Goal: Transaction & Acquisition: Purchase product/service

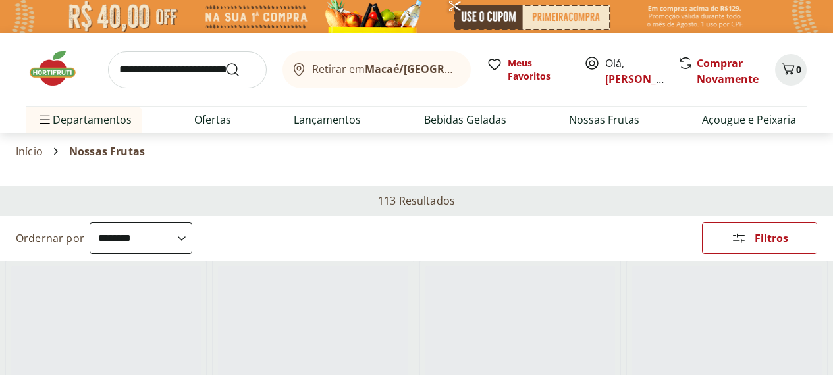
select select "**********"
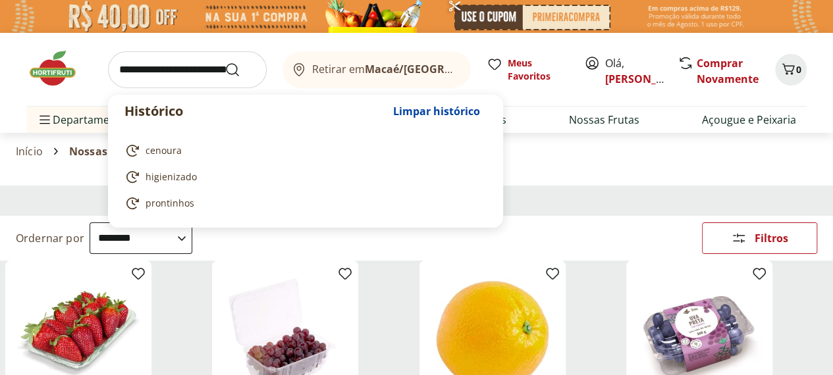
click at [169, 67] on input "search" at bounding box center [187, 69] width 159 height 37
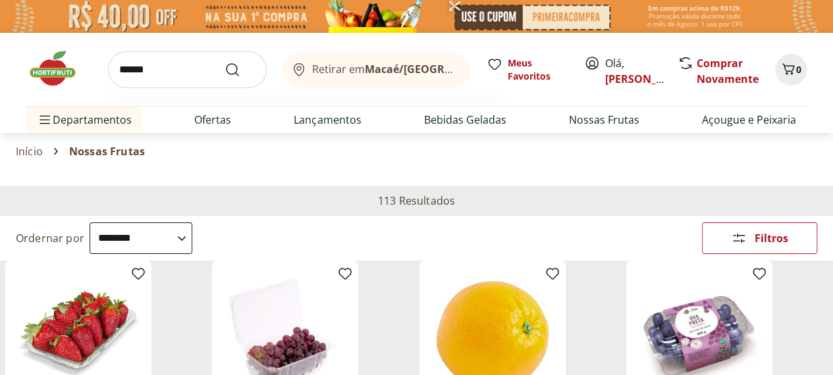
type input "******"
click at [225, 62] on button "Submit Search" at bounding box center [241, 70] width 32 height 16
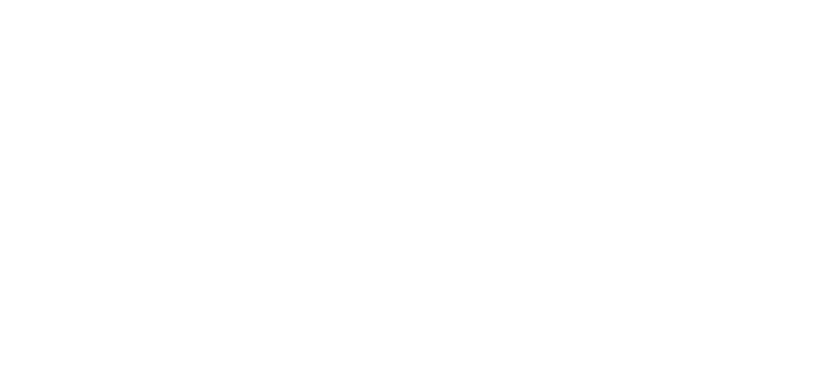
select select "**********"
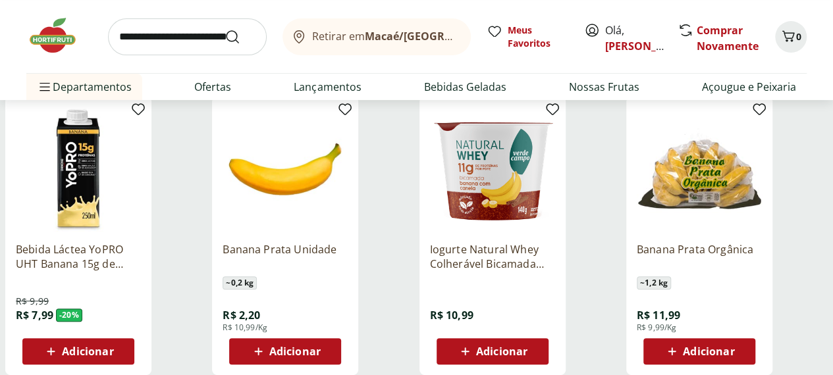
scroll to position [198, 0]
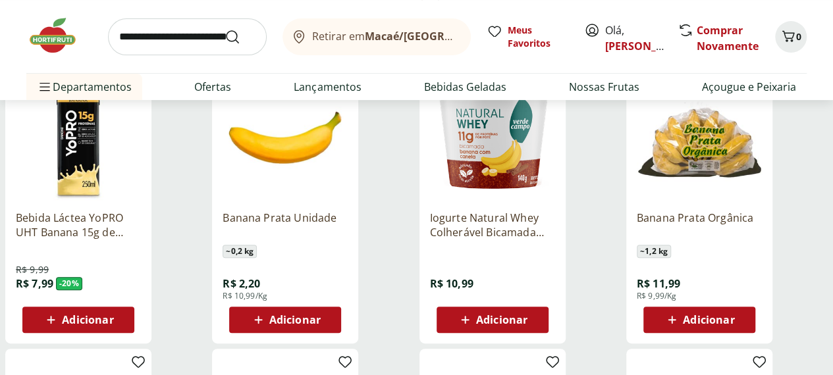
click at [745, 332] on div "Adicionar" at bounding box center [699, 320] width 91 height 24
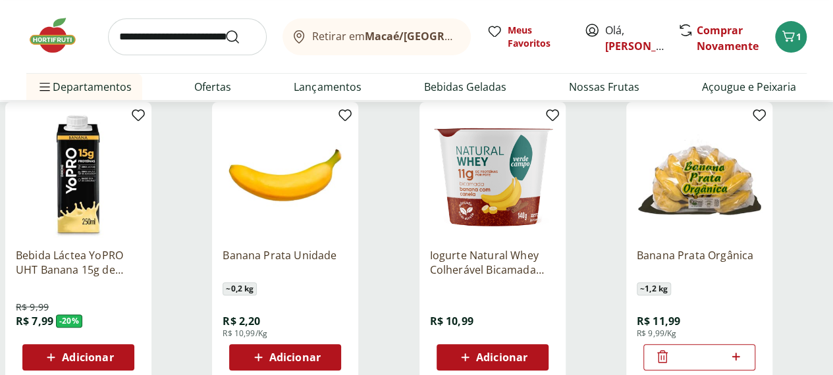
scroll to position [132, 0]
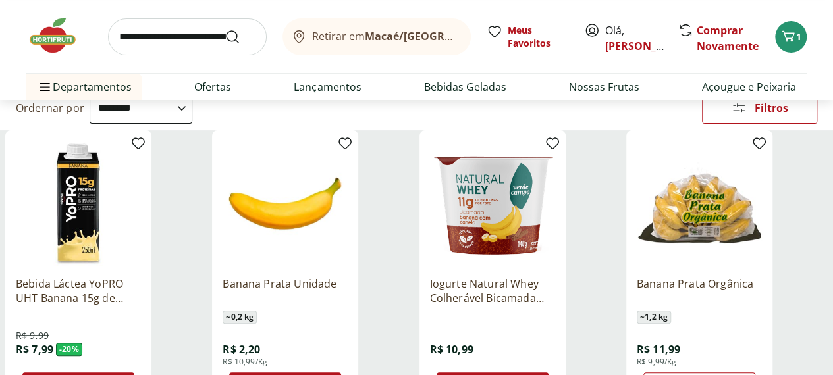
click at [208, 38] on input "search" at bounding box center [187, 36] width 159 height 37
type input "*********"
click button "Submit Search" at bounding box center [241, 37] width 32 height 16
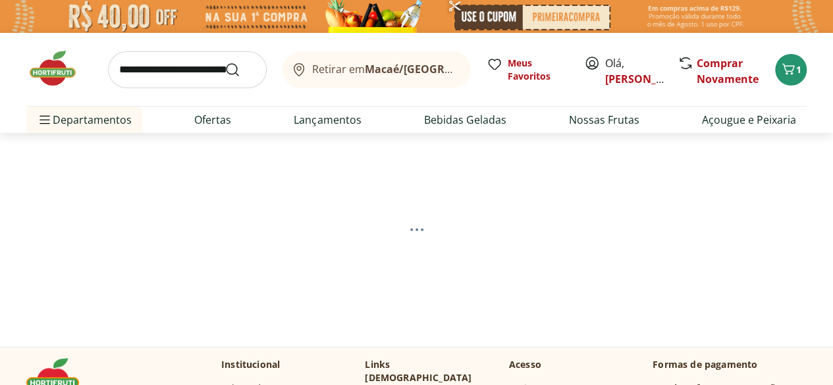
select select "**********"
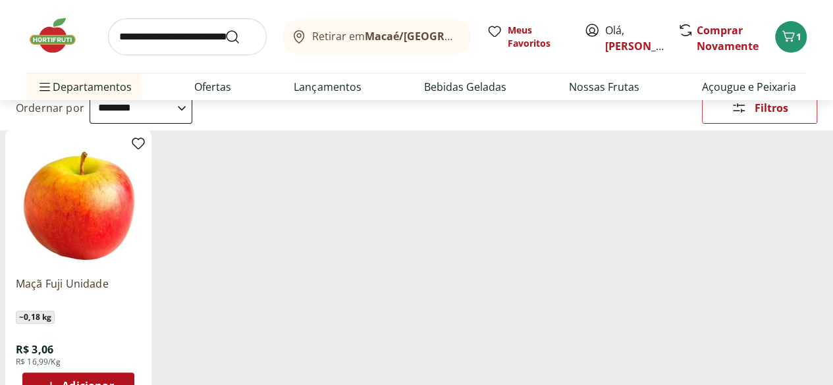
scroll to position [198, 0]
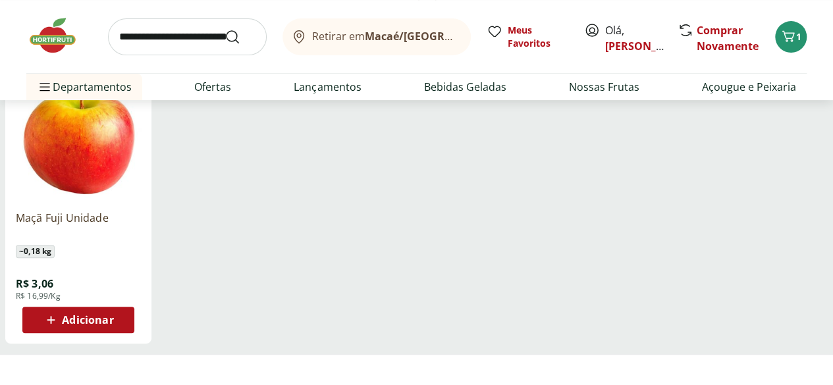
click at [113, 319] on span "Adicionar" at bounding box center [87, 320] width 51 height 11
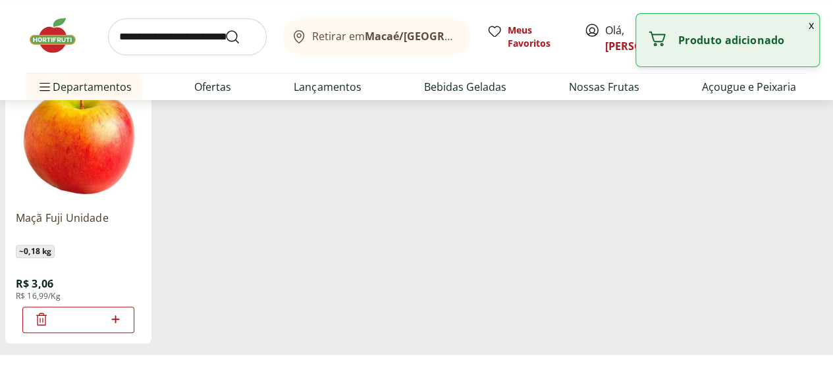
click at [124, 322] on icon at bounding box center [115, 319] width 16 height 16
type input "*"
click at [817, 26] on button "x" at bounding box center [811, 25] width 16 height 22
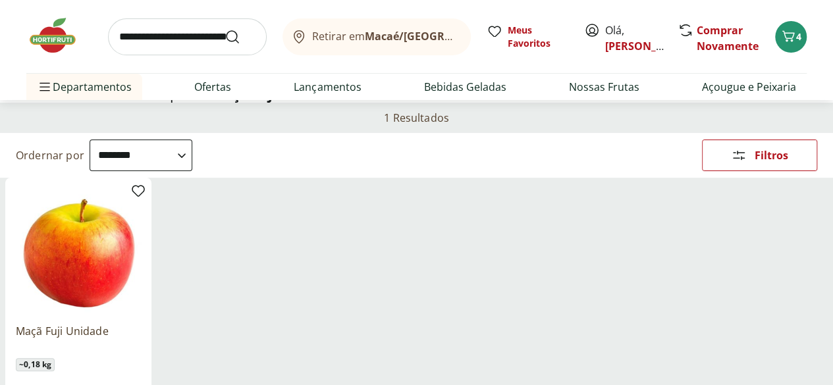
scroll to position [0, 0]
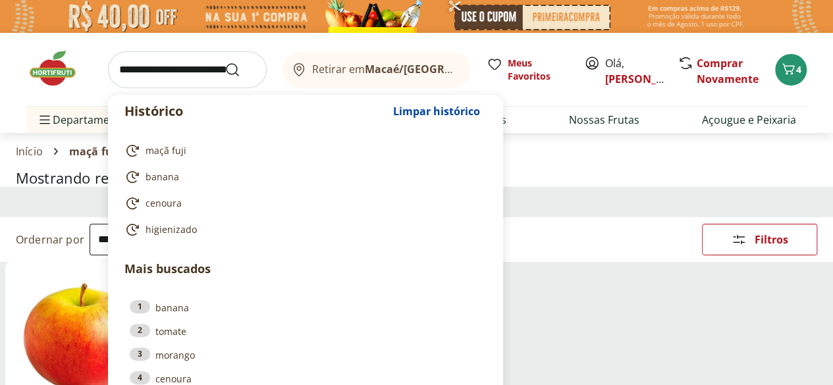
click at [176, 65] on input "search" at bounding box center [187, 69] width 159 height 37
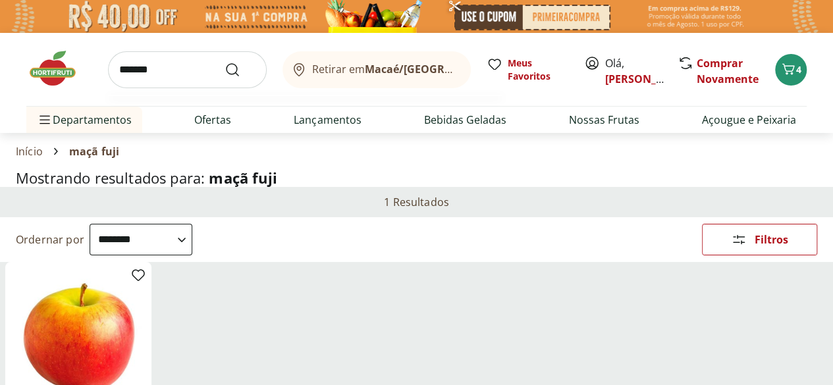
type input "*******"
click at [225, 62] on button "Submit Search" at bounding box center [241, 70] width 32 height 16
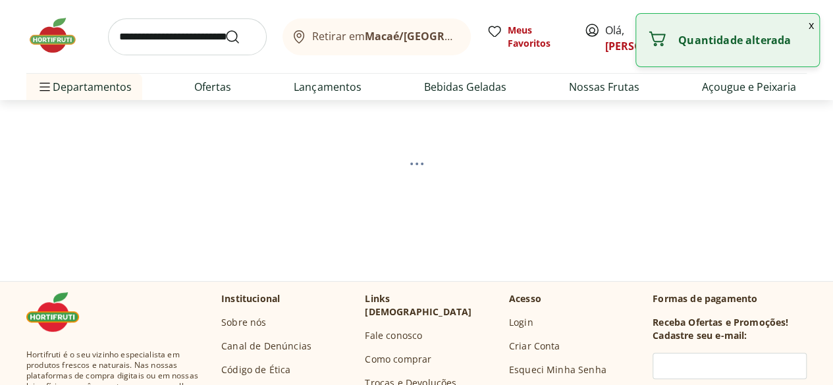
select select "**********"
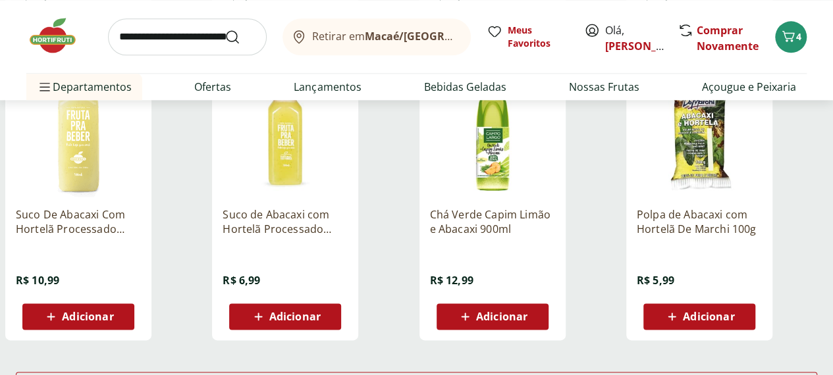
scroll to position [790, 0]
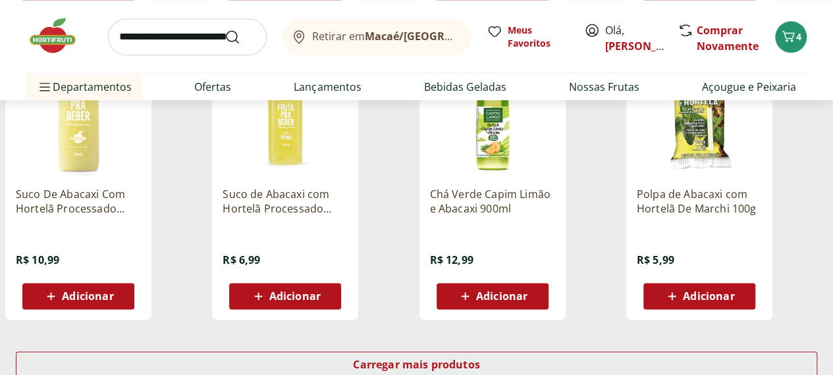
click at [331, 308] on div "Adicionar" at bounding box center [285, 296] width 91 height 24
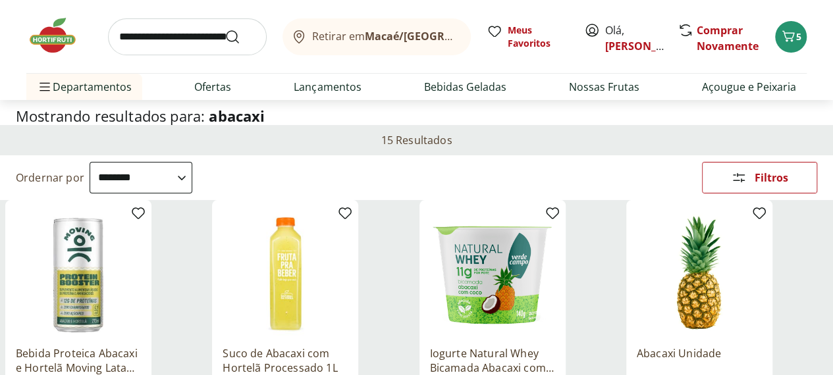
scroll to position [0, 0]
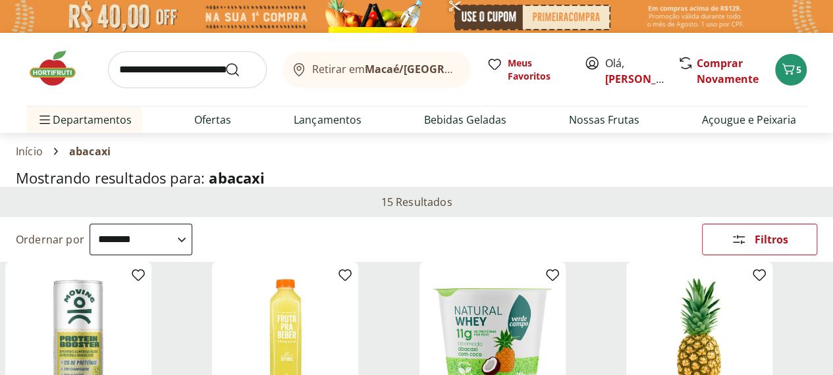
click at [199, 69] on input "search" at bounding box center [187, 69] width 159 height 37
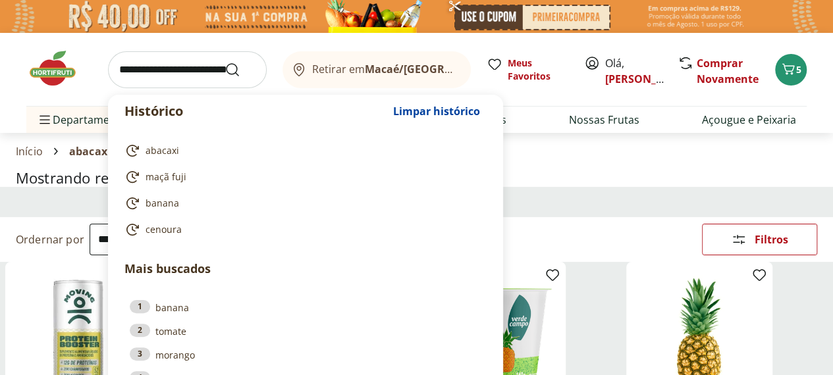
click at [0, 156] on section "Início abacaxi" at bounding box center [416, 151] width 833 height 37
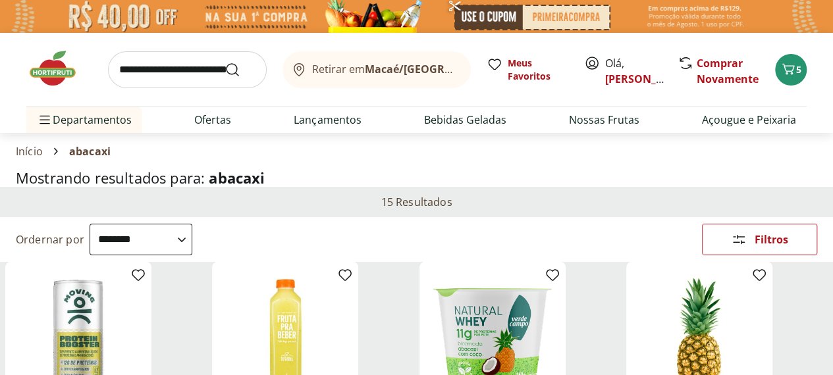
click at [155, 72] on input "search" at bounding box center [187, 69] width 159 height 37
type input "******"
click button "Submit Search" at bounding box center [241, 70] width 32 height 16
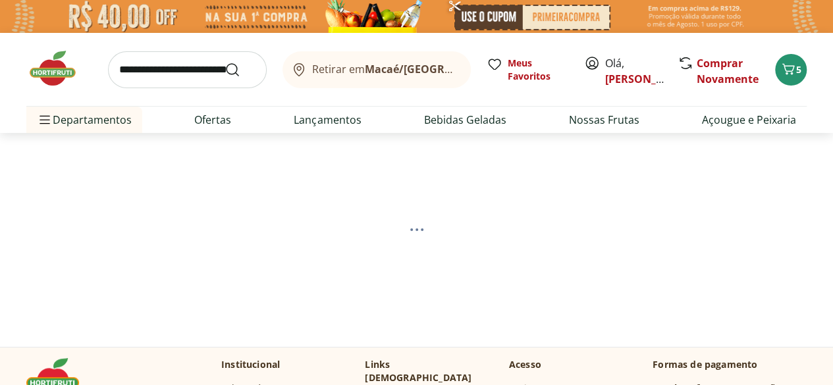
select select "**********"
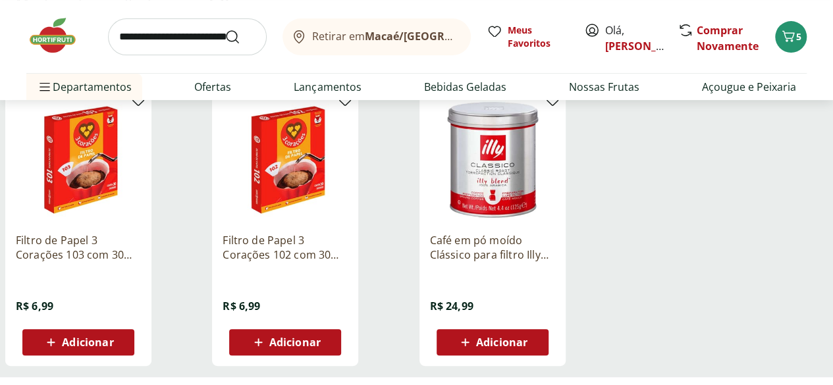
scroll to position [198, 0]
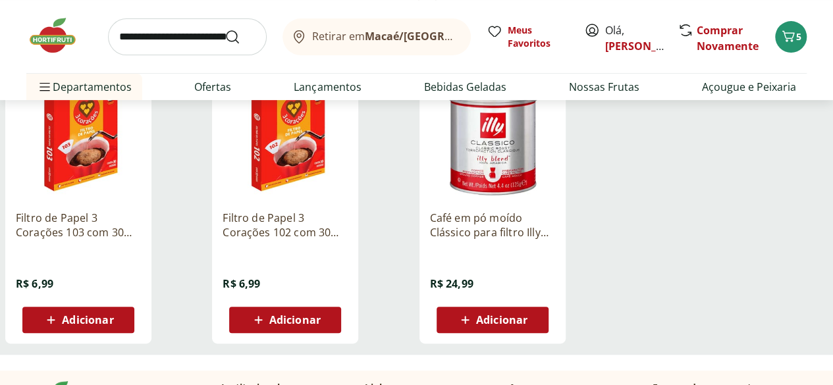
click at [341, 333] on button "Adicionar" at bounding box center [285, 320] width 112 height 26
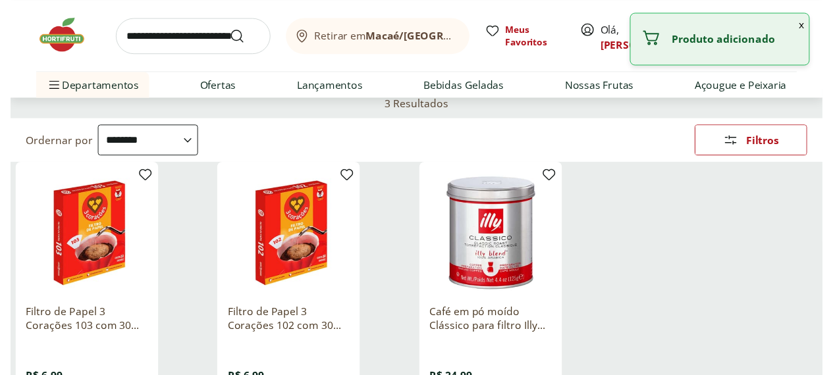
scroll to position [0, 0]
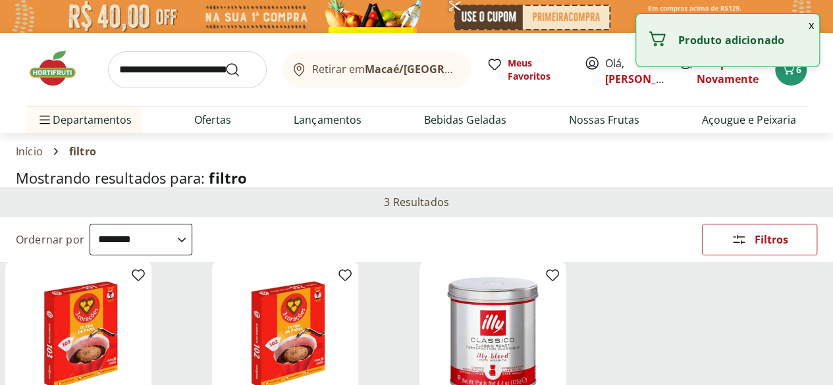
click at [186, 69] on input "search" at bounding box center [187, 69] width 159 height 37
type input "*****"
click button "Submit Search" at bounding box center [241, 70] width 32 height 16
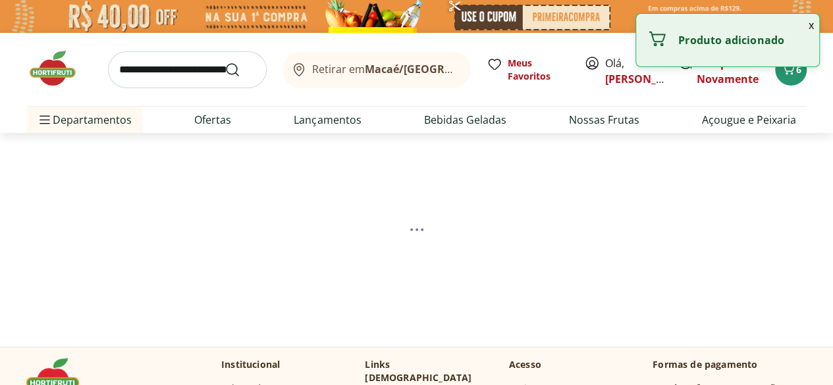
select select "**********"
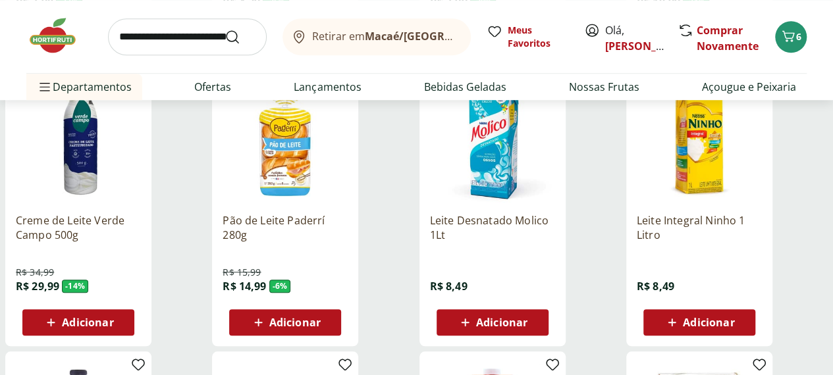
scroll to position [461, 0]
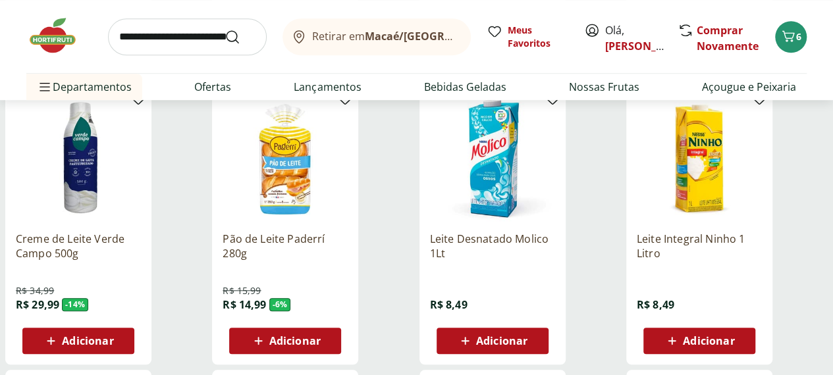
click at [745, 343] on div "Adicionar" at bounding box center [699, 341] width 91 height 24
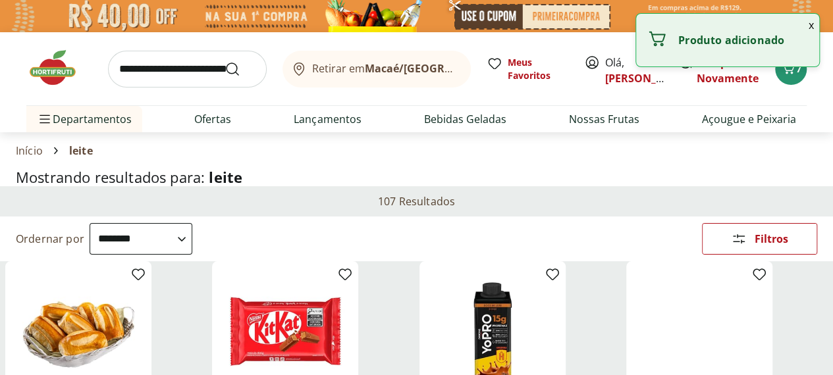
scroll to position [0, 0]
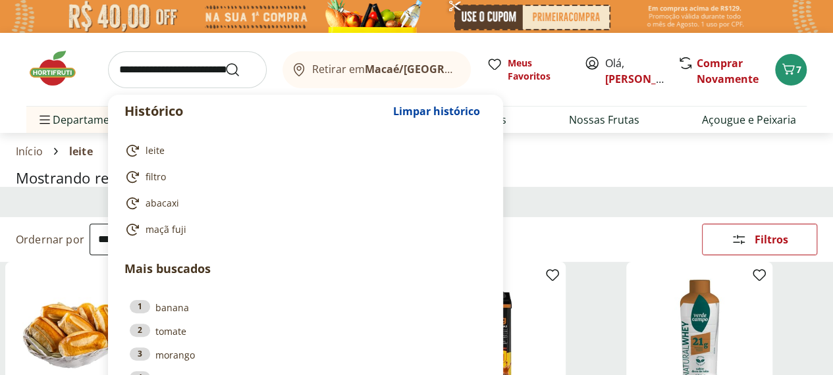
click at [142, 65] on input "search" at bounding box center [187, 69] width 159 height 37
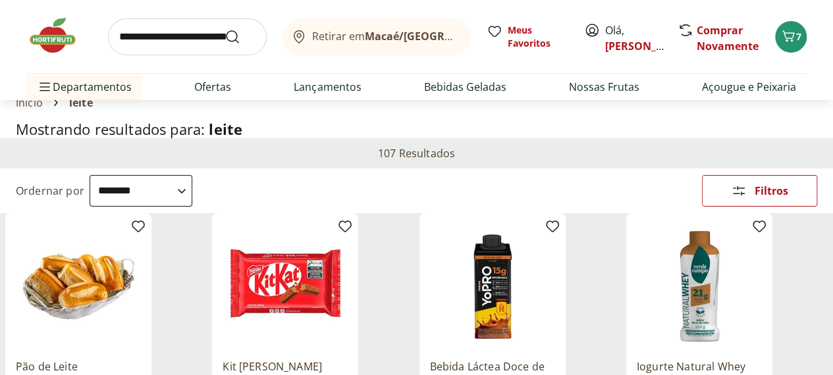
scroll to position [66, 0]
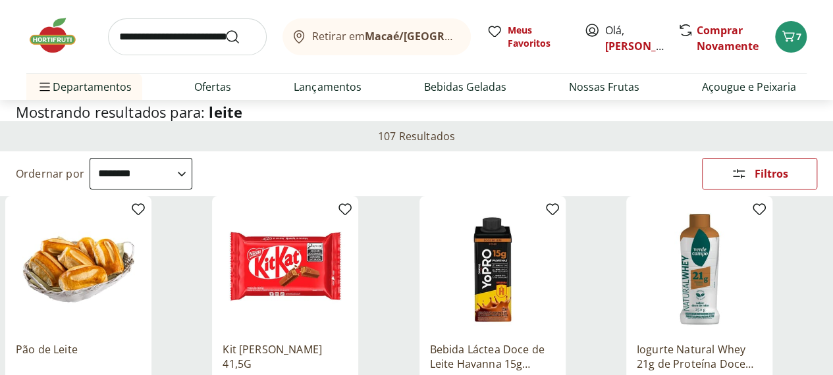
click at [0, 0] on span "Categoria" at bounding box center [0, 0] width 0 height 0
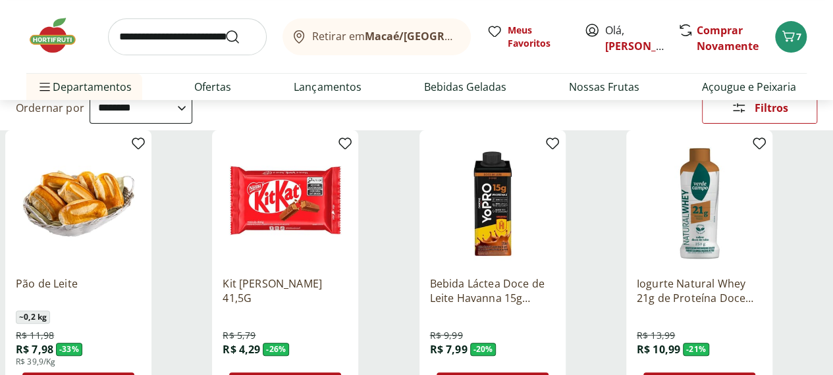
click at [0, 0] on div "Categoria" at bounding box center [0, 0] width 0 height 0
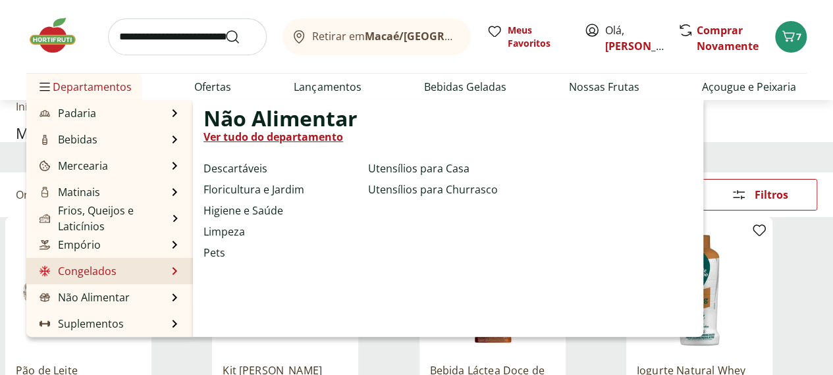
scroll to position [66, 0]
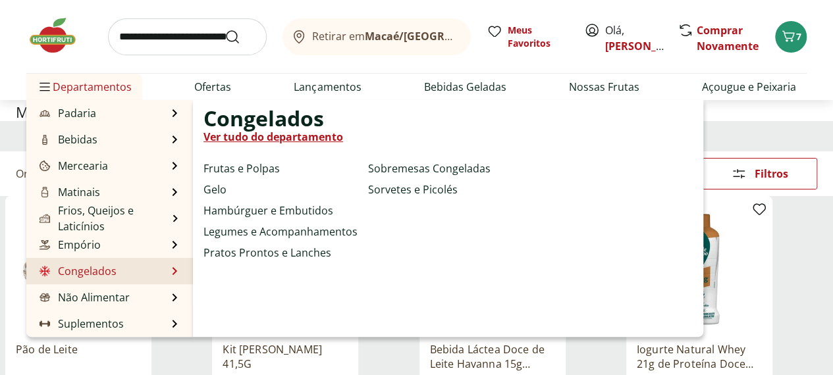
click at [112, 269] on link "Congelados" at bounding box center [77, 271] width 80 height 16
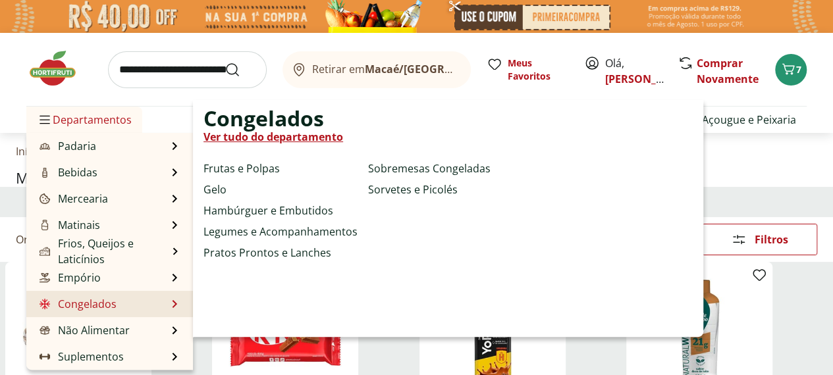
select select "**********"
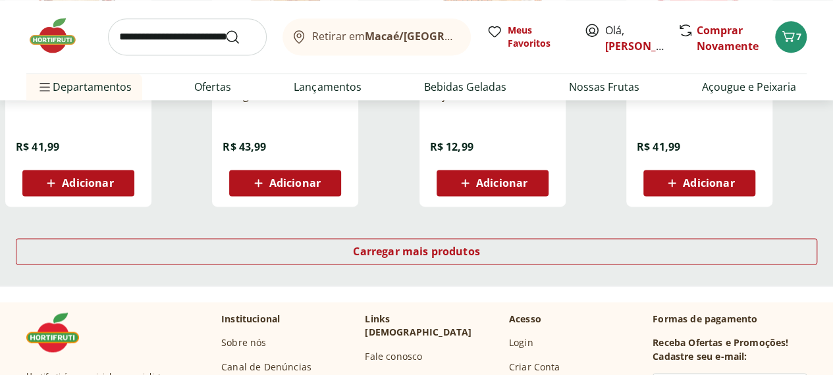
scroll to position [856, 0]
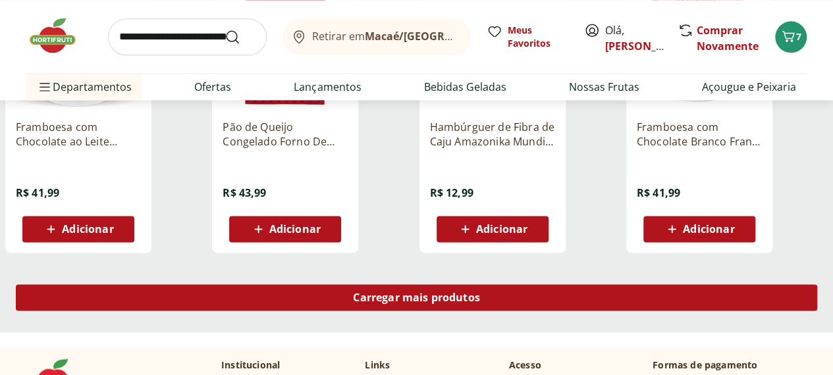
click at [480, 292] on span "Carregar mais produtos" at bounding box center [416, 297] width 127 height 11
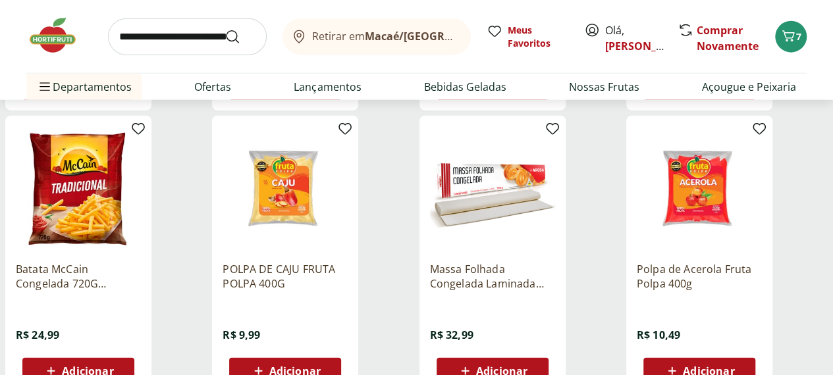
scroll to position [1646, 0]
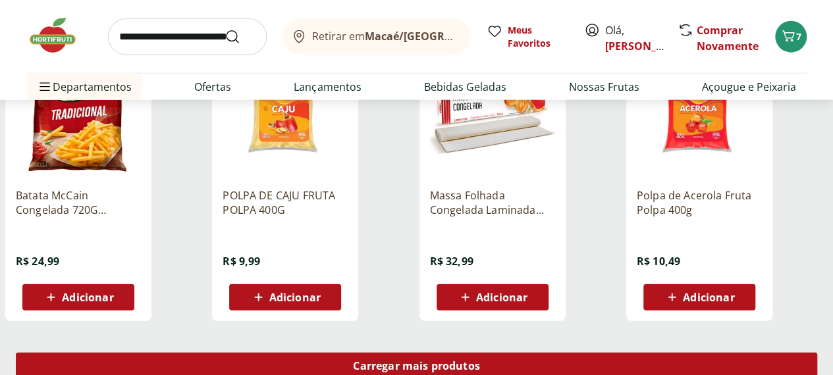
click at [553, 353] on div "Carregar mais produtos" at bounding box center [416, 366] width 801 height 26
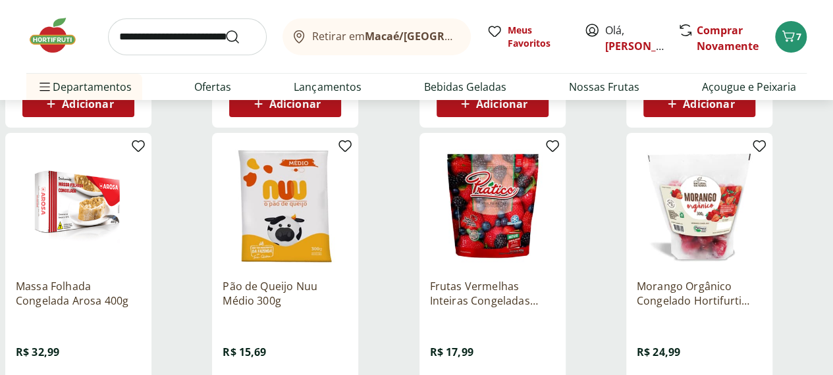
scroll to position [2436, 0]
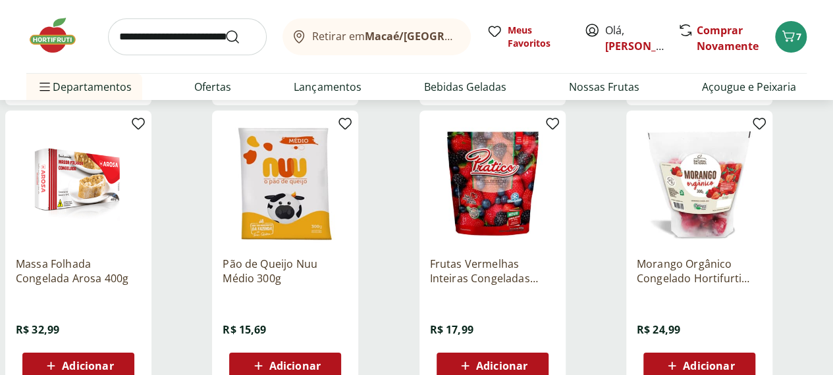
click at [527, 361] on span "Adicionar" at bounding box center [501, 366] width 51 height 11
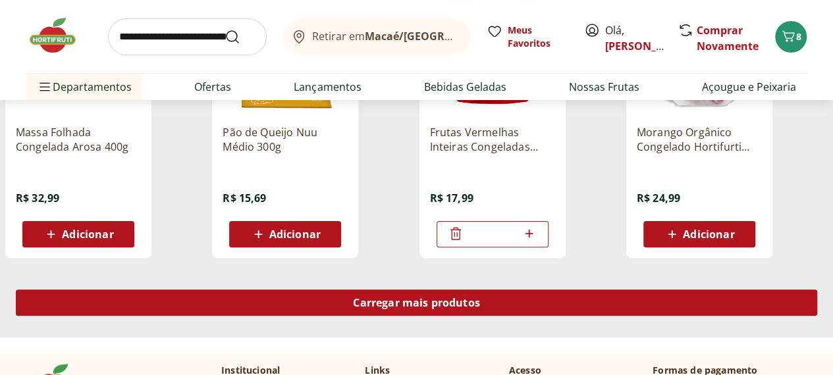
click at [480, 298] on span "Carregar mais produtos" at bounding box center [416, 303] width 127 height 11
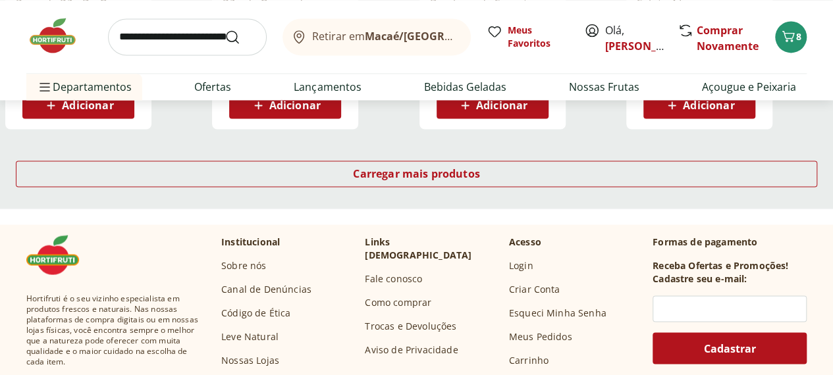
scroll to position [3490, 0]
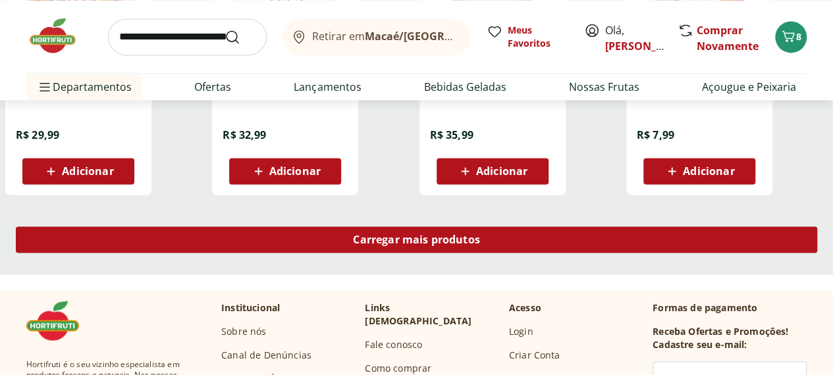
click at [559, 226] on link "Carregar mais produtos" at bounding box center [416, 242] width 801 height 32
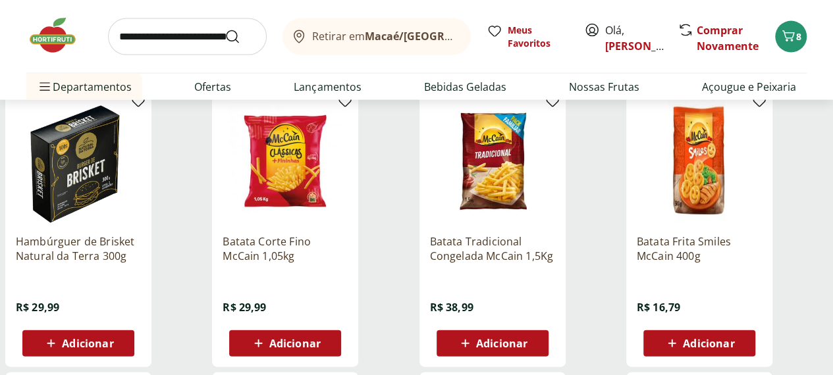
scroll to position [3885, 0]
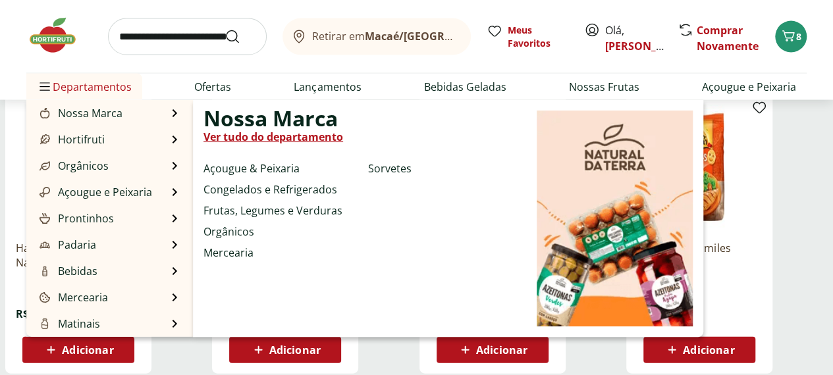
click at [55, 97] on span "Departamentos" at bounding box center [84, 87] width 95 height 32
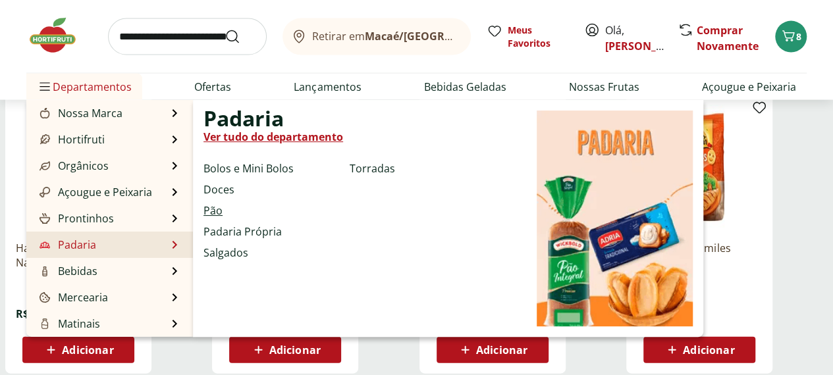
click at [218, 209] on link "Pão" at bounding box center [212, 211] width 19 height 16
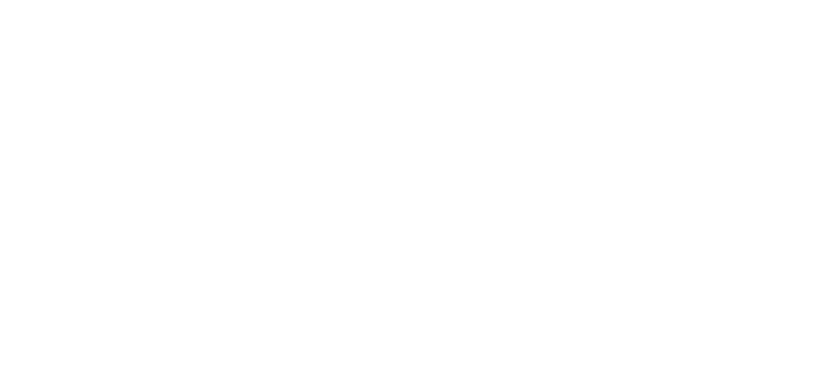
select select "**********"
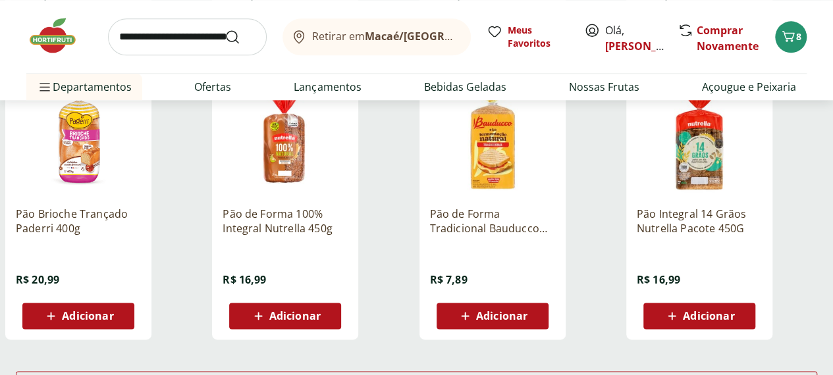
scroll to position [790, 0]
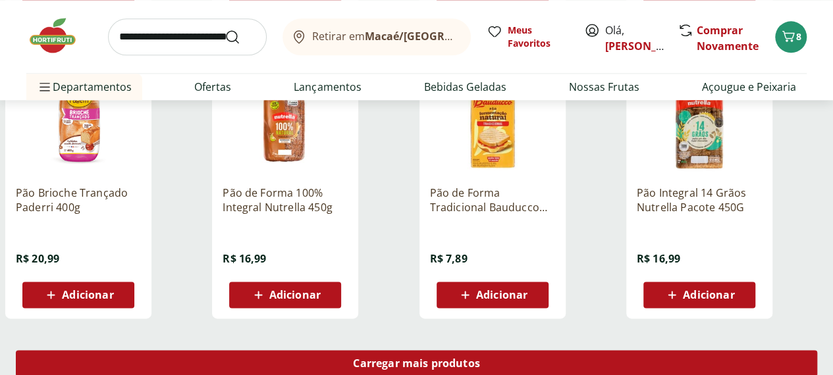
click at [479, 358] on span "Carregar mais produtos" at bounding box center [416, 363] width 127 height 11
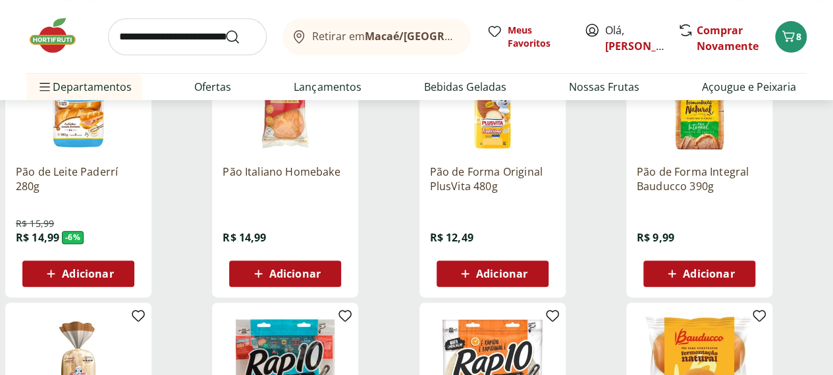
scroll to position [329, 0]
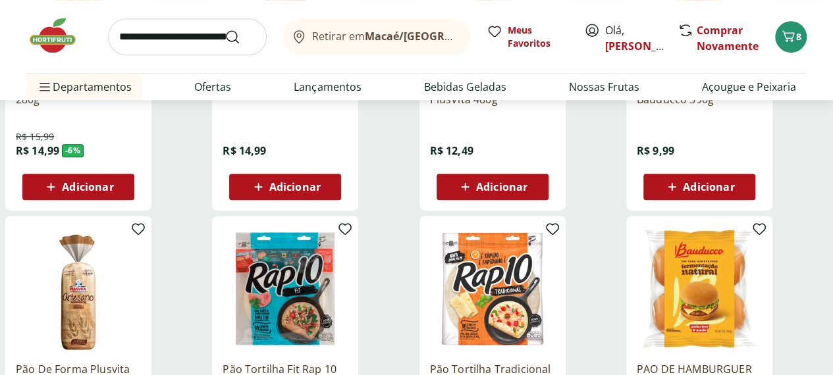
click at [141, 273] on img at bounding box center [78, 288] width 125 height 125
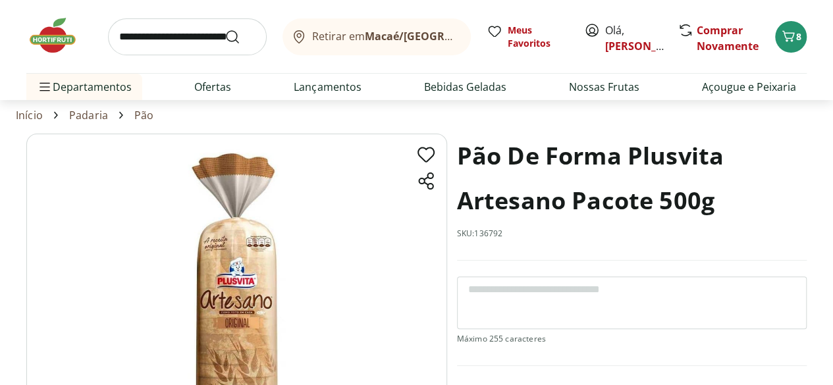
scroll to position [66, 0]
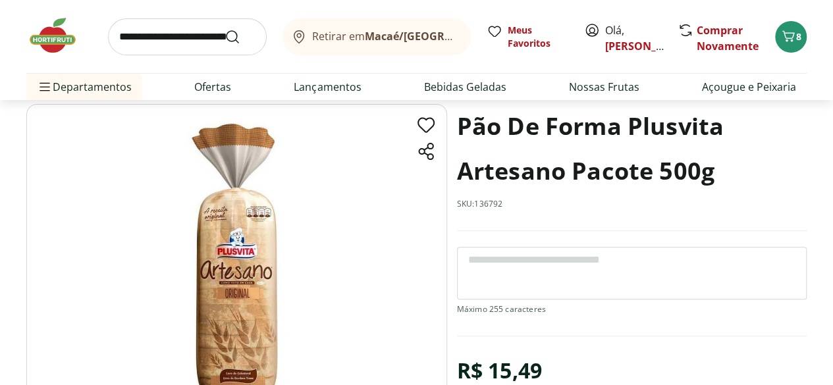
select select "**********"
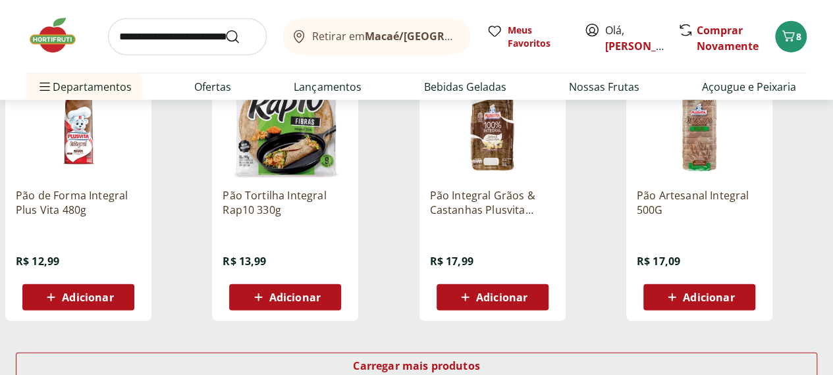
scroll to position [1580, 0]
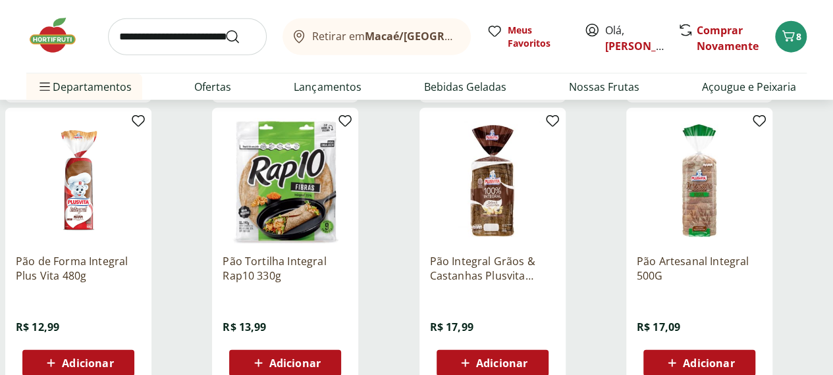
click at [734, 358] on span "Adicionar" at bounding box center [708, 363] width 51 height 11
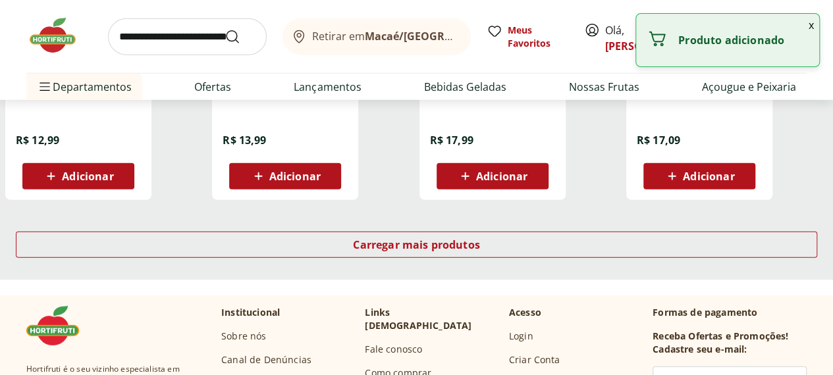
scroll to position [1712, 0]
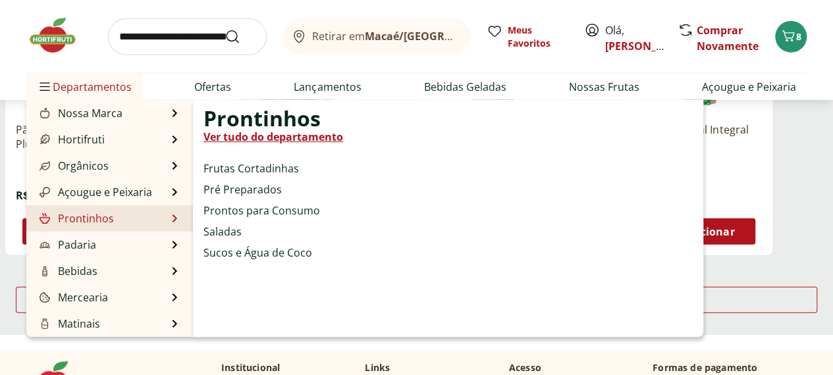
click at [99, 223] on link "Prontinhos" at bounding box center [75, 219] width 77 height 16
select select "**********"
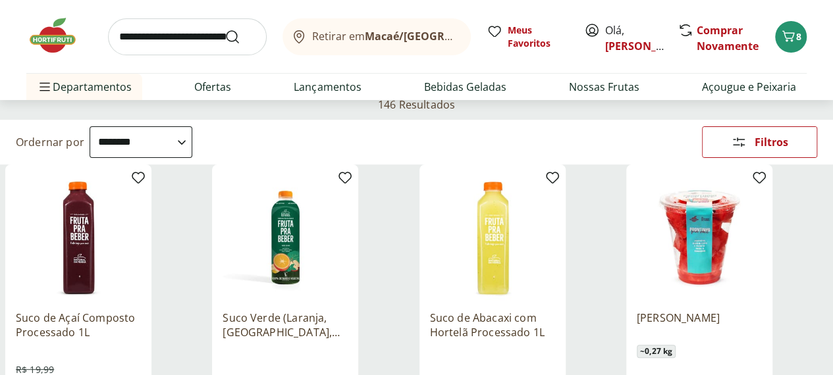
scroll to position [132, 0]
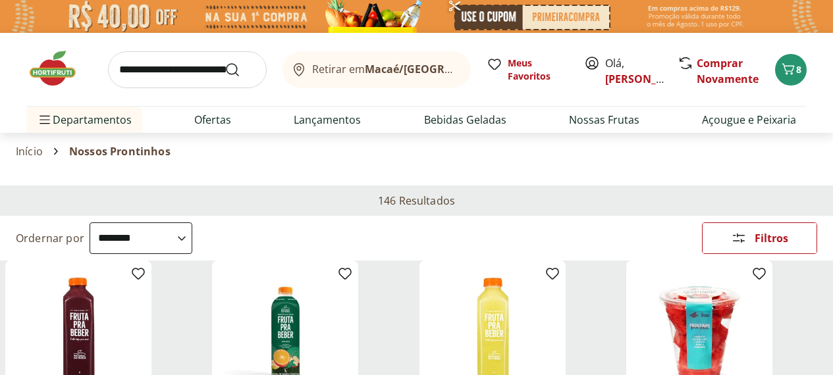
select select "**********"
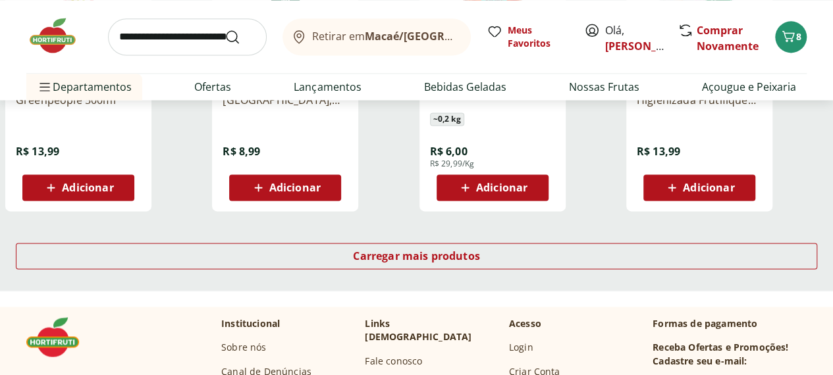
scroll to position [922, 0]
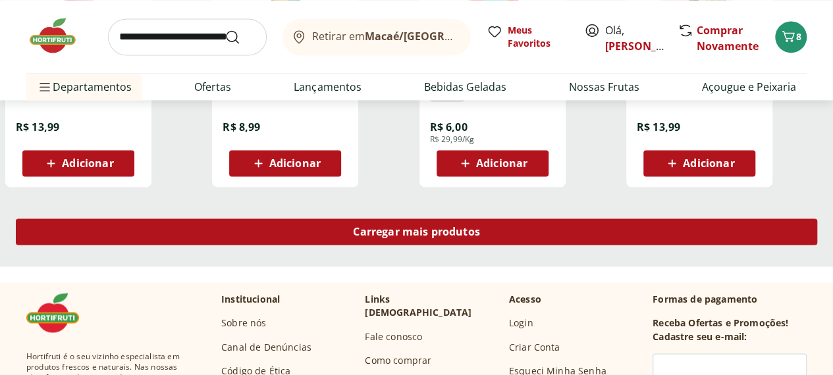
click at [575, 219] on link "Carregar mais produtos" at bounding box center [416, 235] width 801 height 32
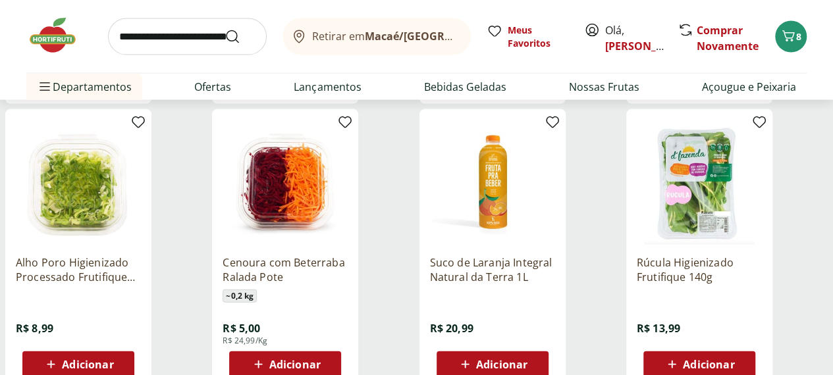
scroll to position [1317, 0]
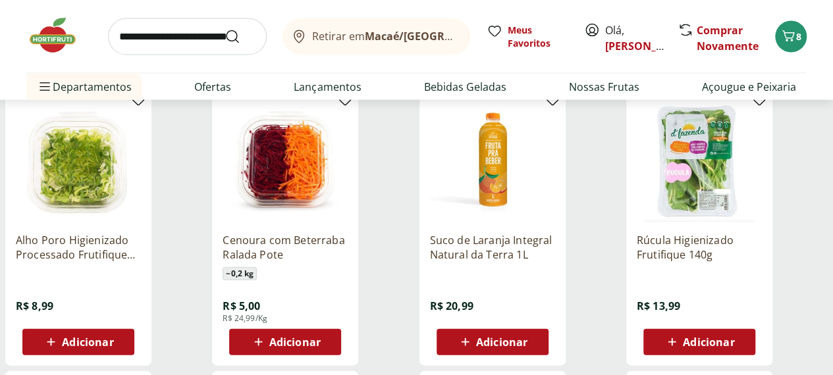
click at [321, 337] on span "Adicionar" at bounding box center [294, 342] width 51 height 11
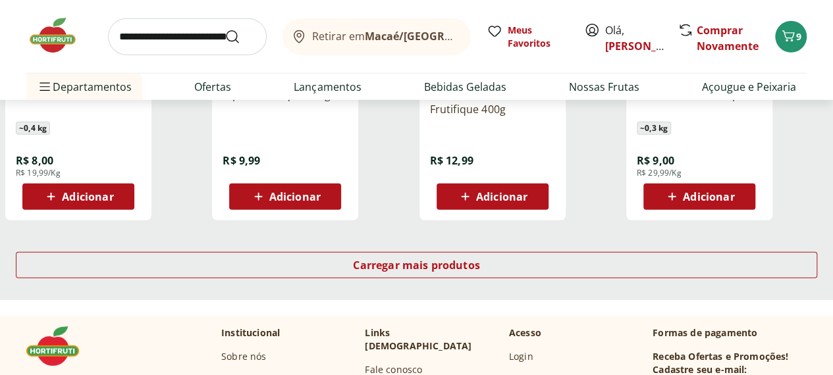
scroll to position [1778, 0]
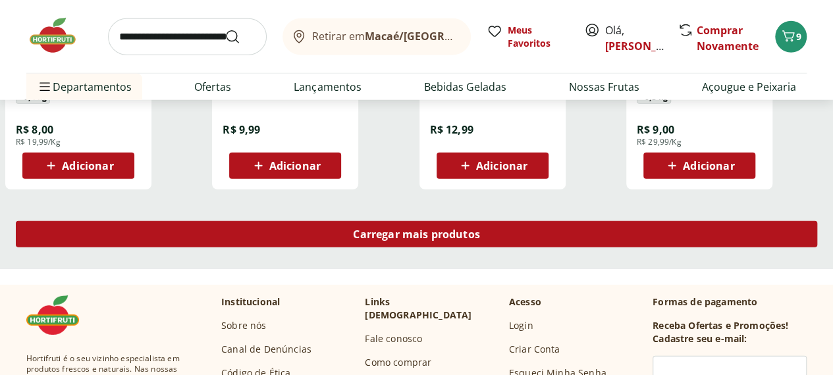
click at [480, 229] on span "Carregar mais produtos" at bounding box center [416, 234] width 127 height 11
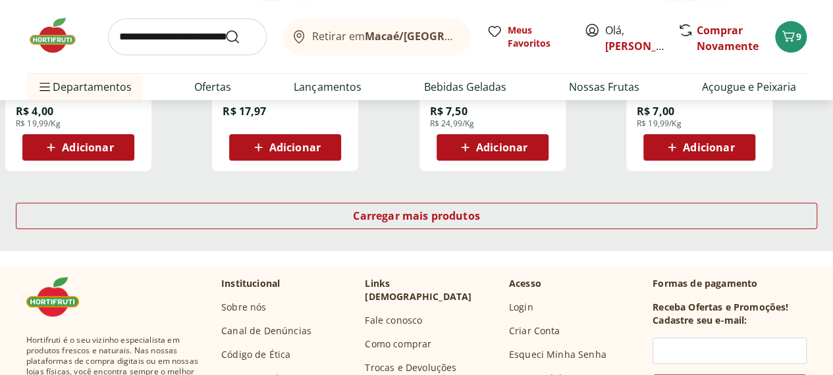
scroll to position [2634, 0]
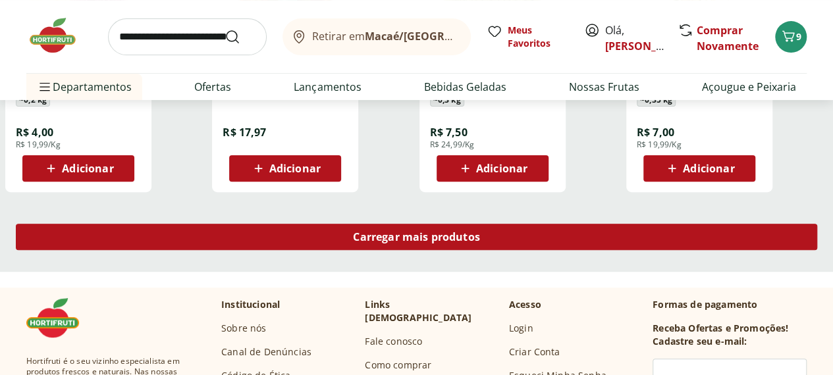
click at [527, 224] on div "Carregar mais produtos" at bounding box center [416, 237] width 801 height 26
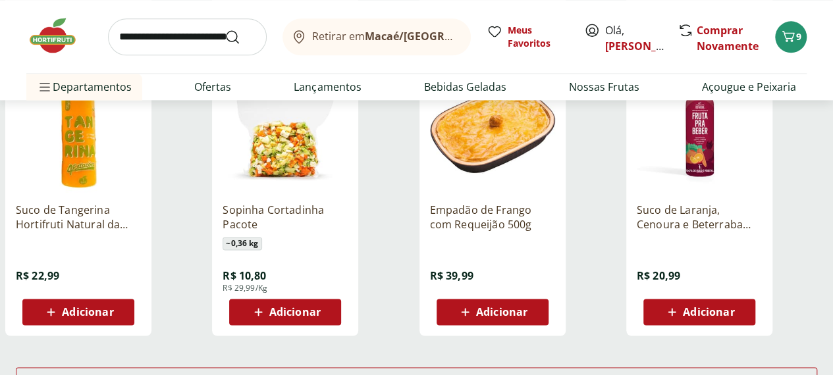
scroll to position [3358, 0]
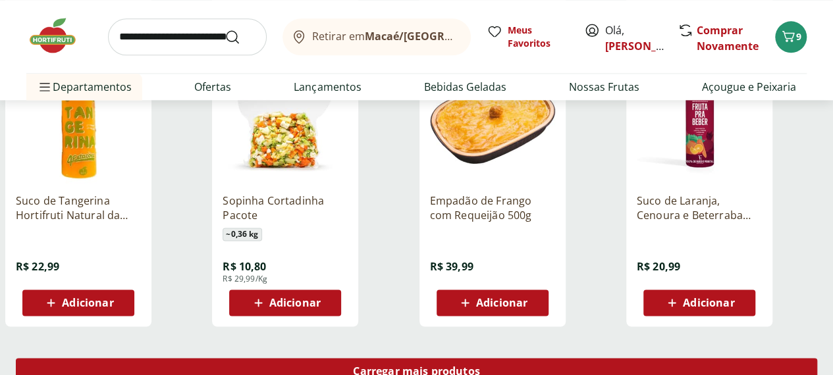
click at [480, 366] on span "Carregar mais produtos" at bounding box center [416, 371] width 127 height 11
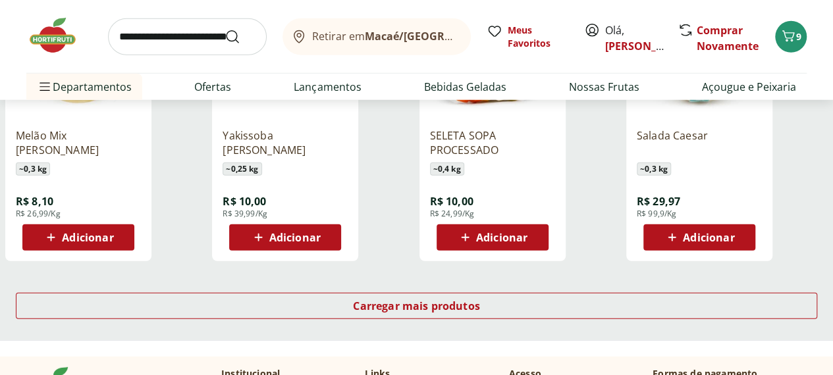
scroll to position [4280, 0]
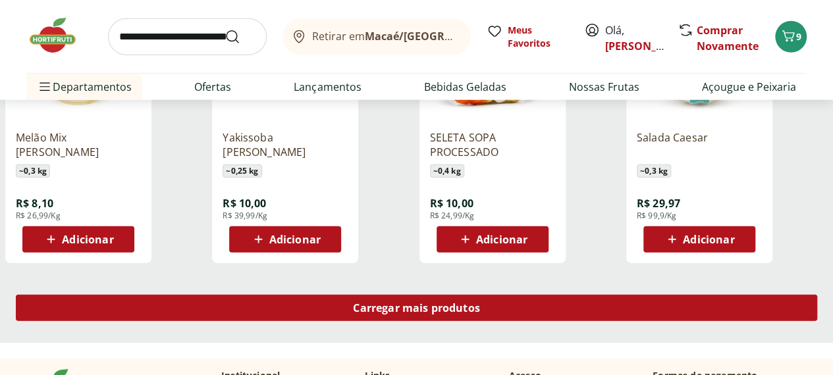
click at [480, 303] on span "Carregar mais produtos" at bounding box center [416, 308] width 127 height 11
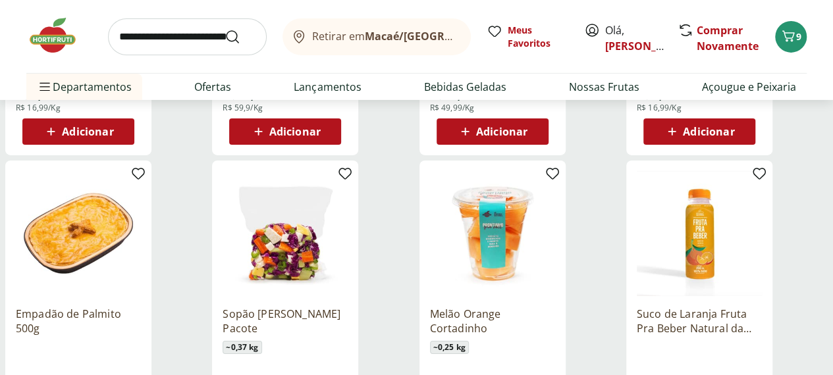
scroll to position [4609, 0]
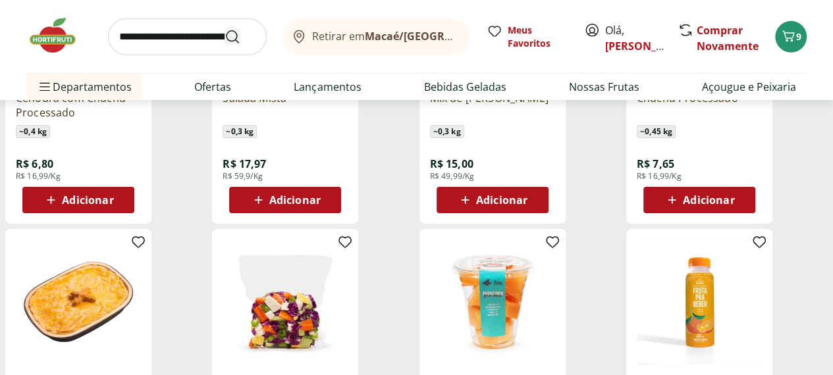
click at [226, 32] on icon "Submit Search" at bounding box center [233, 37] width 16 height 16
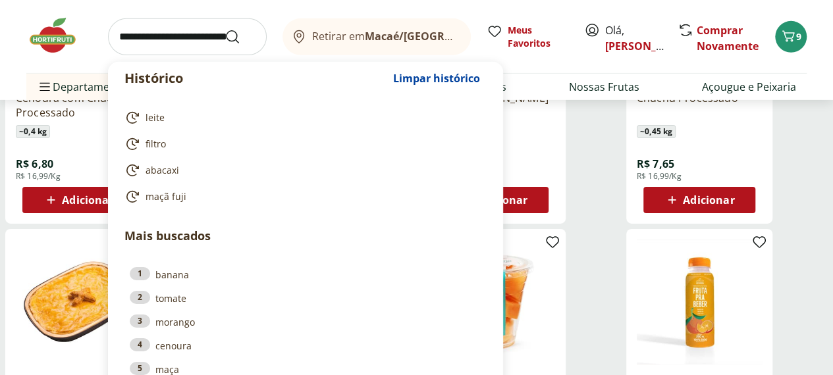
click at [200, 38] on input "search" at bounding box center [187, 36] width 159 height 37
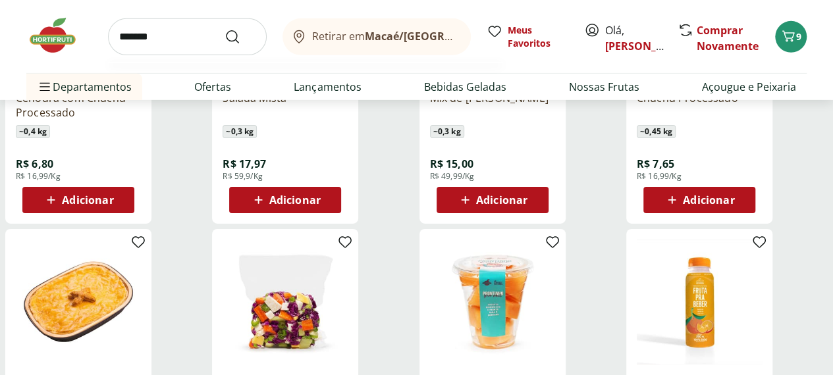
type input "*******"
click at [225, 29] on button "Submit Search" at bounding box center [241, 37] width 32 height 16
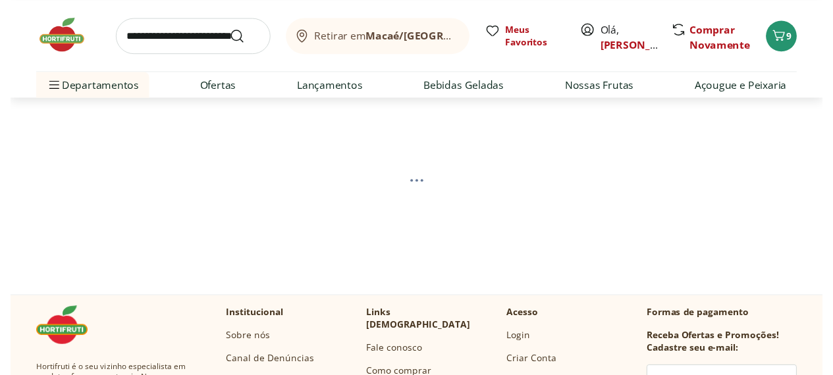
scroll to position [66, 0]
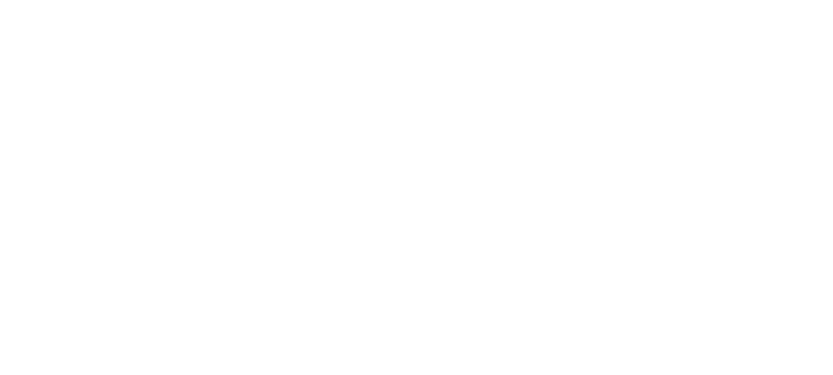
select select "**********"
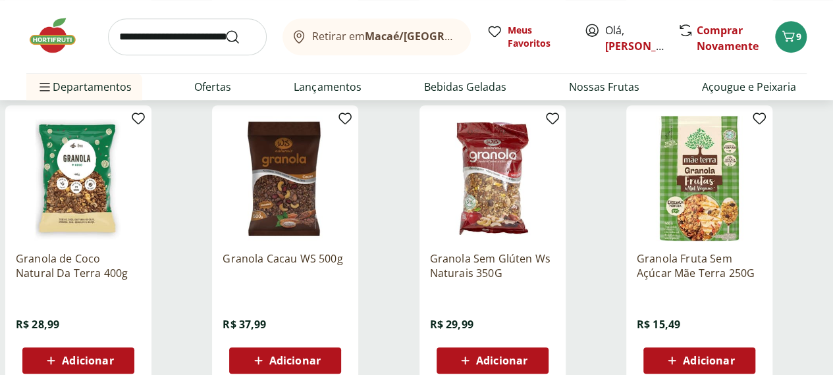
scroll to position [461, 0]
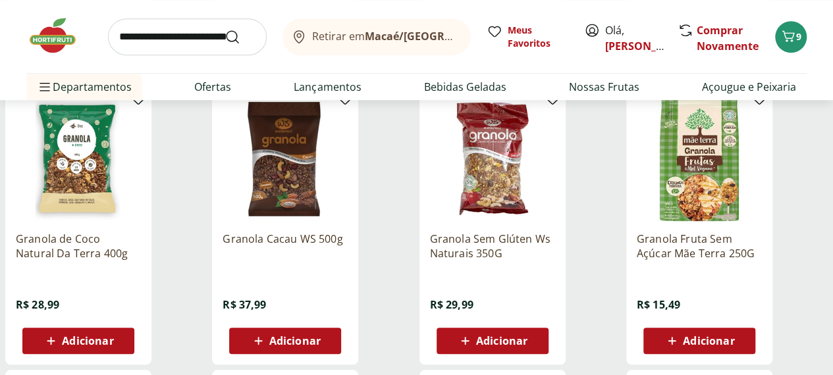
click at [760, 182] on img at bounding box center [699, 158] width 125 height 125
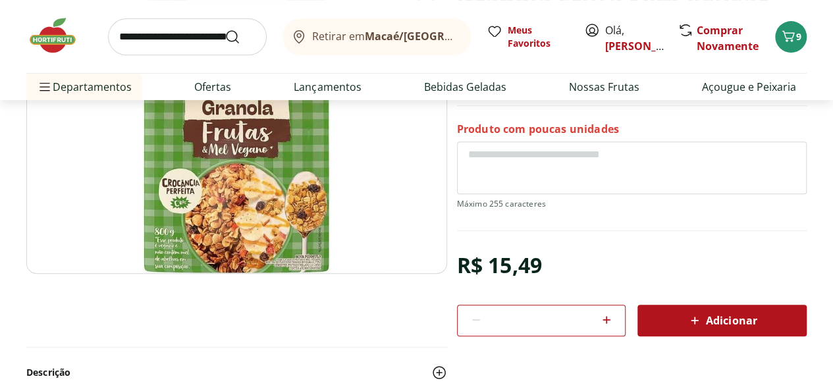
scroll to position [263, 0]
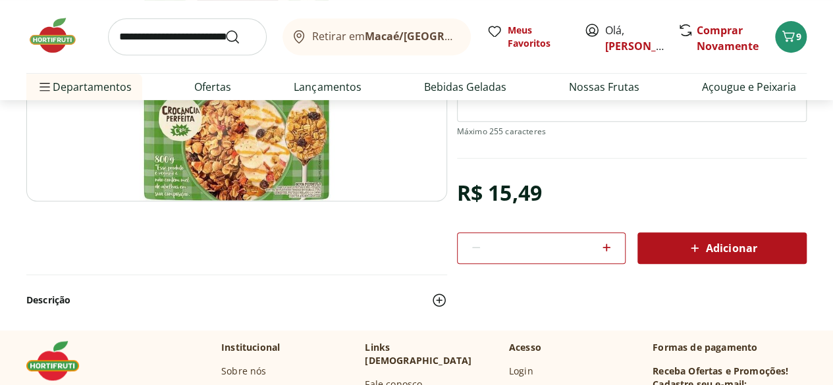
click at [730, 250] on span "Adicionar" at bounding box center [722, 248] width 70 height 16
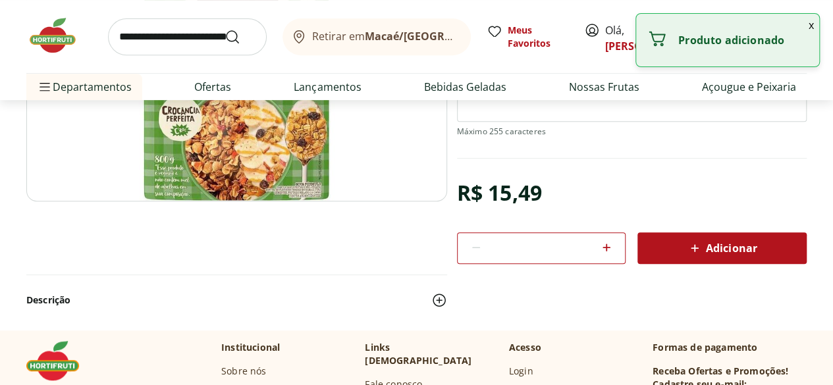
select select "**********"
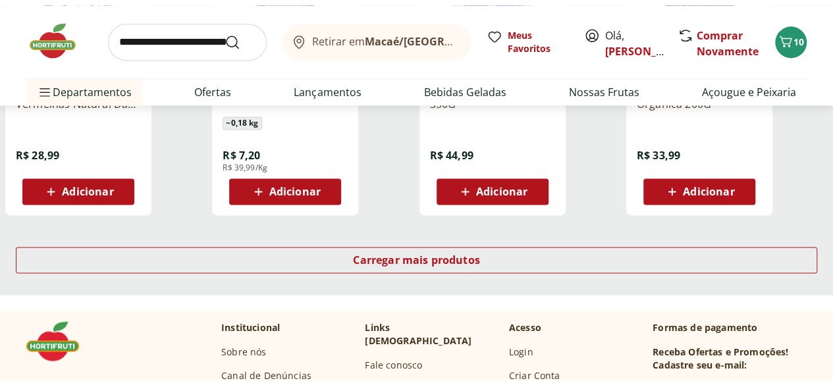
scroll to position [922, 0]
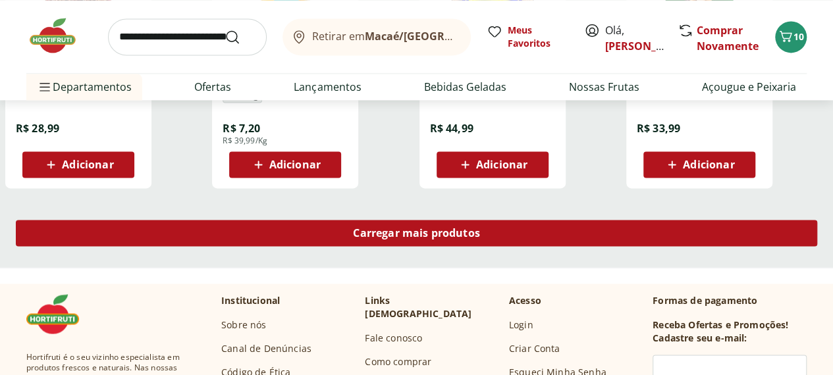
click at [480, 230] on span "Carregar mais produtos" at bounding box center [416, 233] width 127 height 11
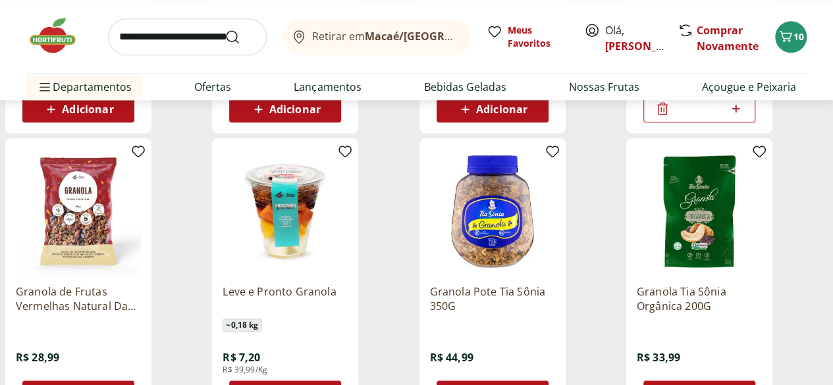
scroll to position [527, 0]
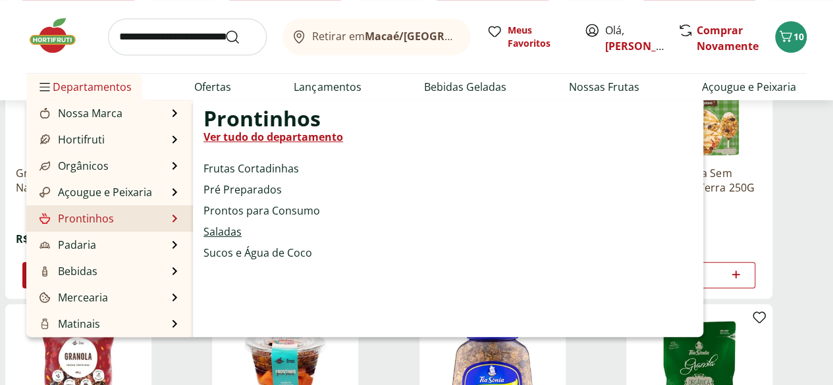
click at [227, 235] on link "Saladas" at bounding box center [222, 232] width 38 height 16
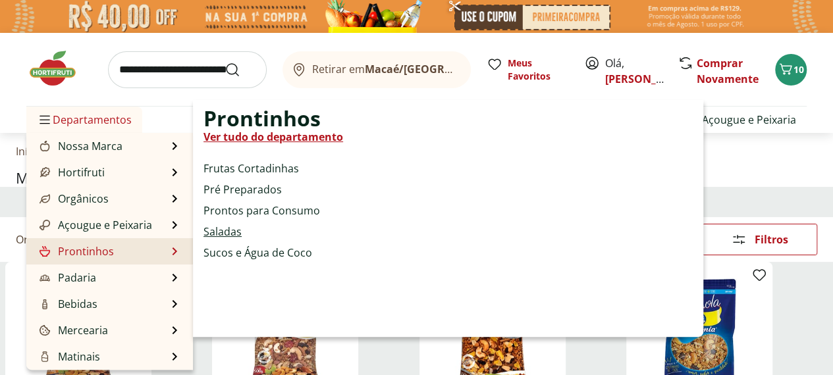
select select "**********"
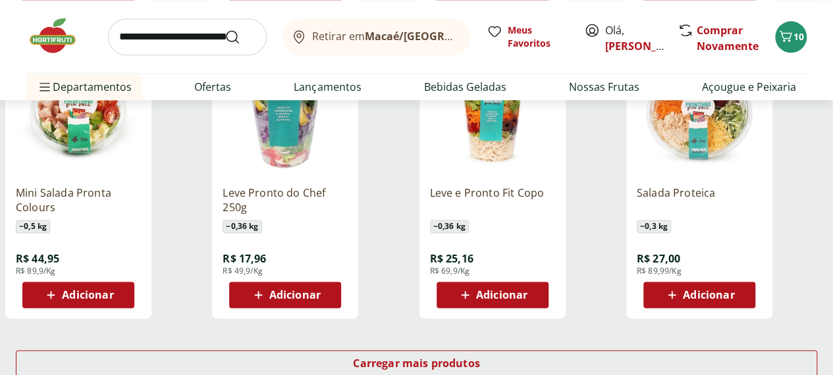
scroll to position [856, 0]
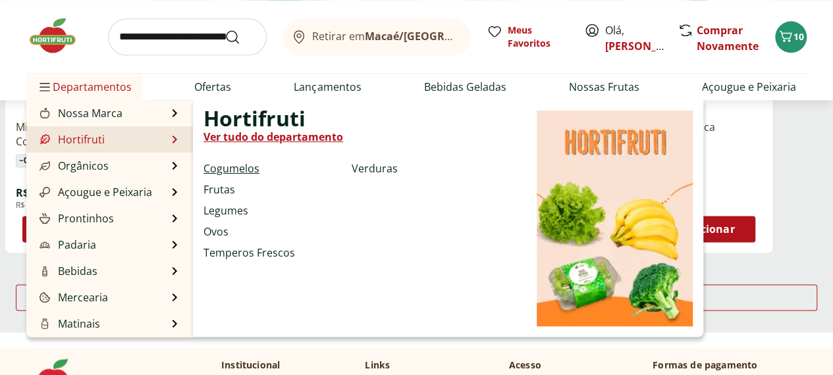
click at [252, 168] on link "Cogumelos" at bounding box center [231, 169] width 56 height 16
select select "**********"
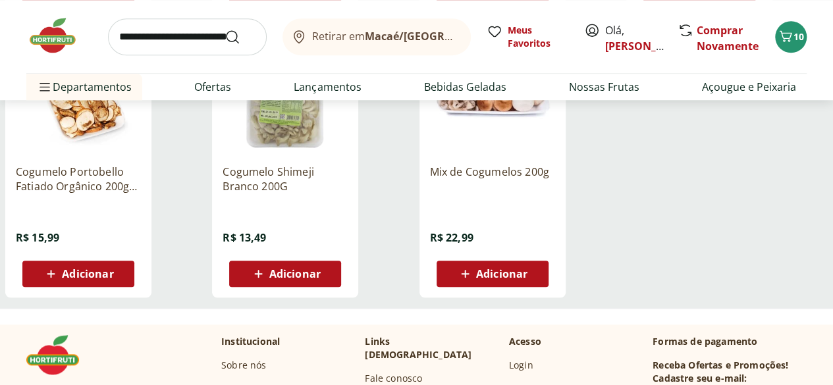
scroll to position [132, 0]
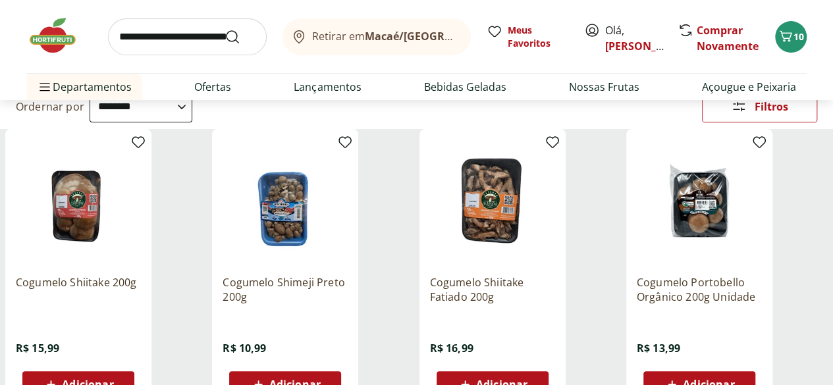
click at [0, 0] on div "Preço" at bounding box center [0, 0] width 0 height 0
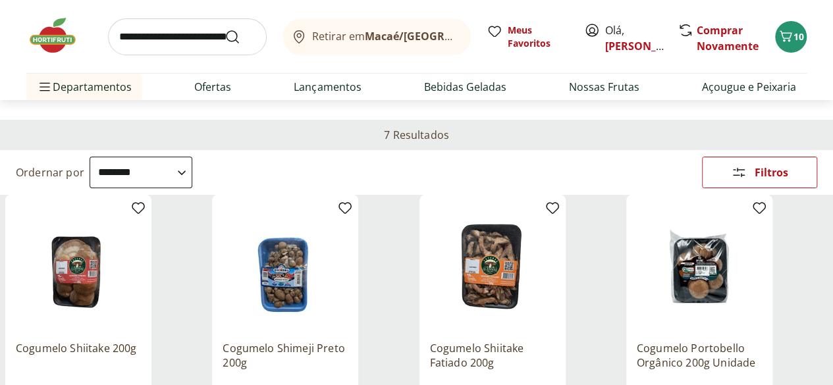
click at [0, 0] on div "Marca" at bounding box center [0, 0] width 0 height 0
click at [0, 0] on div "Categoria" at bounding box center [0, 0] width 0 height 0
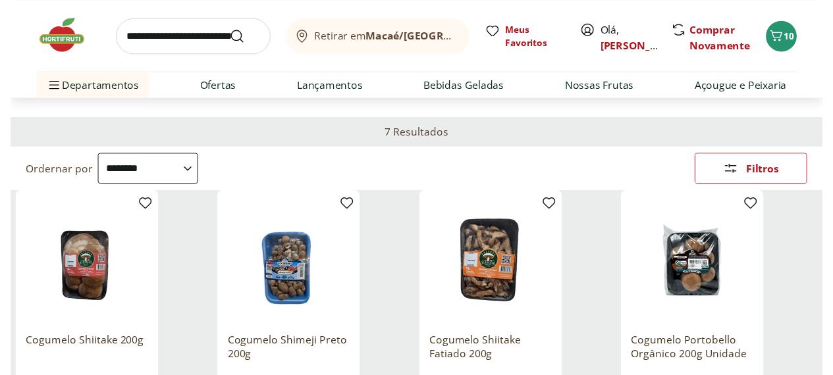
scroll to position [0, 0]
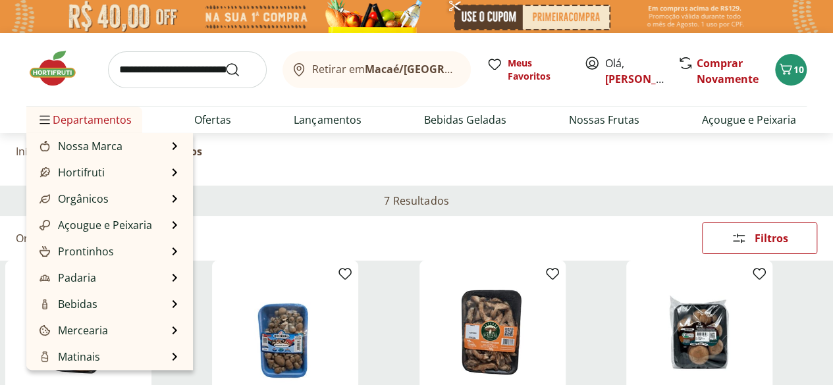
click at [66, 130] on span "Departamentos" at bounding box center [84, 120] width 95 height 32
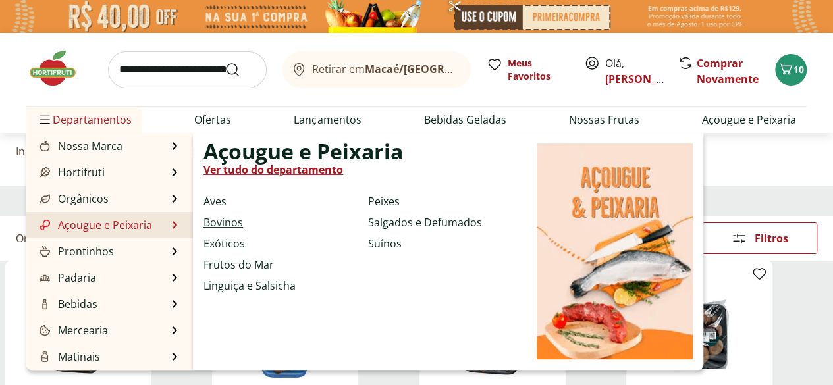
click at [225, 223] on link "Bovinos" at bounding box center [223, 223] width 40 height 16
select select "**********"
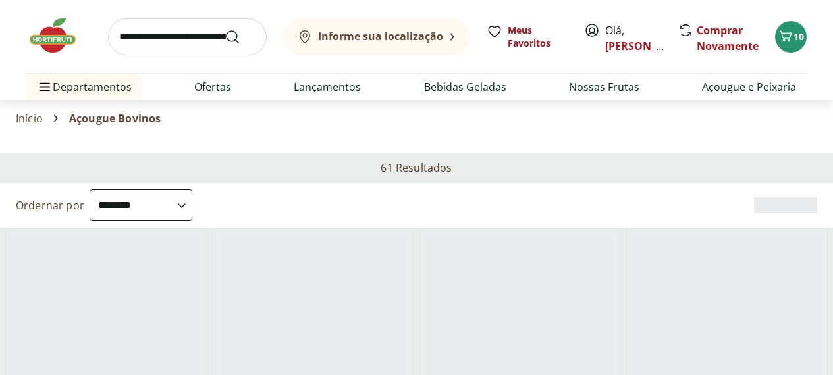
select select "**********"
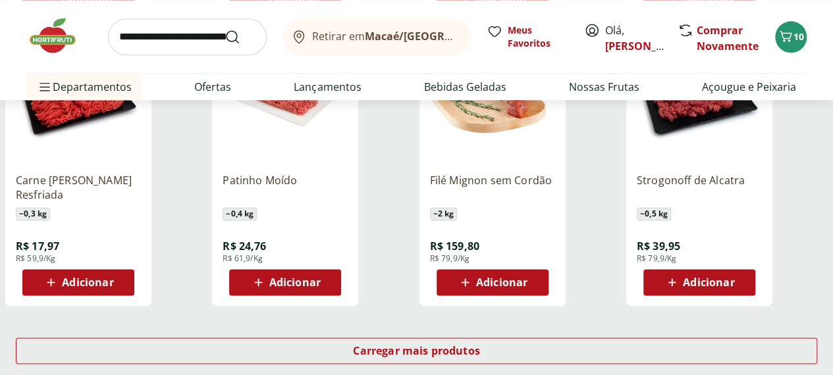
scroll to position [790, 0]
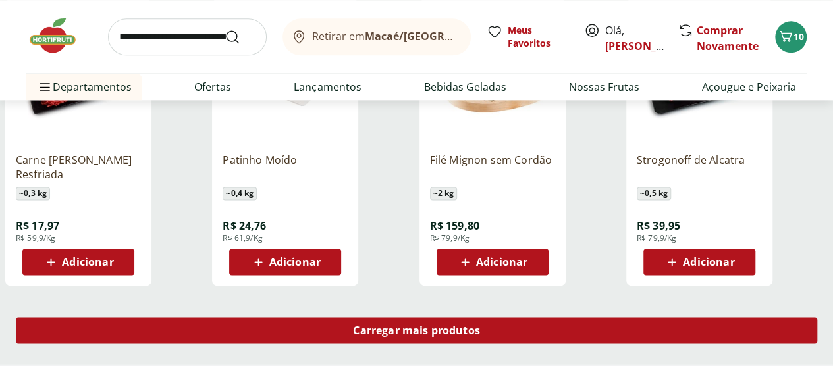
click at [504, 317] on div "Carregar mais produtos" at bounding box center [416, 330] width 801 height 26
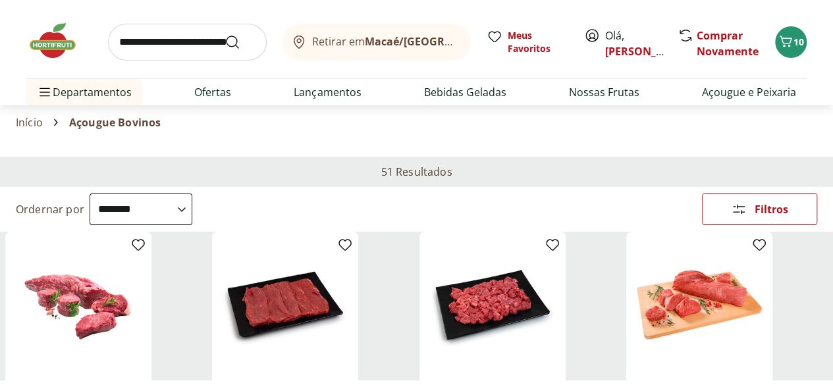
scroll to position [0, 0]
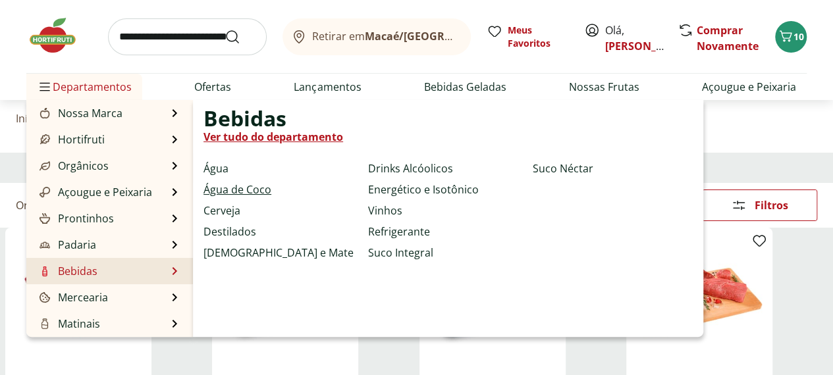
click at [248, 192] on link "Água de Coco" at bounding box center [237, 190] width 68 height 16
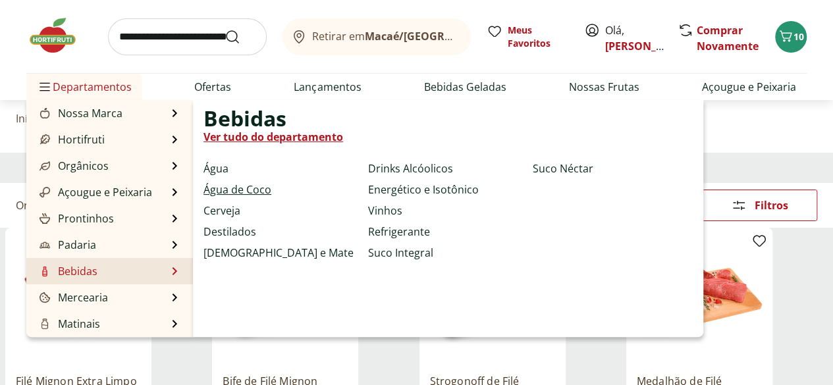
select select "**********"
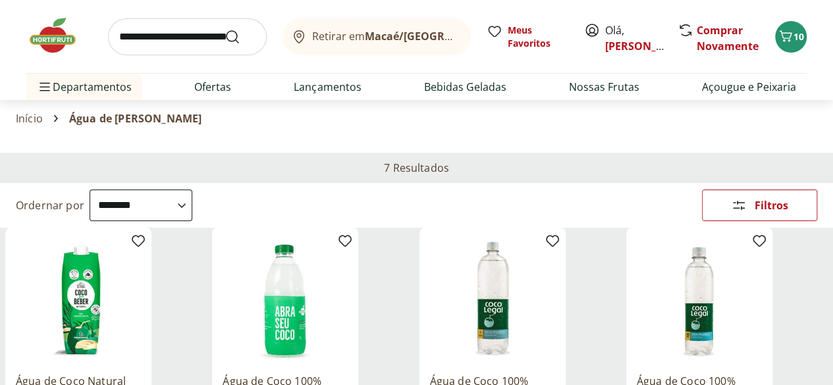
click at [0, 0] on div "Preço" at bounding box center [0, 0] width 0 height 0
click at [797, 40] on span "10" at bounding box center [798, 36] width 11 height 13
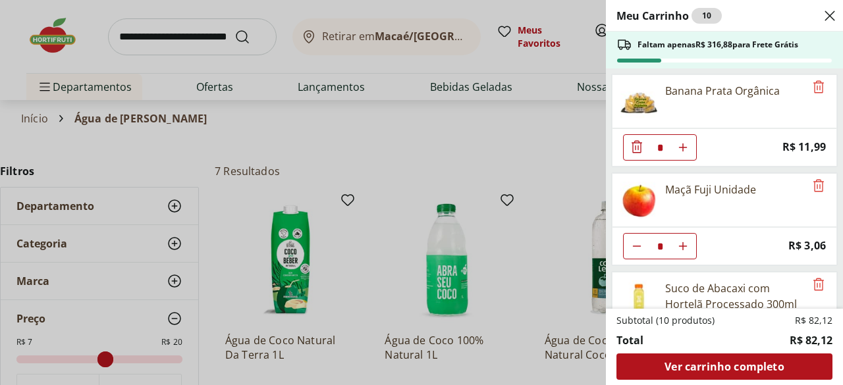
click at [0, 43] on div "Meu Carrinho 10 Faltam apenas R$ 316,88 para Frete Grátis Banana Prata Orgânica…" at bounding box center [421, 192] width 843 height 385
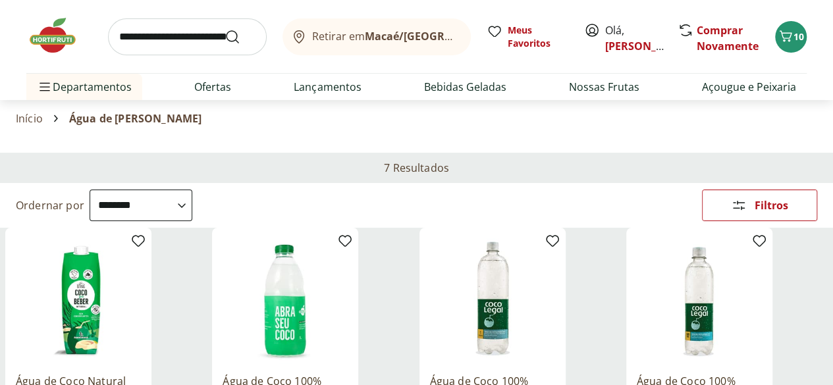
click at [41, 113] on link "Início" at bounding box center [29, 119] width 27 height 12
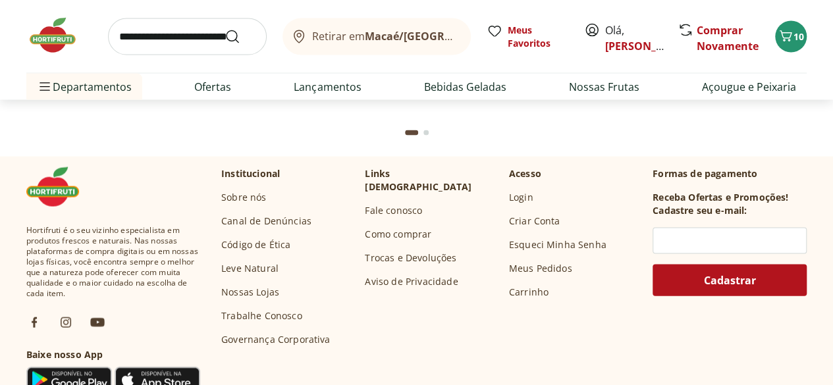
scroll to position [3950, 0]
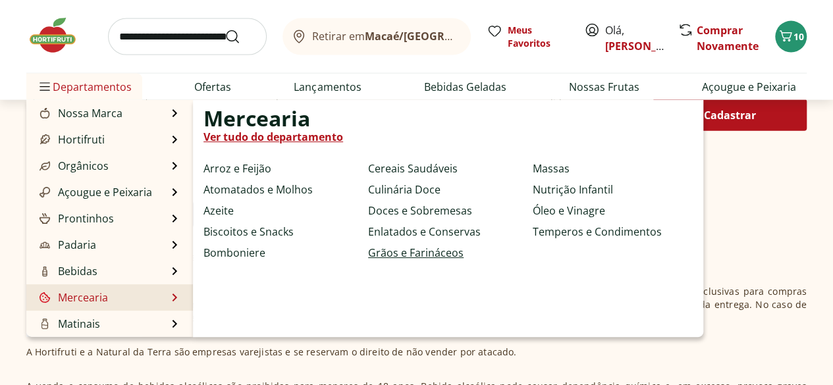
click at [423, 253] on link "Grãos e Farináceos" at bounding box center [415, 253] width 95 height 16
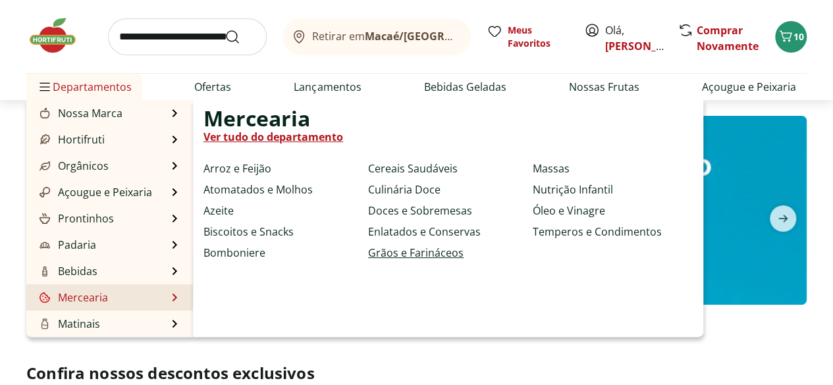
select select "**********"
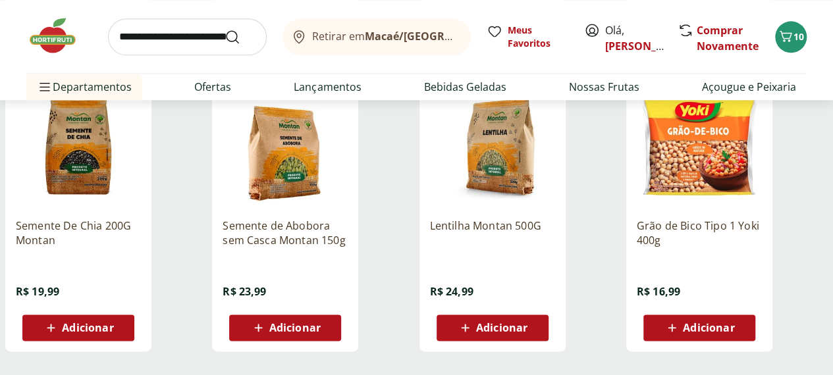
scroll to position [856, 0]
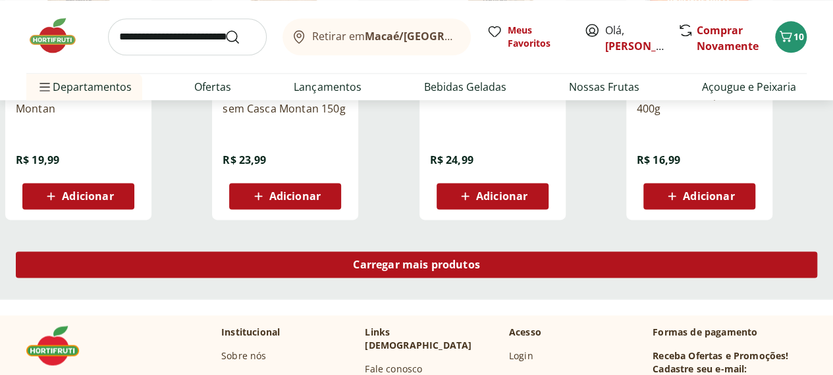
click at [480, 259] on span "Carregar mais produtos" at bounding box center [416, 264] width 127 height 11
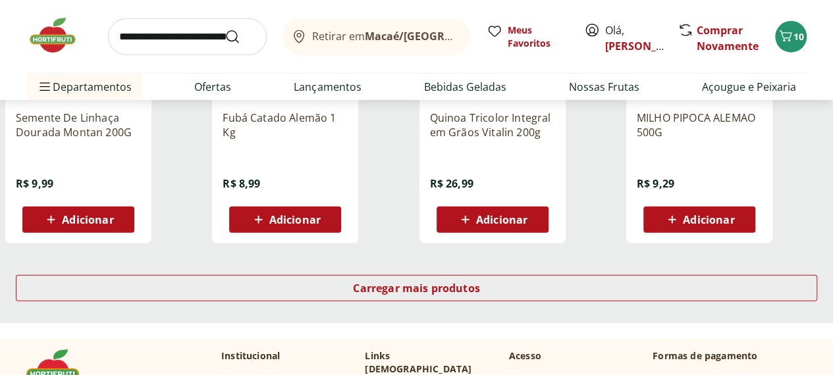
scroll to position [1712, 0]
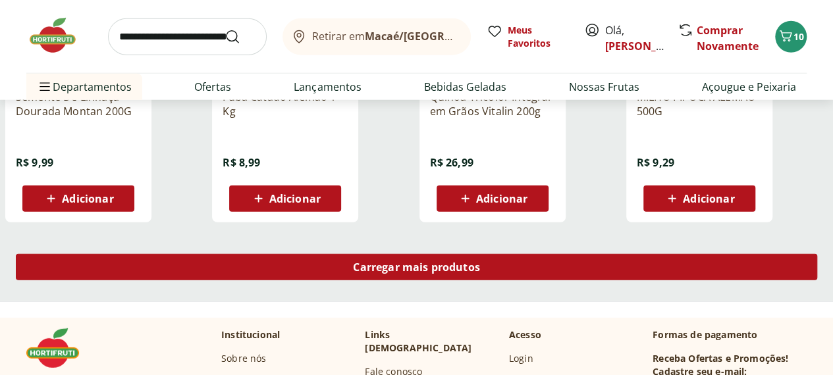
click at [529, 254] on div "Carregar mais produtos" at bounding box center [416, 267] width 801 height 26
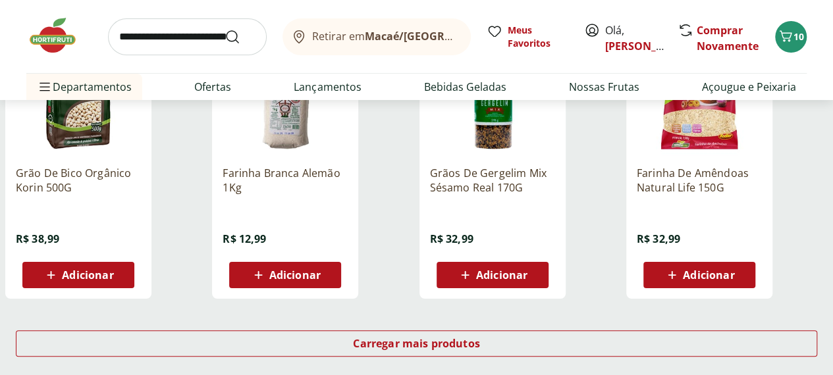
scroll to position [2502, 0]
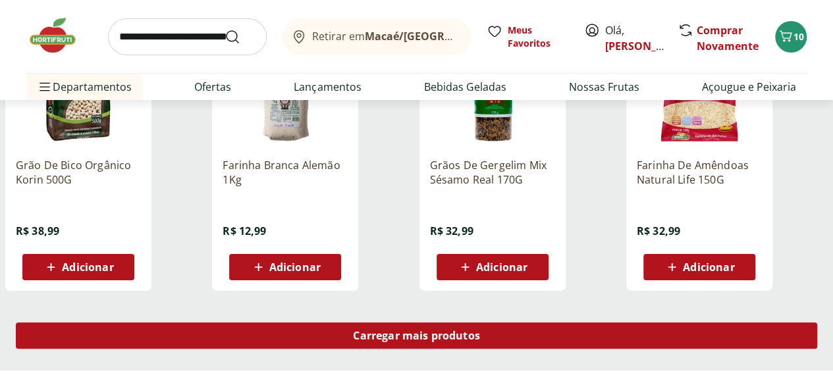
click at [516, 323] on div "Carregar mais produtos" at bounding box center [416, 336] width 801 height 26
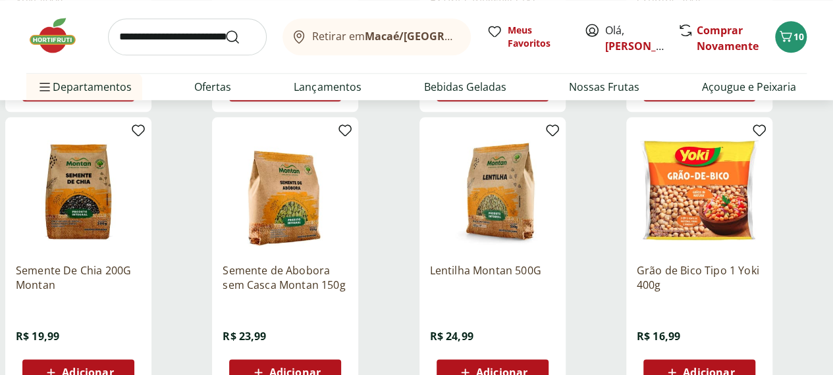
scroll to position [658, 0]
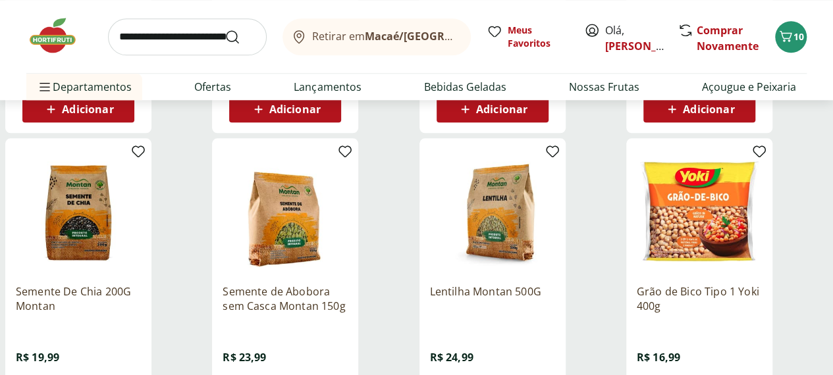
click at [348, 191] on img at bounding box center [285, 211] width 125 height 125
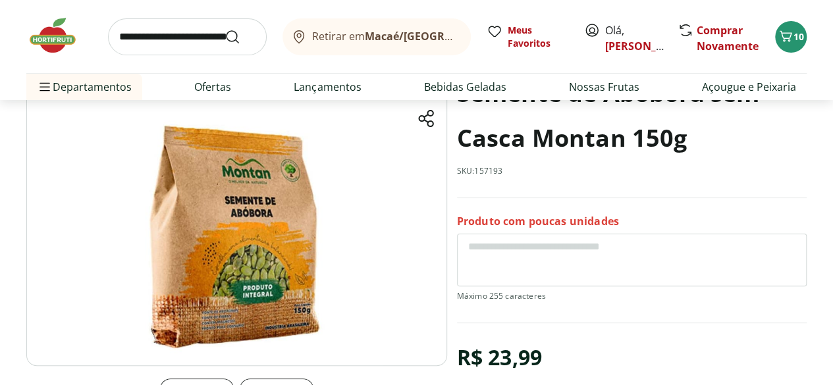
scroll to position [132, 0]
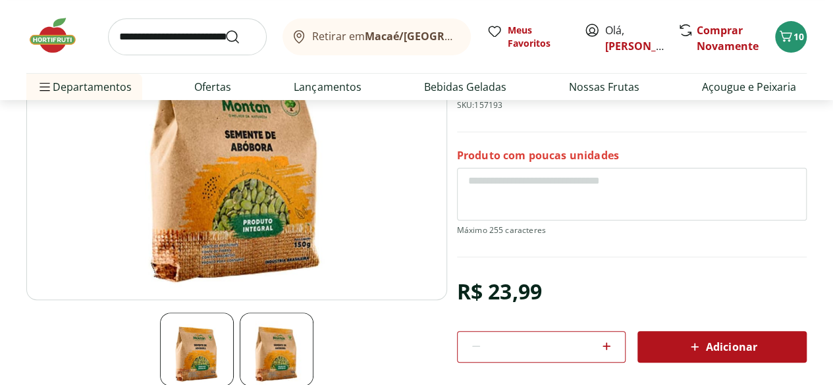
click at [258, 361] on img at bounding box center [277, 350] width 74 height 74
click at [217, 356] on img at bounding box center [197, 350] width 74 height 74
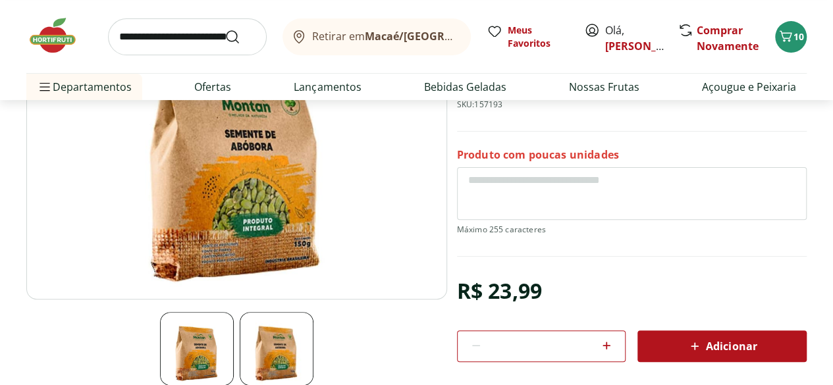
scroll to position [198, 0]
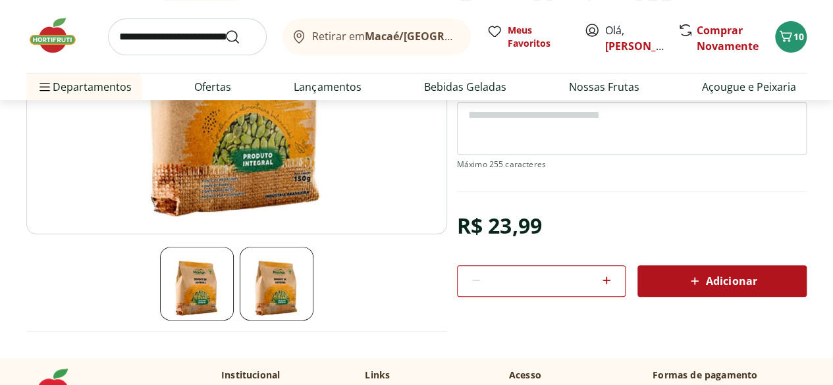
click at [665, 284] on div "Adicionar" at bounding box center [722, 281] width 148 height 24
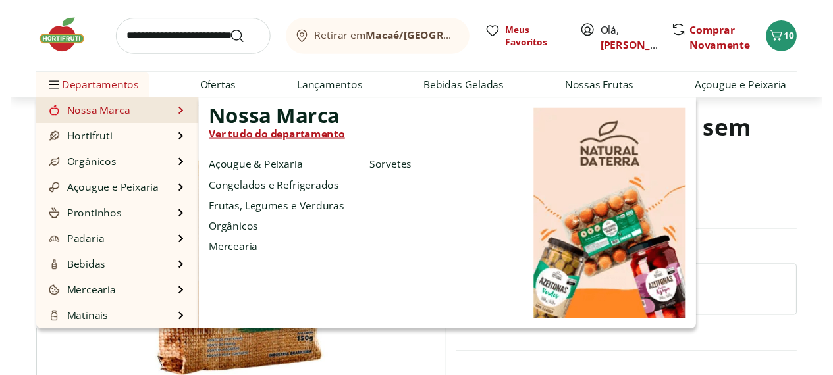
scroll to position [0, 0]
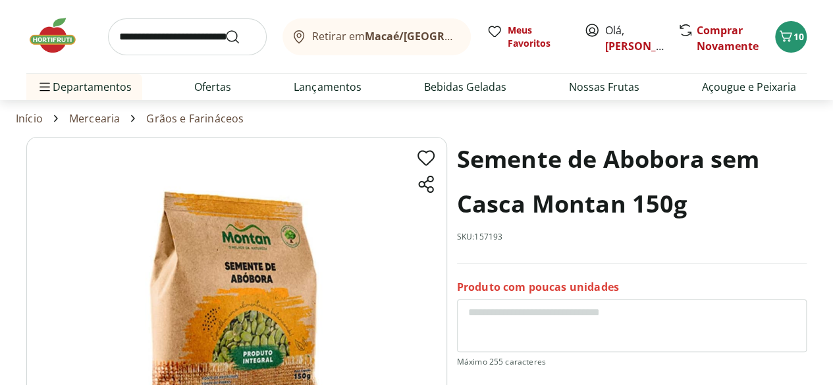
select select "**********"
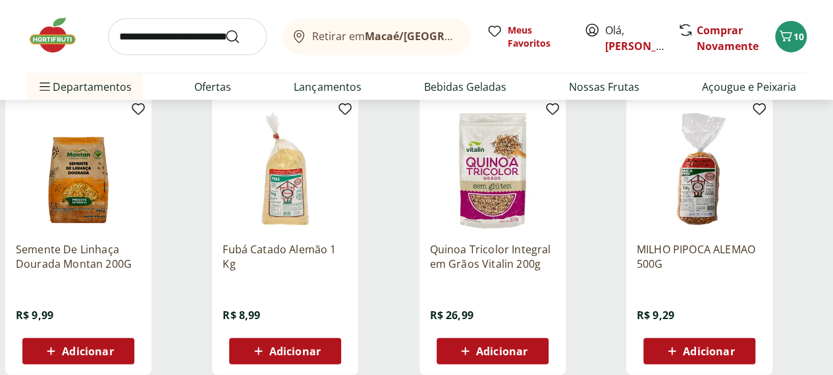
scroll to position [1580, 0]
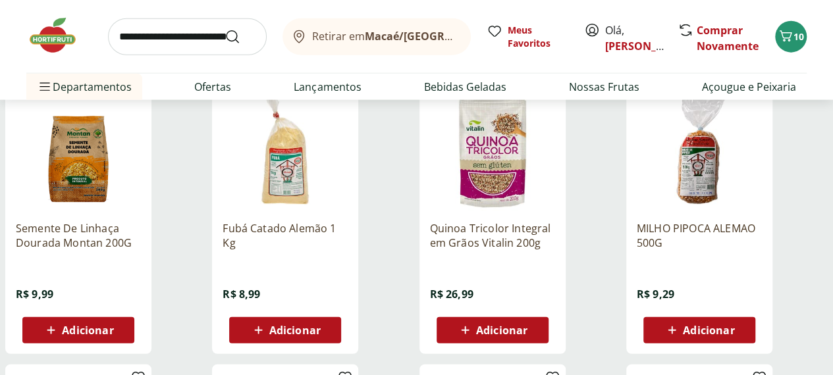
click at [141, 118] on img at bounding box center [78, 148] width 125 height 125
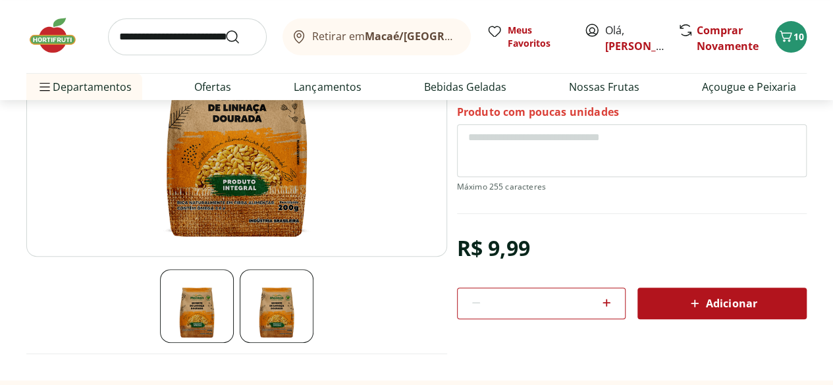
scroll to position [198, 0]
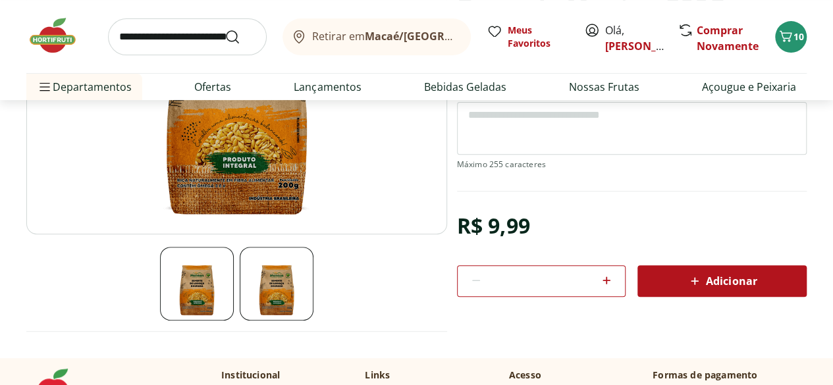
click at [774, 279] on div "Adicionar" at bounding box center [722, 281] width 148 height 24
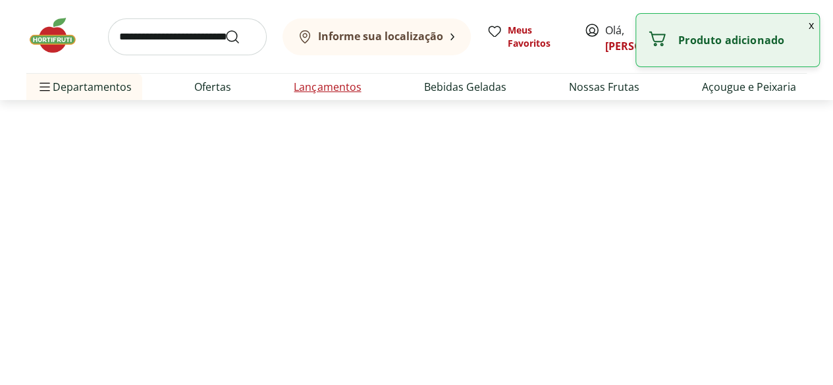
select select "**********"
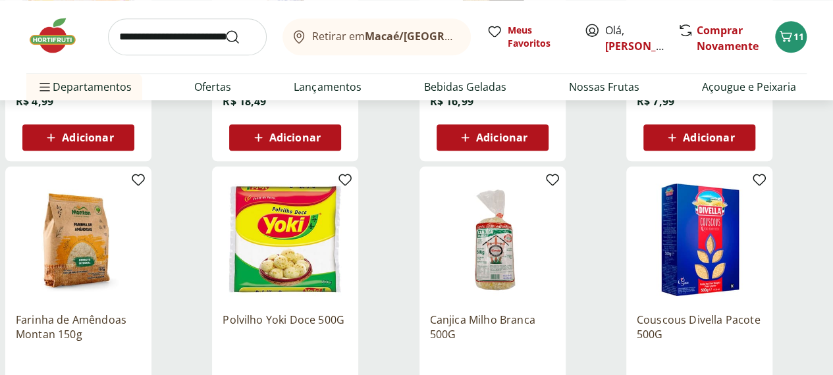
scroll to position [3226, 0]
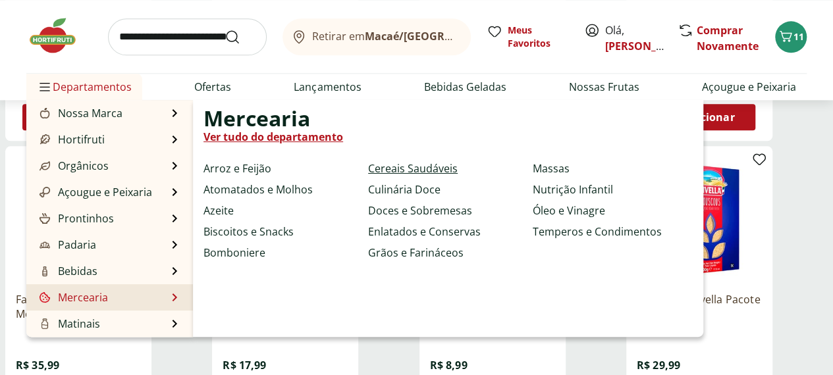
click at [433, 166] on link "Cereais Saudáveis" at bounding box center [413, 169] width 90 height 16
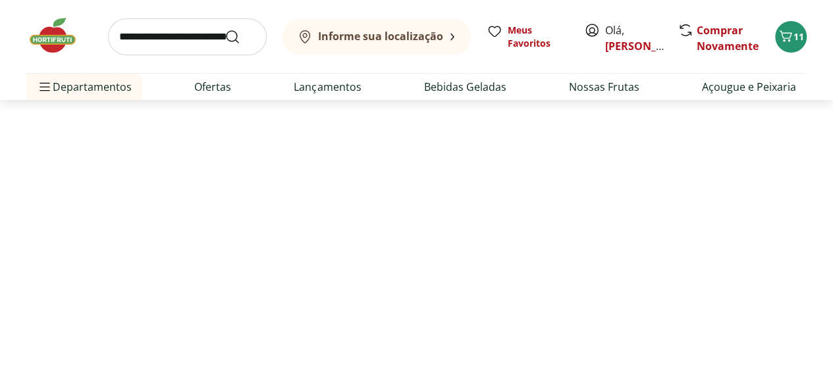
select select "**********"
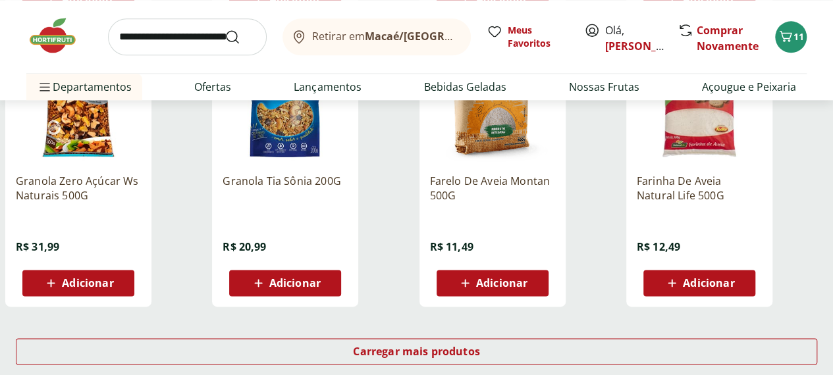
scroll to position [856, 0]
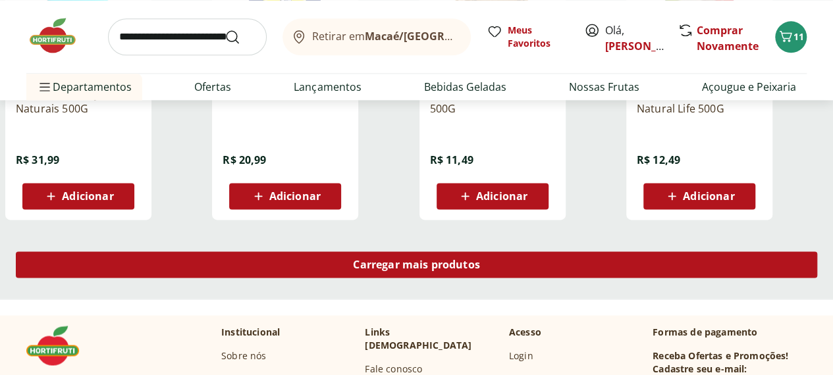
click at [480, 259] on span "Carregar mais produtos" at bounding box center [416, 264] width 127 height 11
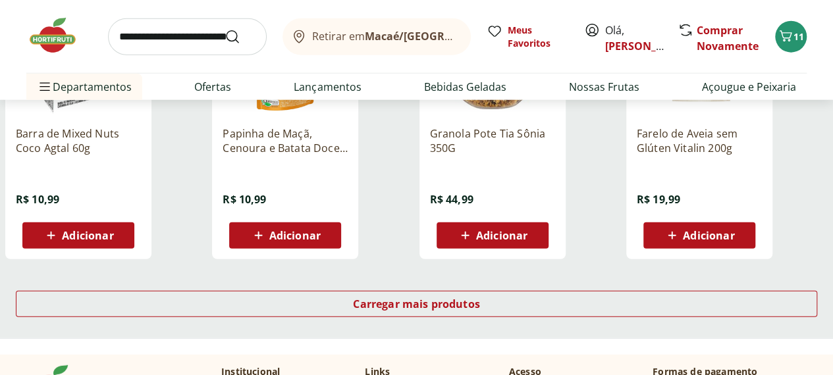
scroll to position [1712, 0]
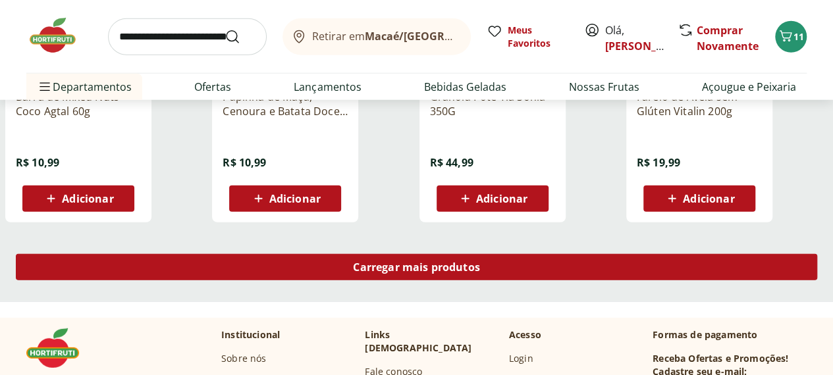
click at [480, 262] on span "Carregar mais produtos" at bounding box center [416, 267] width 127 height 11
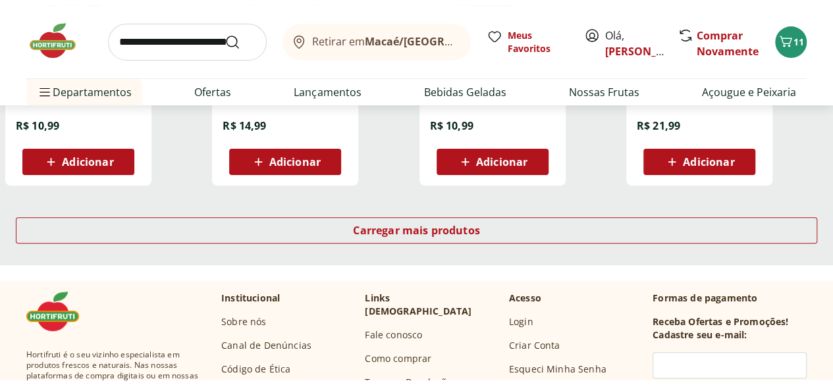
scroll to position [2634, 0]
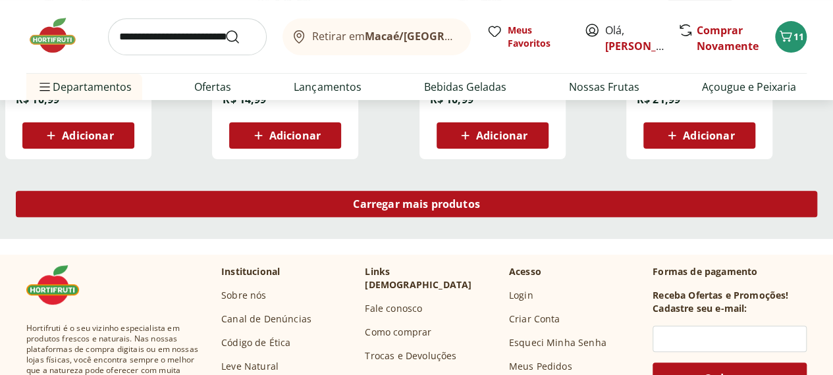
click at [534, 191] on div "Carregar mais produtos" at bounding box center [416, 204] width 801 height 26
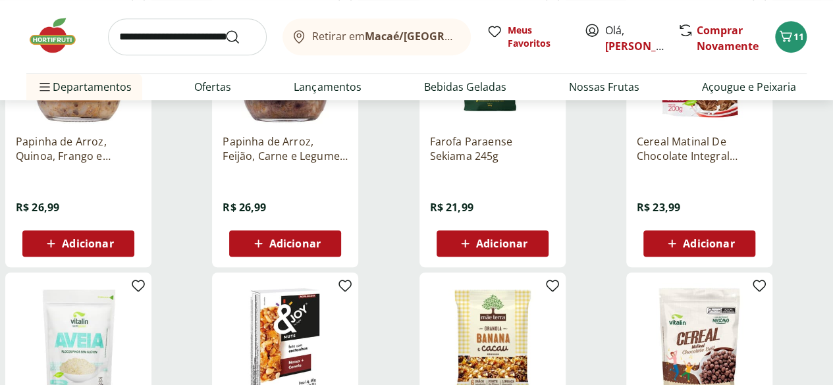
scroll to position [2699, 0]
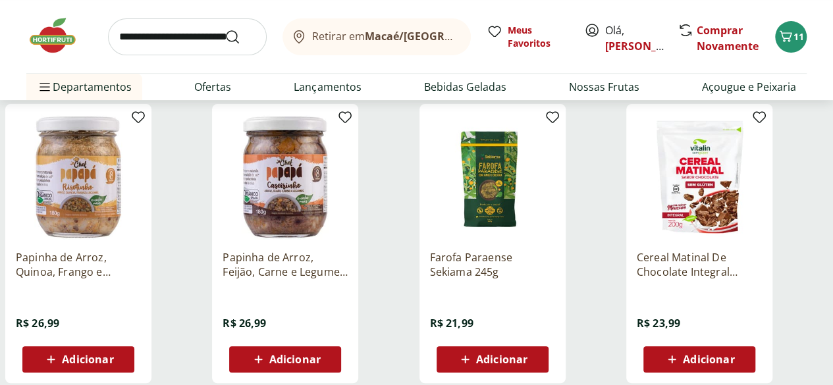
click at [160, 44] on input "search" at bounding box center [187, 36] width 159 height 37
type input "********"
click at [225, 29] on button "Submit Search" at bounding box center [241, 37] width 32 height 16
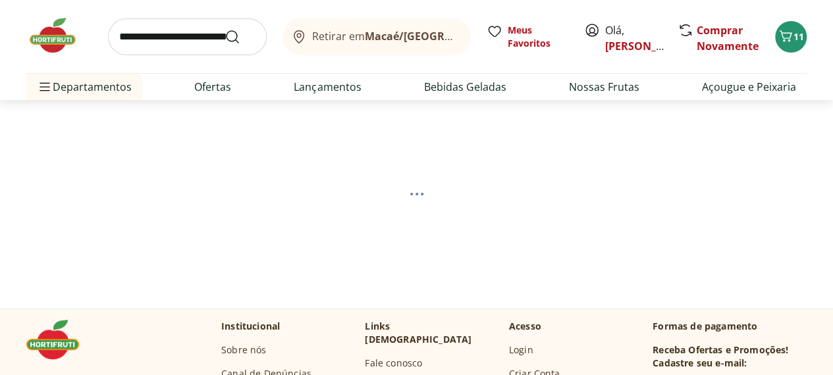
select select "**********"
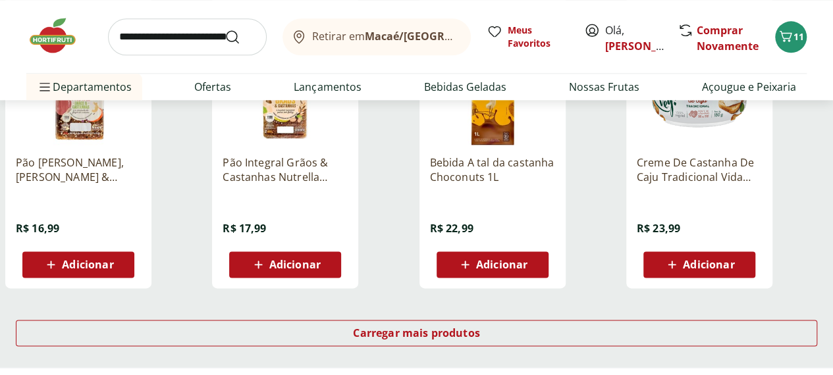
scroll to position [790, 0]
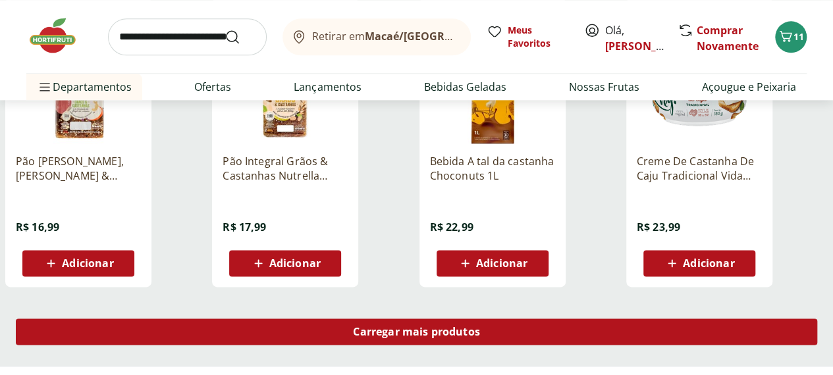
click at [480, 331] on span "Carregar mais produtos" at bounding box center [416, 332] width 127 height 11
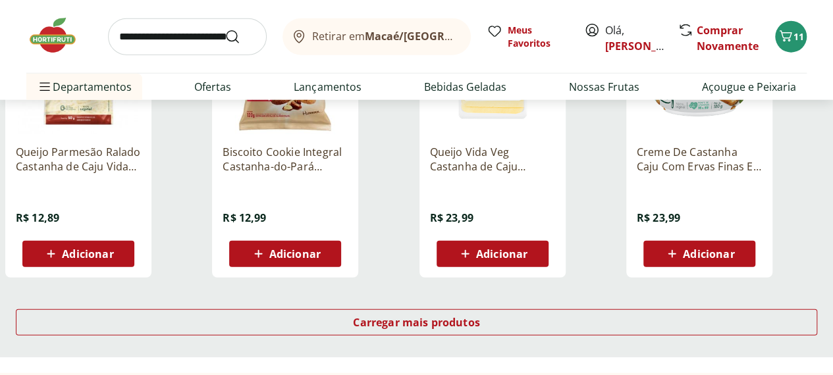
scroll to position [1712, 0]
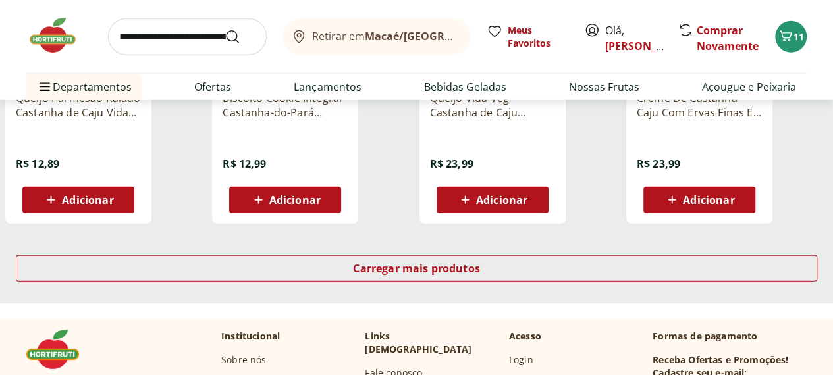
click at [592, 272] on div "Carregar mais produtos" at bounding box center [416, 271] width 833 height 63
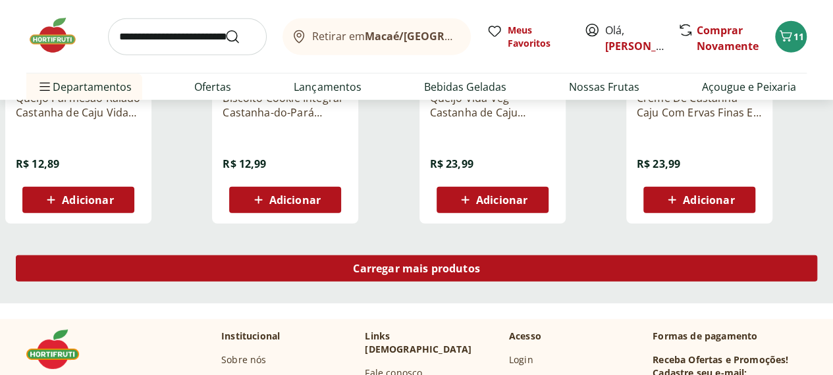
click at [480, 273] on span "Carregar mais produtos" at bounding box center [416, 268] width 127 height 11
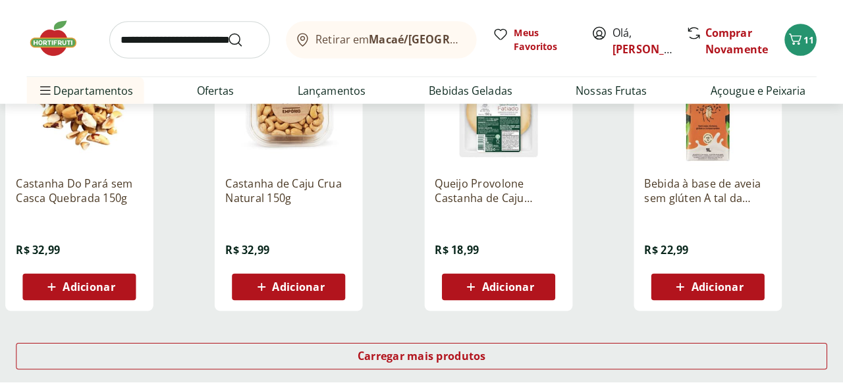
scroll to position [2436, 0]
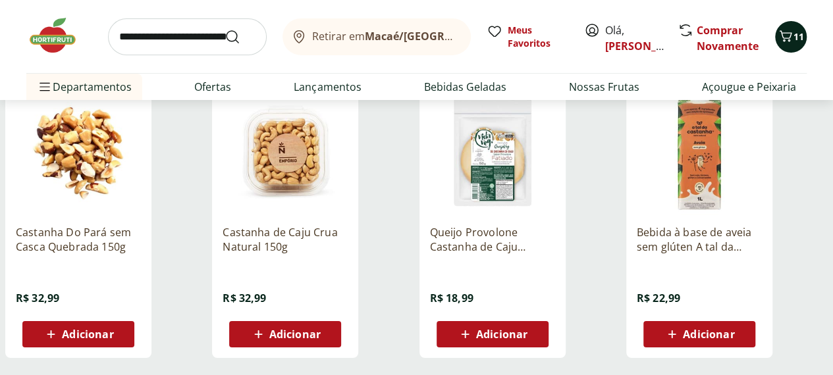
click at [802, 34] on span "11" at bounding box center [798, 36] width 11 height 13
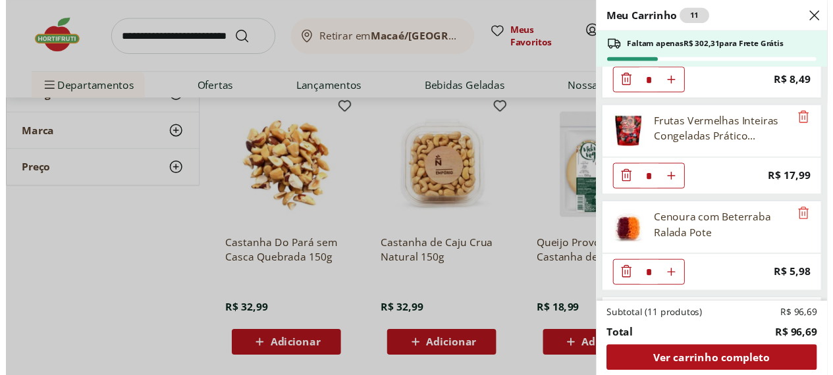
scroll to position [641, 0]
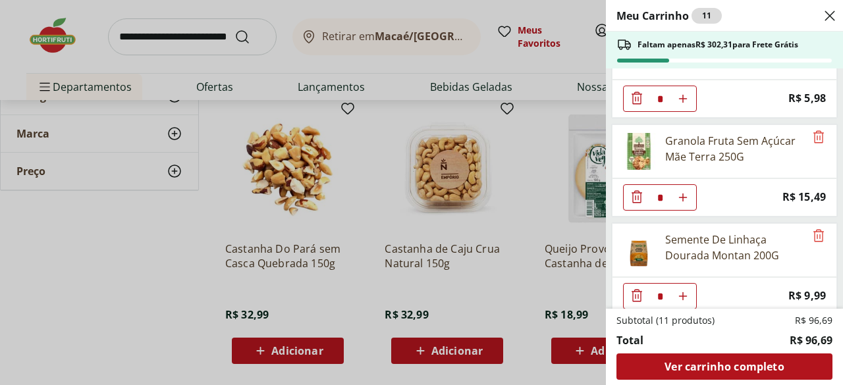
click at [74, 251] on div "Meu Carrinho 11 Faltam apenas R$ 302,31 para Frete Grátis Banana Prata Orgânica…" at bounding box center [421, 192] width 843 height 385
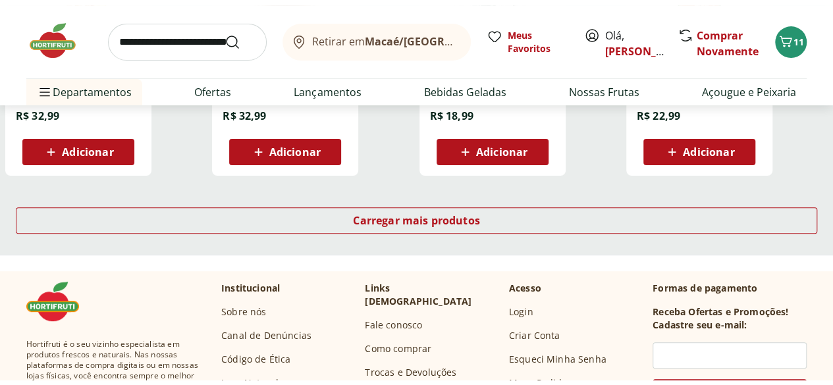
scroll to position [2634, 0]
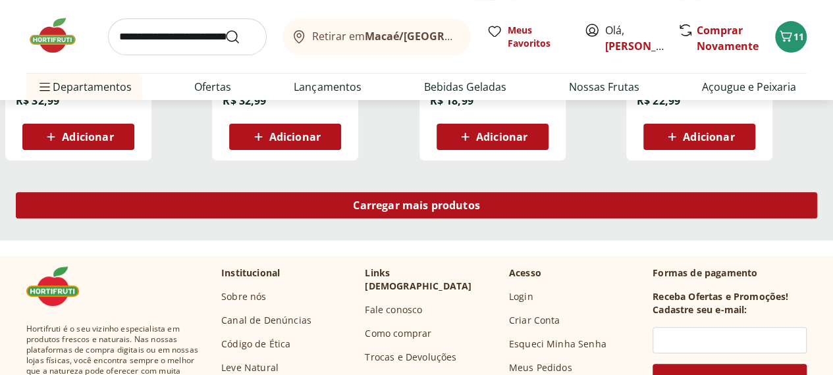
click at [480, 210] on span "Carregar mais produtos" at bounding box center [416, 205] width 127 height 11
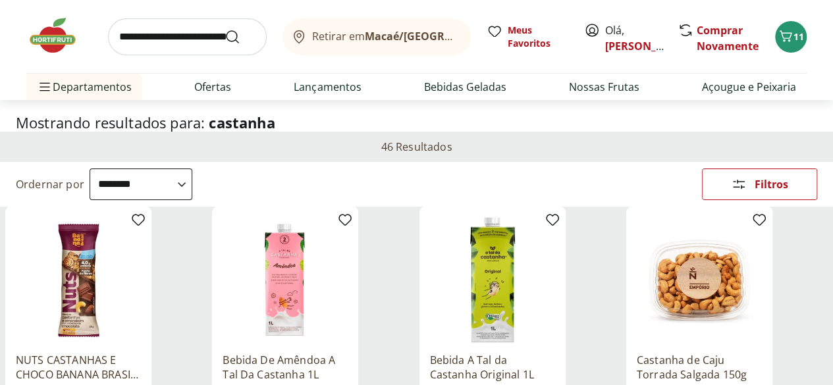
scroll to position [0, 0]
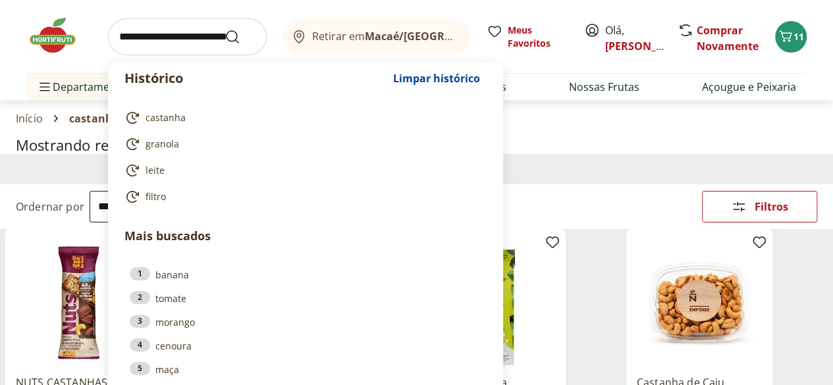
click at [156, 30] on input "search" at bounding box center [187, 36] width 159 height 37
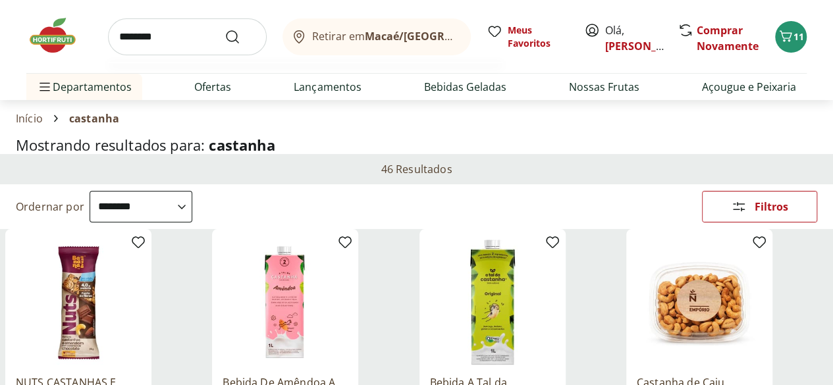
type input "*********"
click button "Submit Search" at bounding box center [241, 37] width 32 height 16
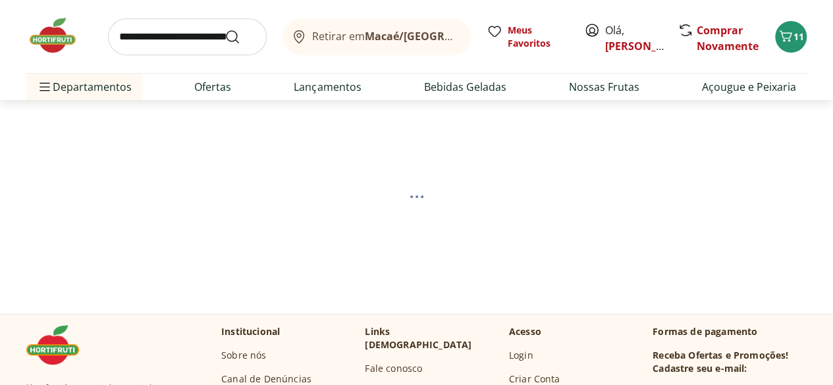
select select "**********"
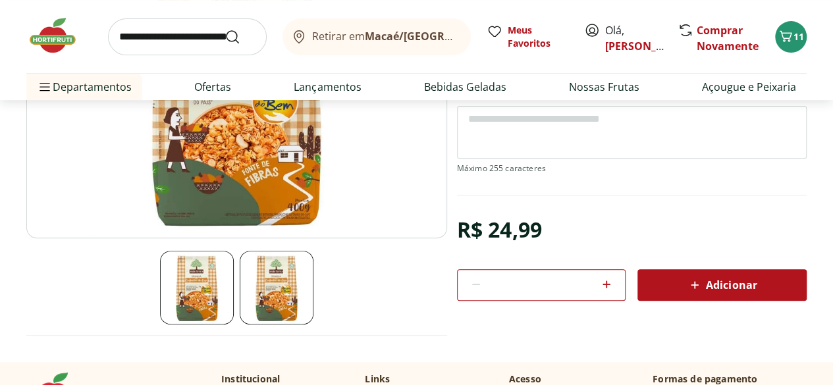
scroll to position [198, 0]
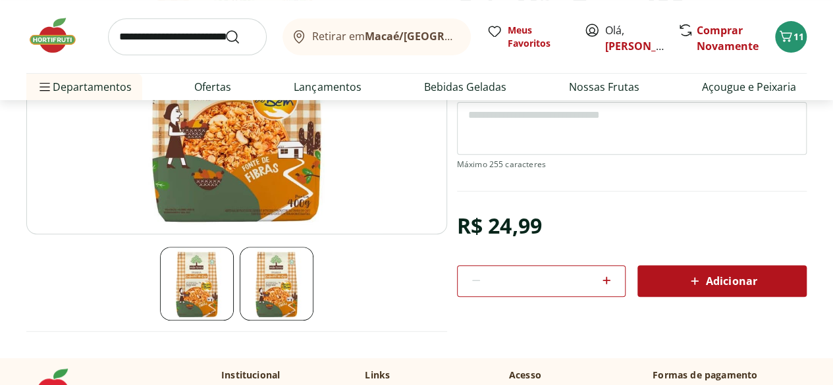
click at [271, 268] on img at bounding box center [277, 284] width 74 height 74
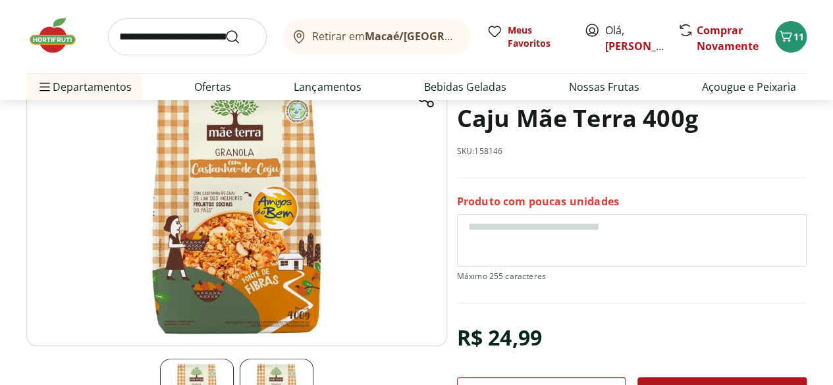
scroll to position [66, 0]
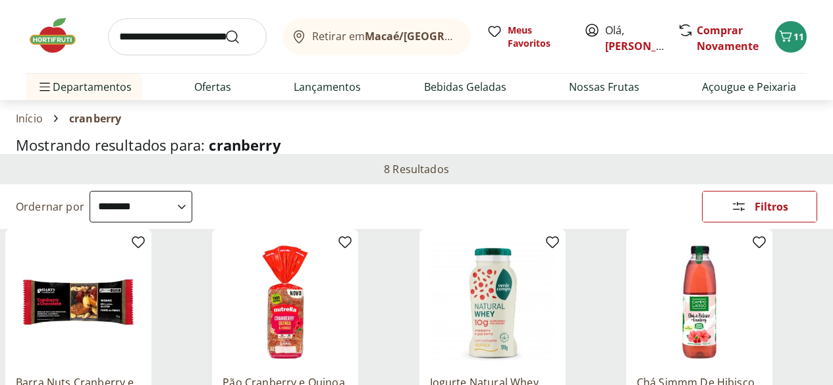
select select "**********"
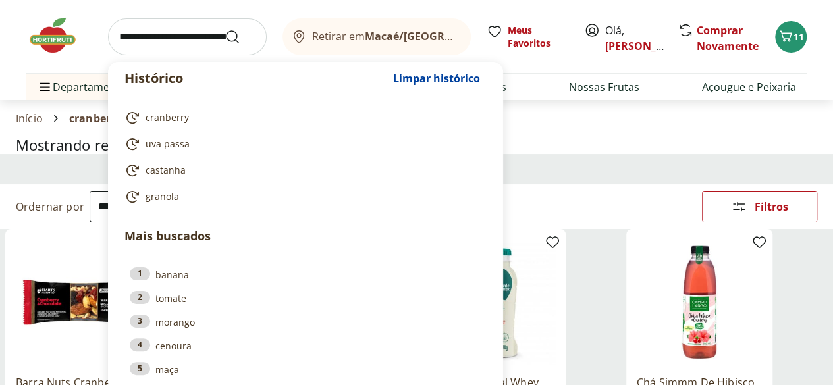
click at [176, 43] on input "search" at bounding box center [187, 36] width 159 height 37
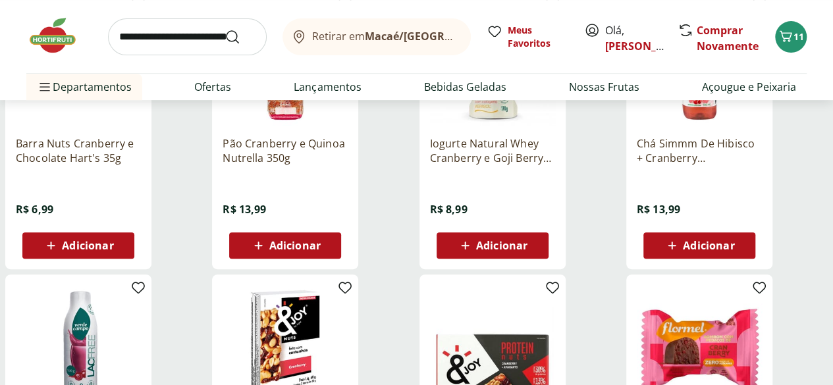
scroll to position [66, 0]
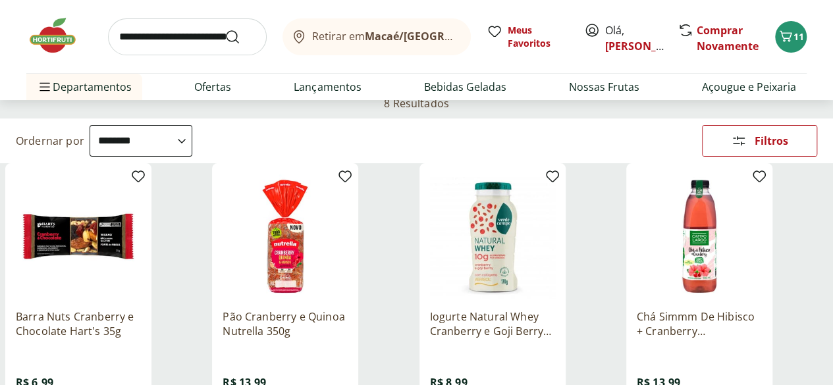
click at [762, 259] on img at bounding box center [699, 236] width 125 height 125
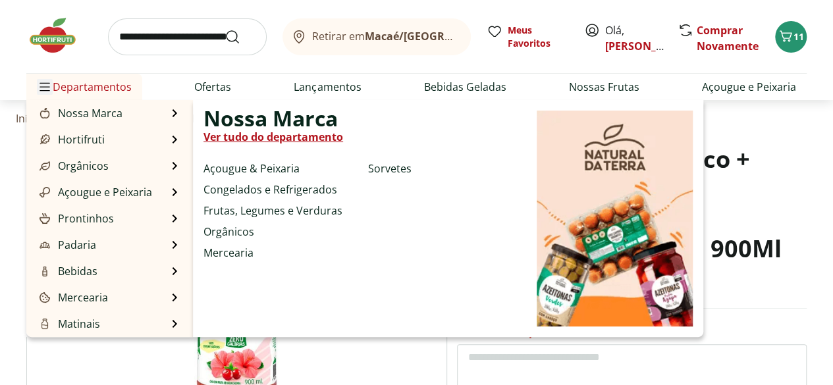
click at [45, 93] on span "Menu" at bounding box center [45, 87] width 16 height 16
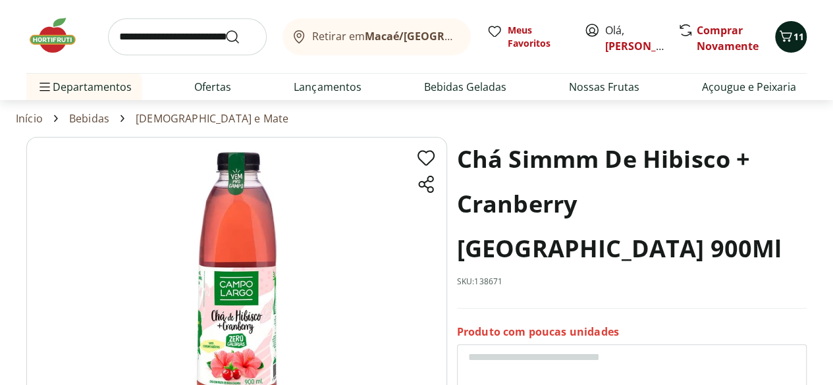
click at [800, 30] on span "11" at bounding box center [798, 36] width 11 height 13
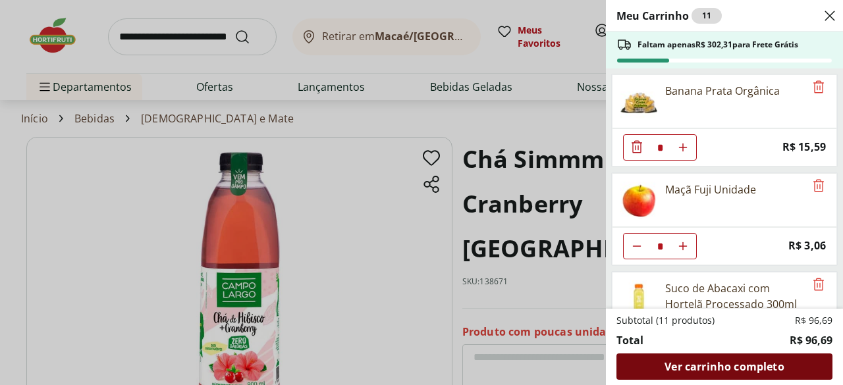
click at [741, 367] on span "Ver carrinho completo" at bounding box center [723, 366] width 119 height 11
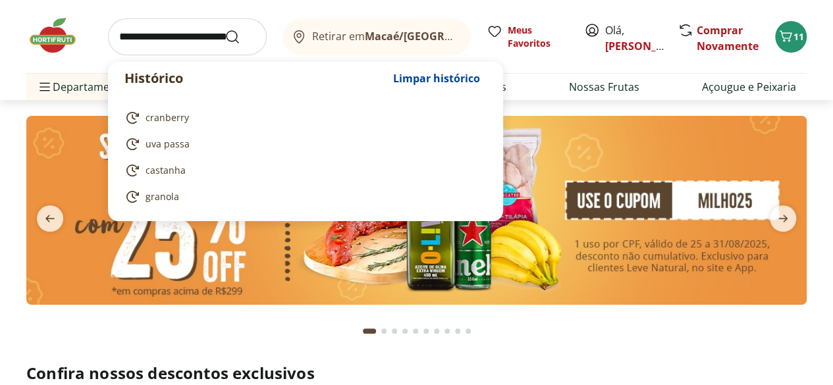
click at [159, 39] on input "search" at bounding box center [187, 36] width 159 height 37
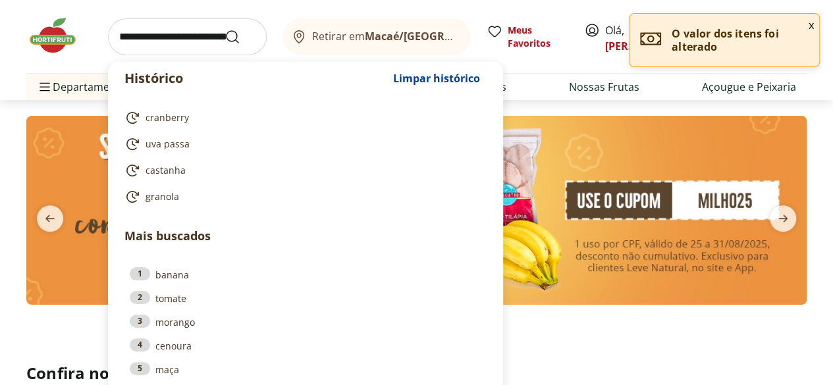
type input "*"
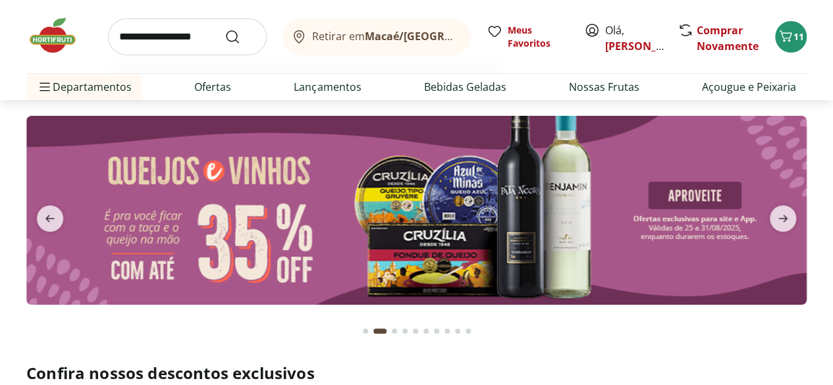
type input "**********"
click at [225, 29] on button "Submit Search" at bounding box center [241, 37] width 32 height 16
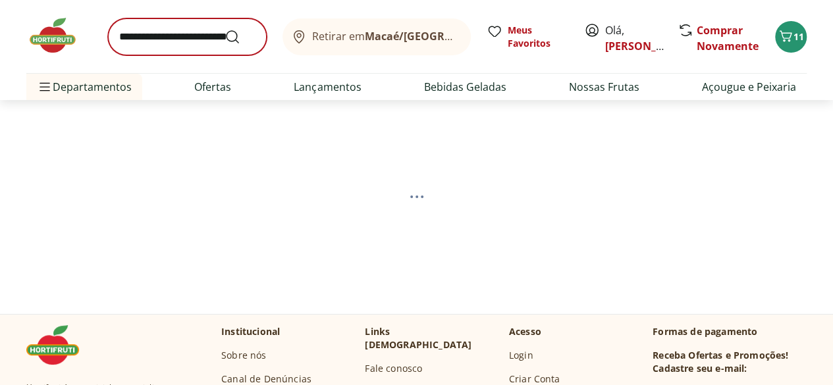
select select "**********"
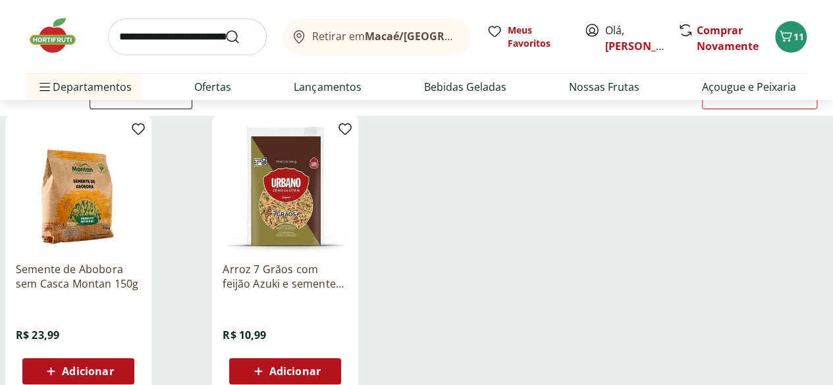
scroll to position [132, 0]
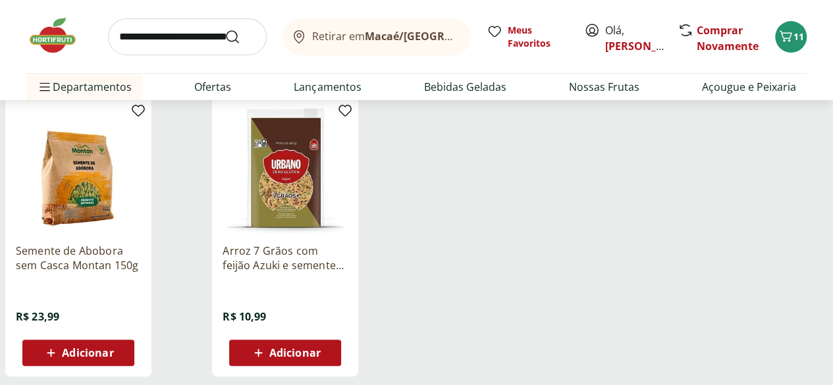
click at [59, 352] on icon at bounding box center [51, 353] width 16 height 16
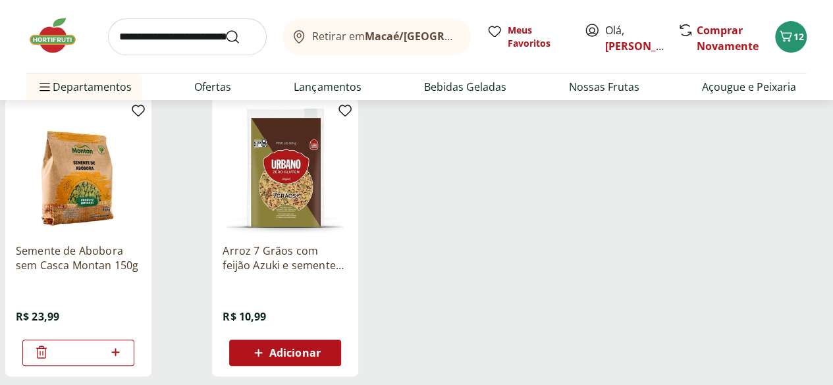
click at [626, 290] on ul "Semente de Abobora sem Casca Montan 150g R$ 23,99 * Arroz 7 Grãos com feijão Az…" at bounding box center [416, 242] width 822 height 290
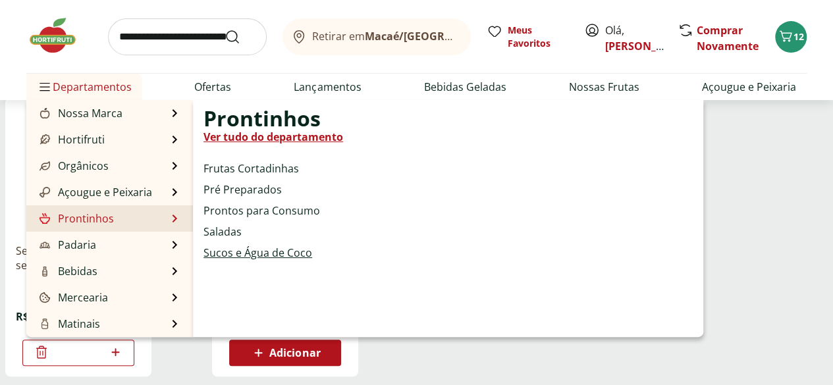
click at [262, 257] on link "Sucos e Água de Coco" at bounding box center [257, 253] width 109 height 16
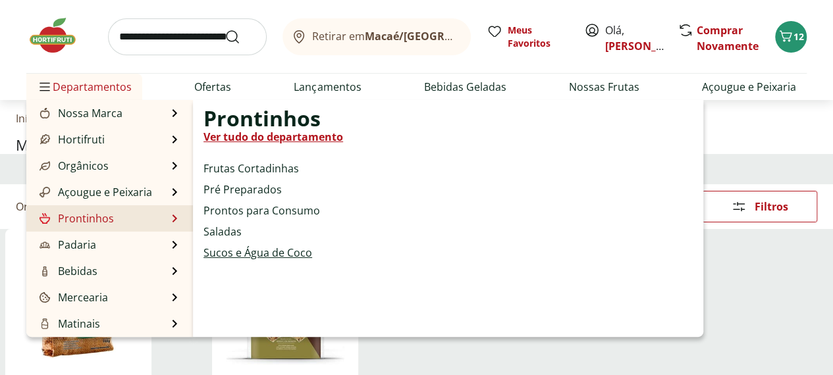
select select "**********"
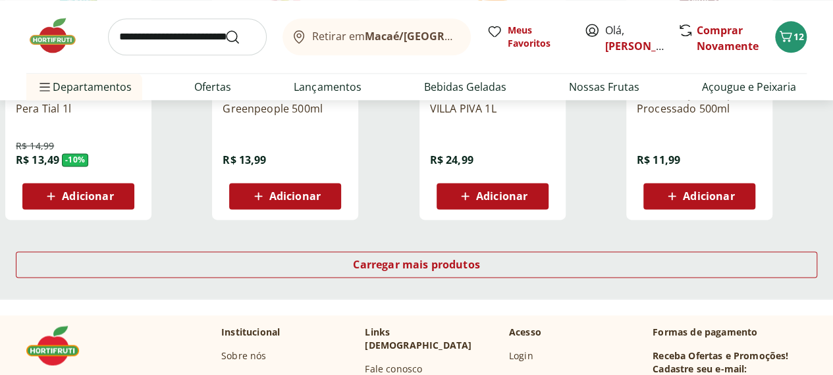
scroll to position [658, 0]
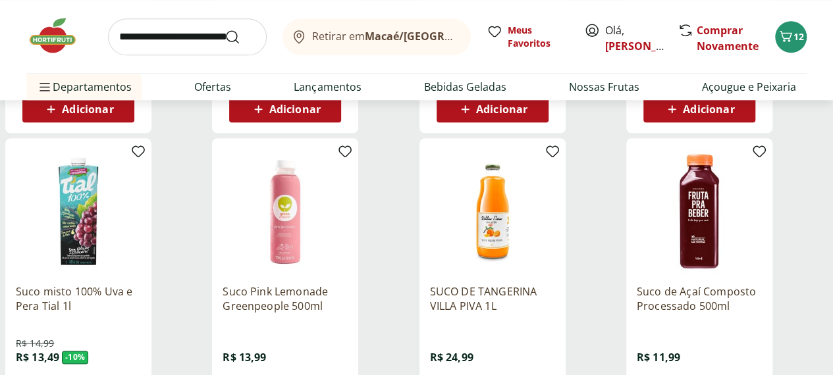
click at [185, 43] on input "search" at bounding box center [187, 36] width 159 height 37
type input "**********"
click button "Submit Search" at bounding box center [241, 37] width 32 height 16
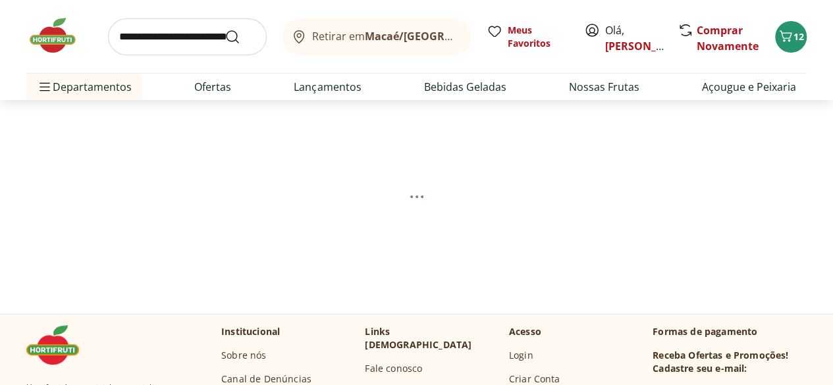
select select "**********"
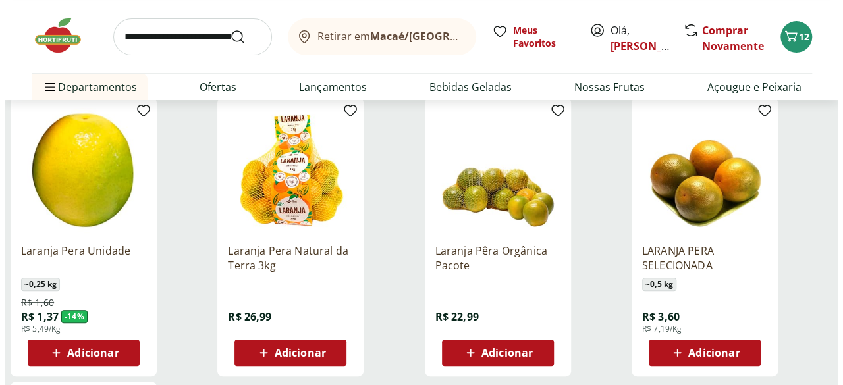
scroll to position [132, 0]
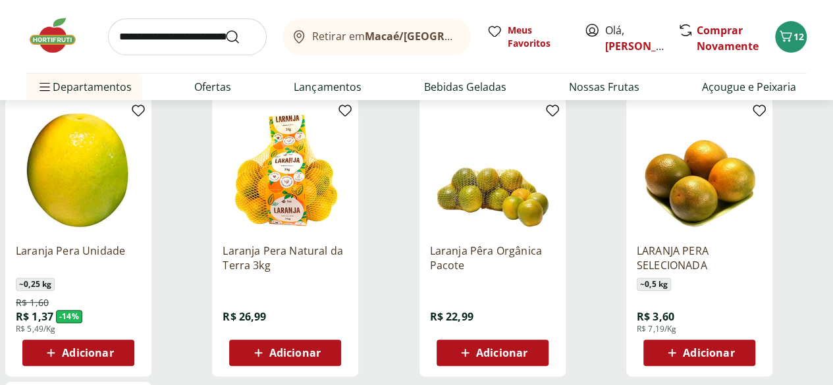
click at [113, 358] on span "Adicionar" at bounding box center [87, 353] width 51 height 11
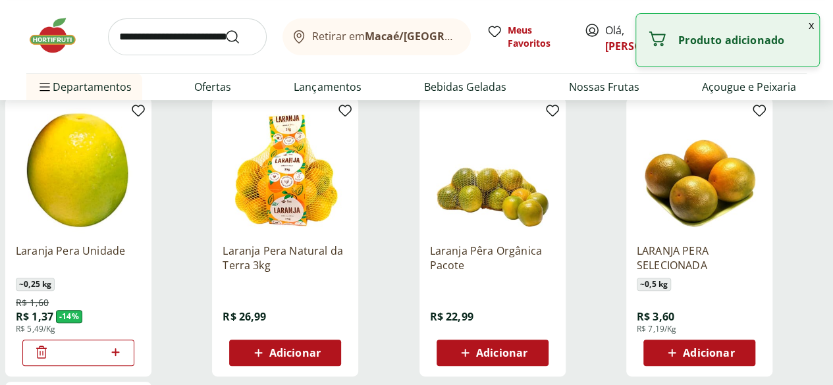
click at [124, 360] on icon at bounding box center [115, 352] width 16 height 16
type input "*"
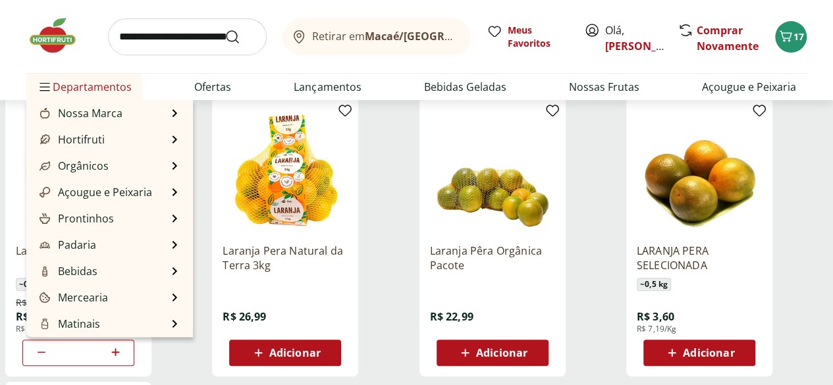
click at [78, 82] on span "Departamentos" at bounding box center [84, 87] width 95 height 32
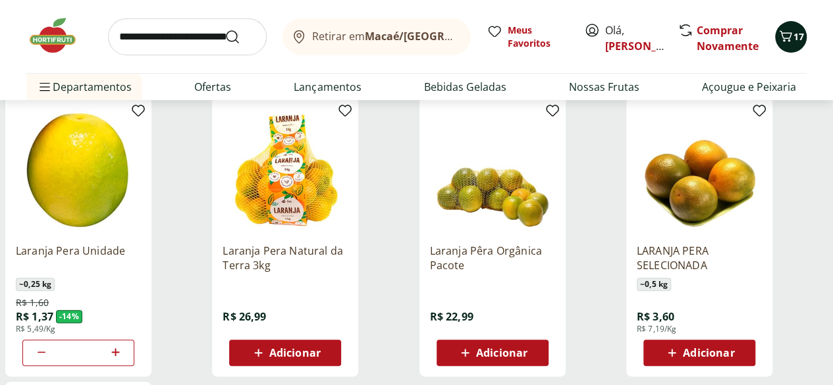
click at [785, 35] on icon "Carrinho" at bounding box center [786, 36] width 16 height 16
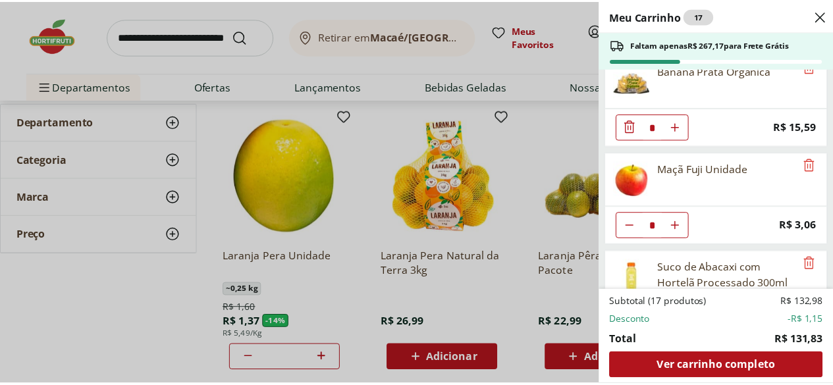
scroll to position [0, 0]
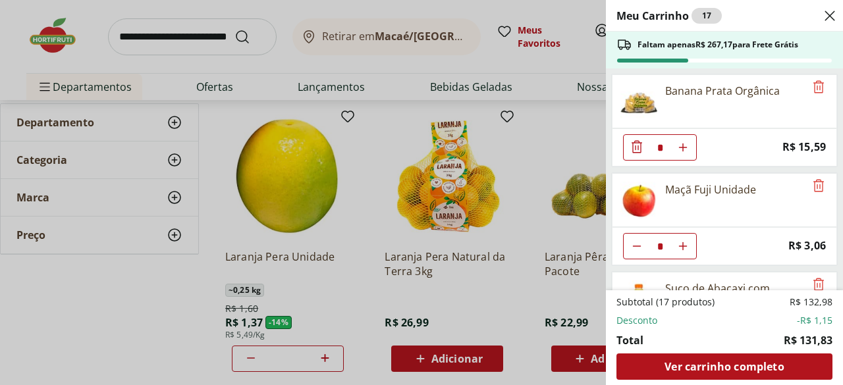
click at [30, 294] on div "Meu Carrinho 17 Faltam apenas R$ 267,17 para Frete Grátis Banana Prata Orgânica…" at bounding box center [421, 192] width 843 height 385
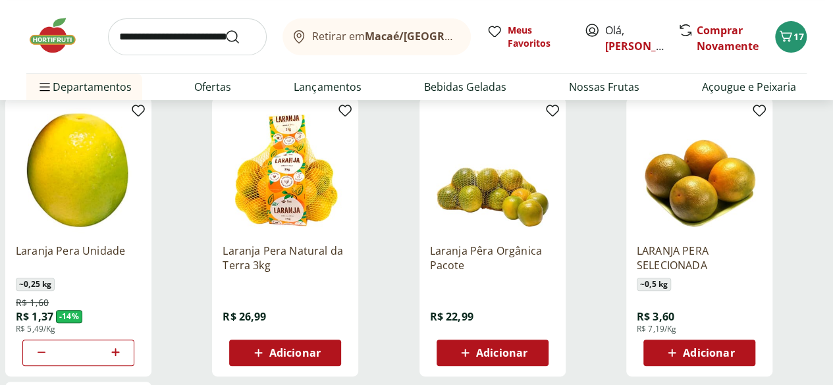
click at [159, 39] on input "search" at bounding box center [187, 36] width 159 height 37
type input "******"
click button "Submit Search" at bounding box center [241, 37] width 32 height 16
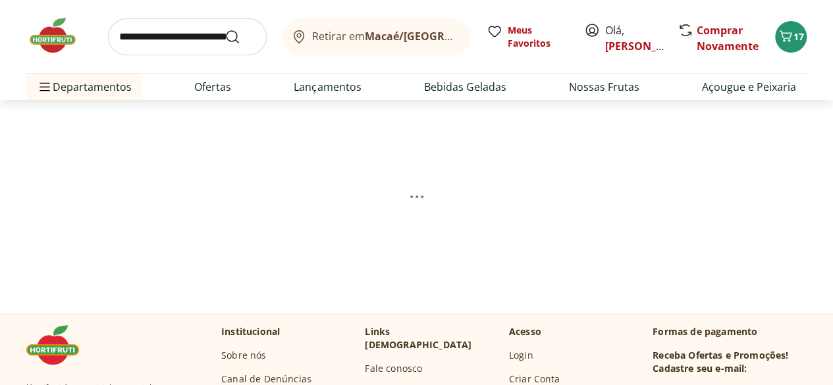
select select "**********"
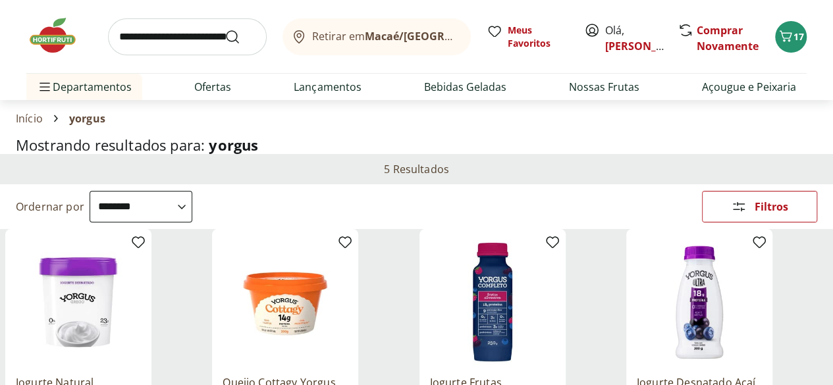
click at [161, 38] on input "search" at bounding box center [187, 36] width 159 height 37
type input "*******"
click at [225, 29] on button "Submit Search" at bounding box center [241, 37] width 32 height 16
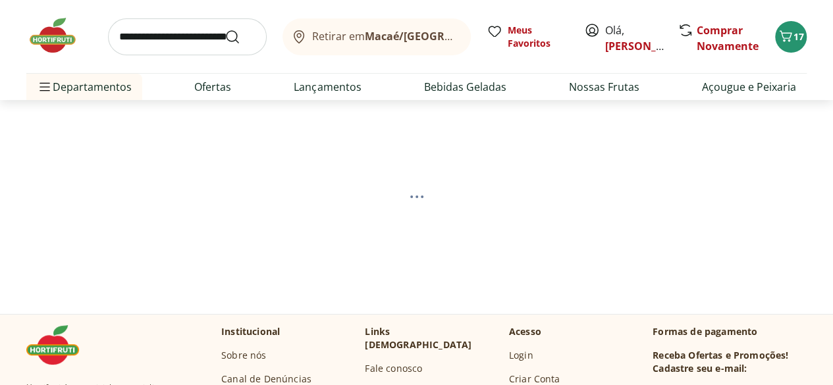
select select "**********"
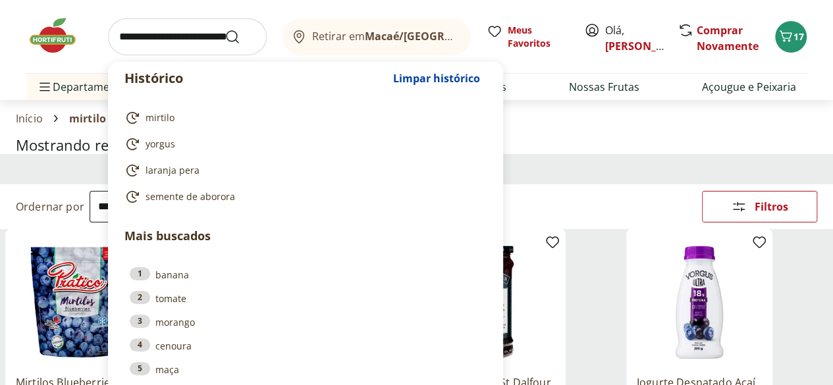
click at [202, 44] on input "search" at bounding box center [187, 36] width 159 height 37
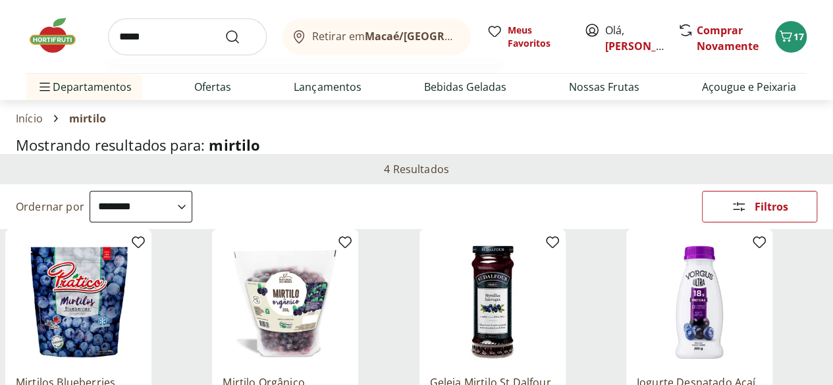
type input "******"
click button "Submit Search" at bounding box center [241, 37] width 32 height 16
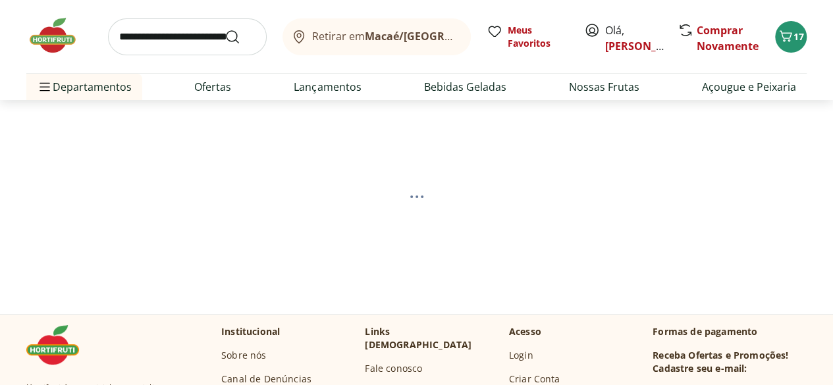
select select "**********"
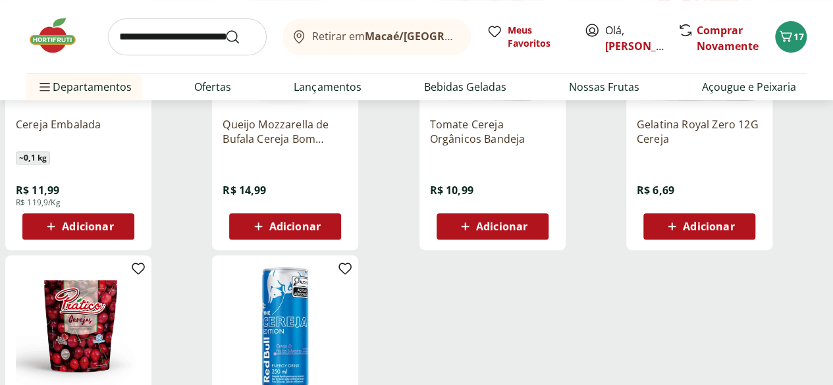
scroll to position [263, 0]
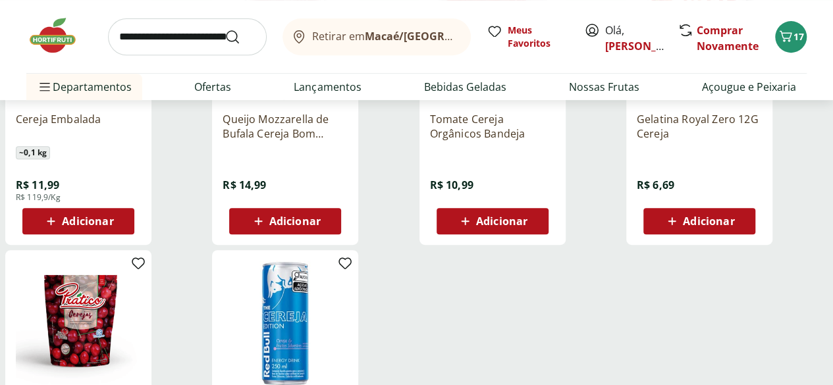
click at [141, 315] on img at bounding box center [78, 323] width 125 height 125
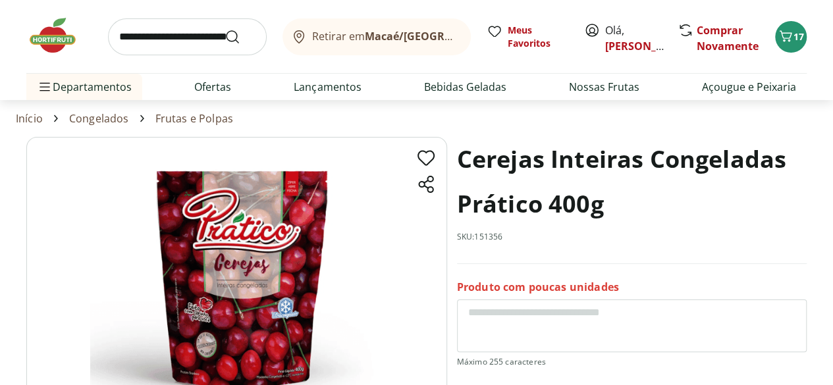
scroll to position [263, 0]
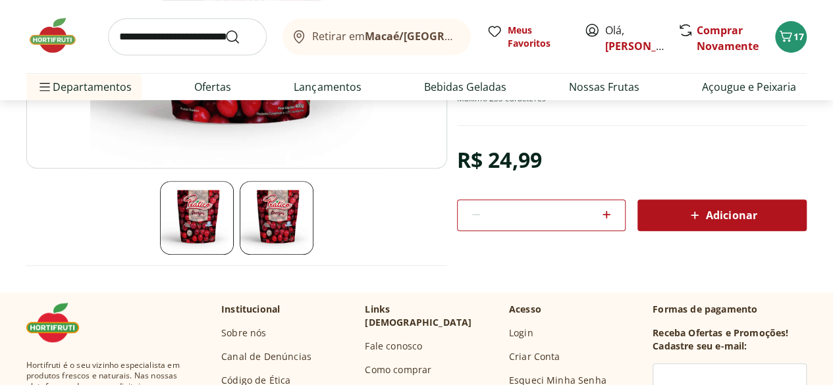
select select "**********"
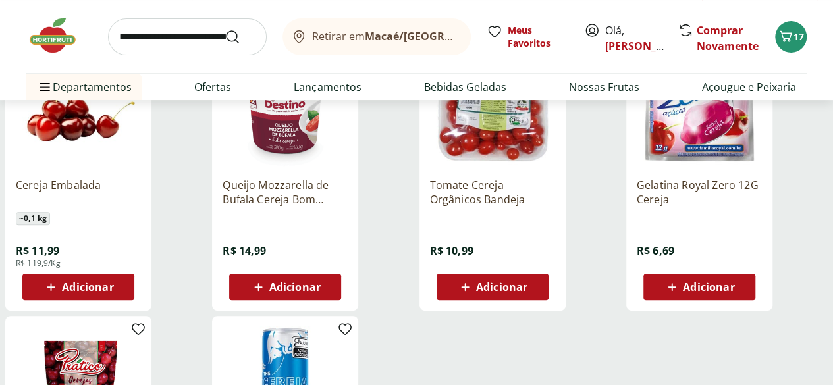
scroll to position [329, 0]
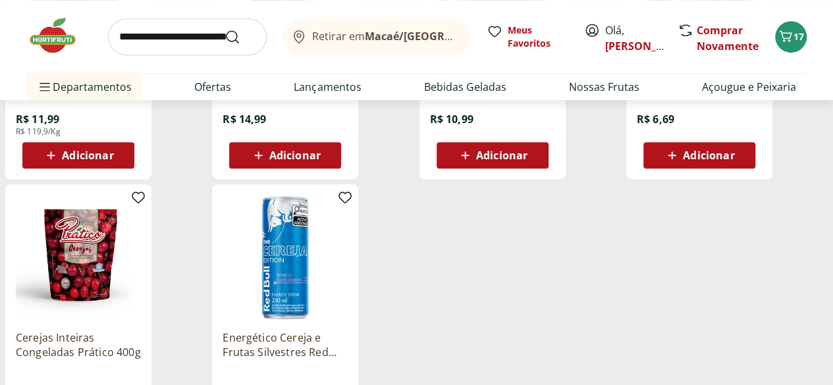
click at [113, 159] on span "Adicionar" at bounding box center [87, 155] width 51 height 11
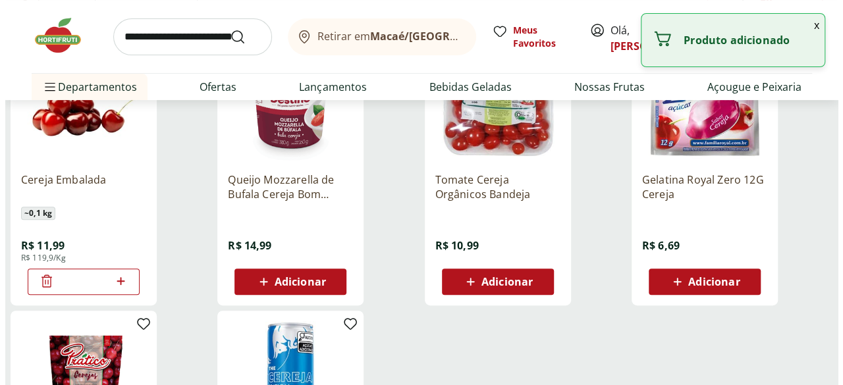
scroll to position [198, 0]
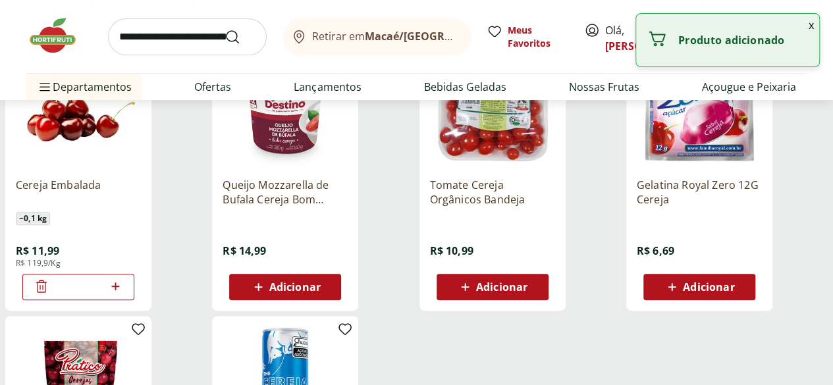
click at [813, 24] on button "x" at bounding box center [811, 25] width 16 height 22
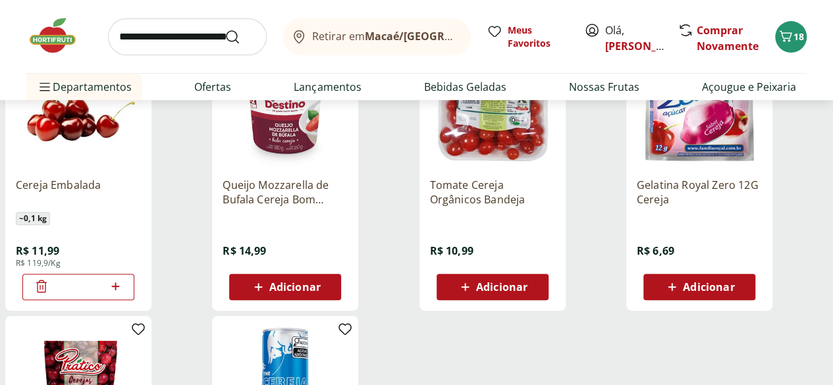
click at [807, 41] on div "Retirar em Macaé/RJ Meus Favoritos Olá, Raquel Comprar Novamente 18 Departament…" at bounding box center [416, 50] width 833 height 100
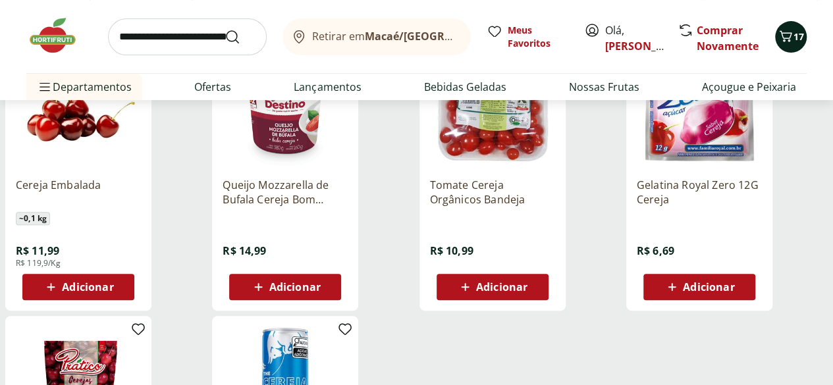
click at [801, 38] on span "17" at bounding box center [798, 36] width 11 height 13
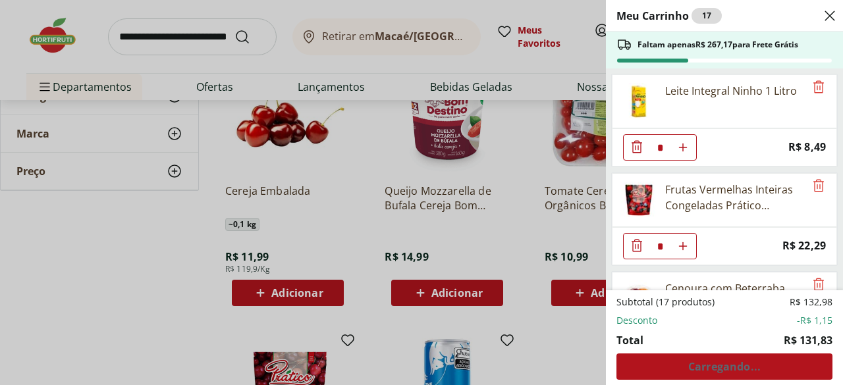
scroll to position [855, 0]
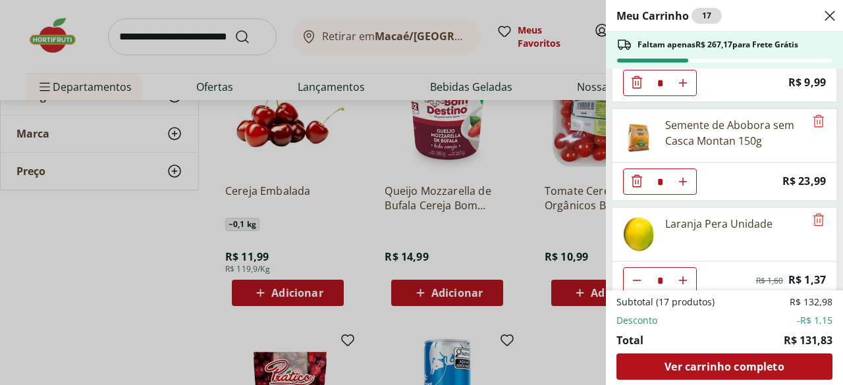
click at [0, 313] on div "Meu Carrinho 17 Faltam apenas R$ 267,17 para Frete Grátis Banana Prata Orgânica…" at bounding box center [421, 192] width 843 height 385
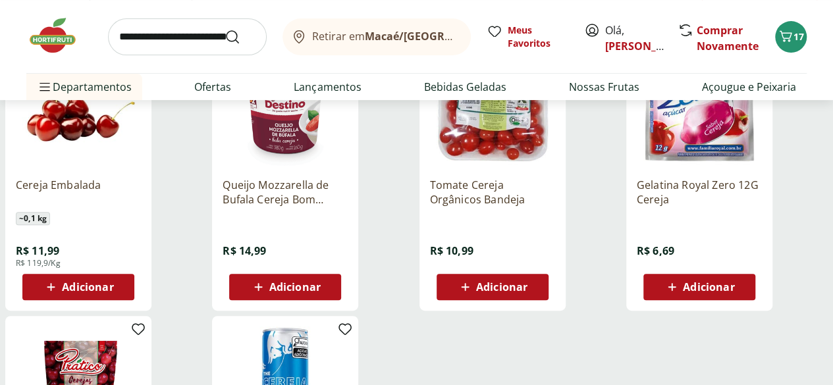
click at [113, 289] on span "Adicionar" at bounding box center [87, 287] width 51 height 11
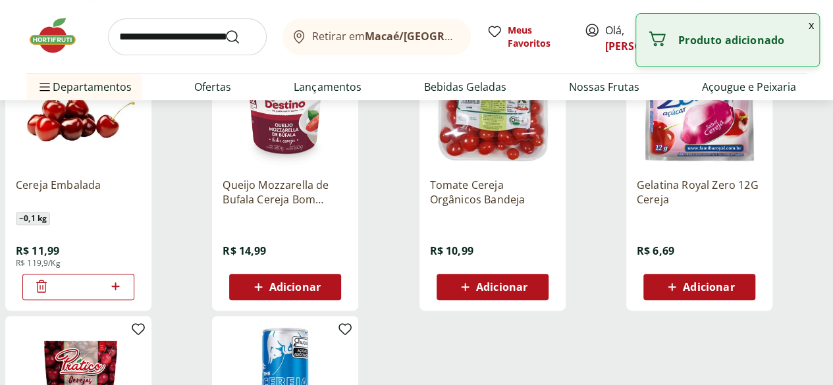
click at [812, 24] on button "x" at bounding box center [811, 25] width 16 height 22
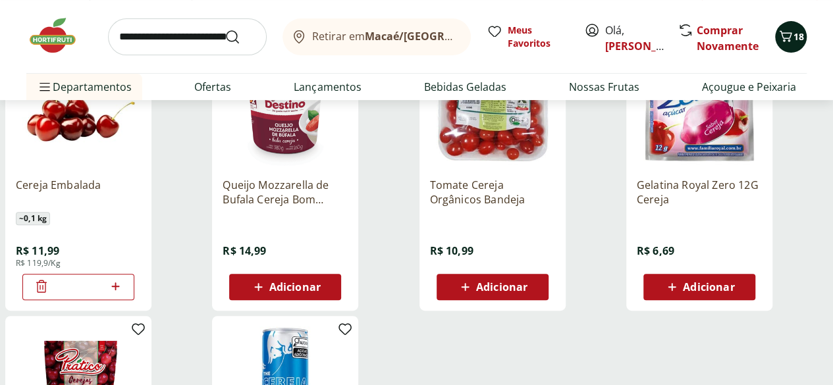
click at [796, 43] on button "18" at bounding box center [791, 37] width 32 height 32
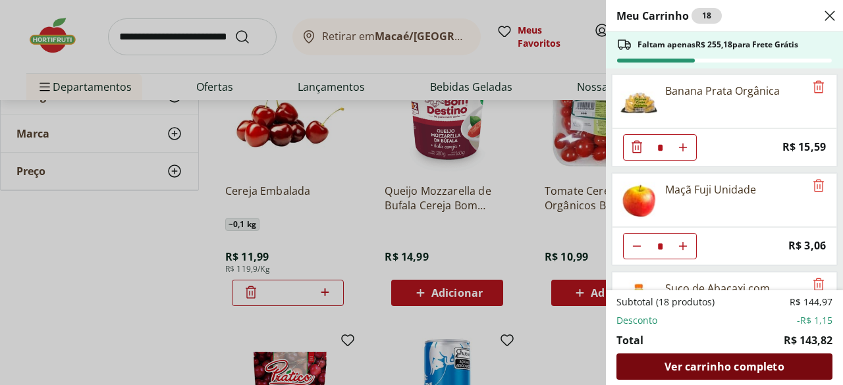
click at [715, 372] on span "Ver carrinho completo" at bounding box center [723, 366] width 119 height 11
